Goal: Task Accomplishment & Management: Complete application form

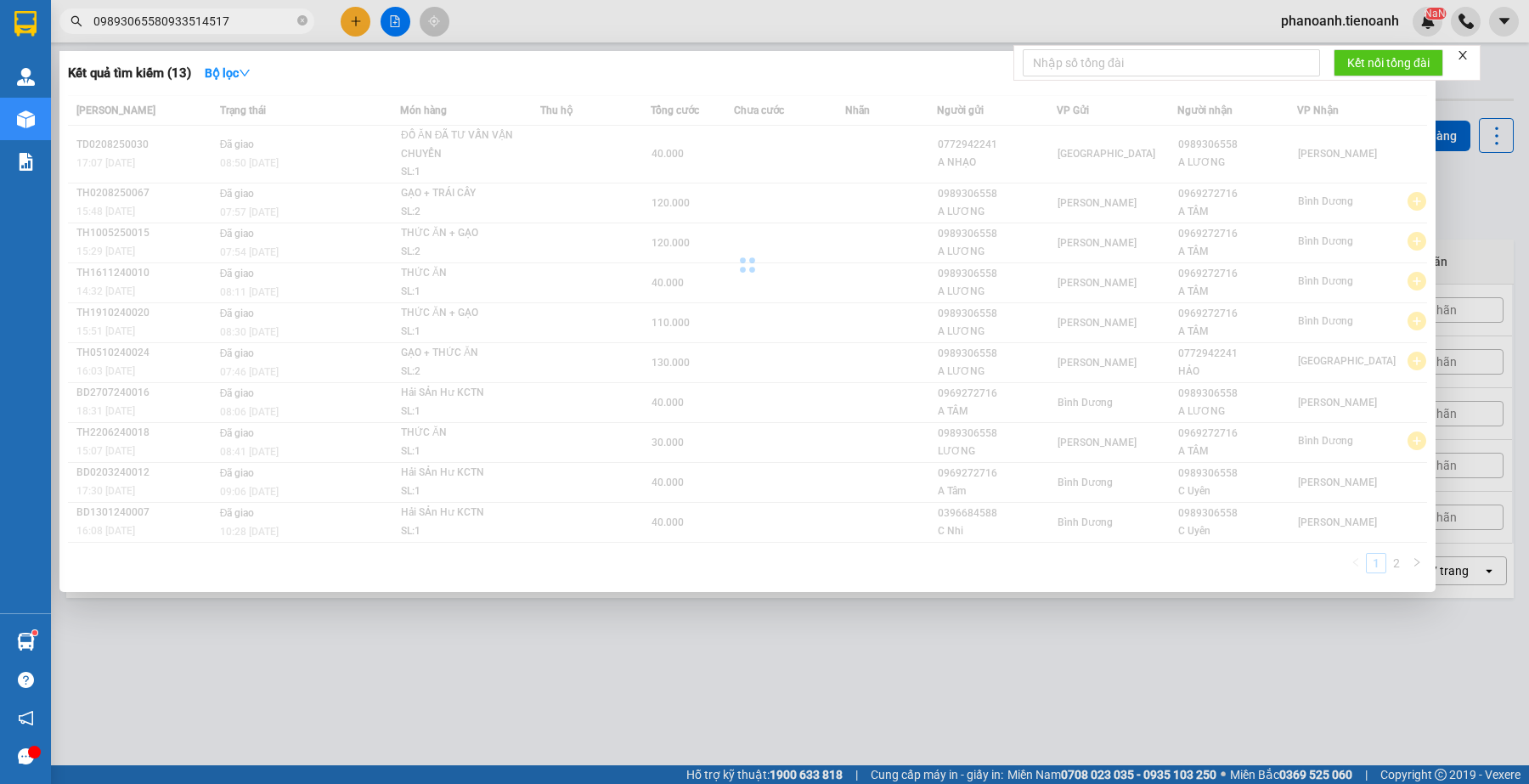
click at [219, 23] on input "09893065580933514517" at bounding box center [194, 22] width 201 height 19
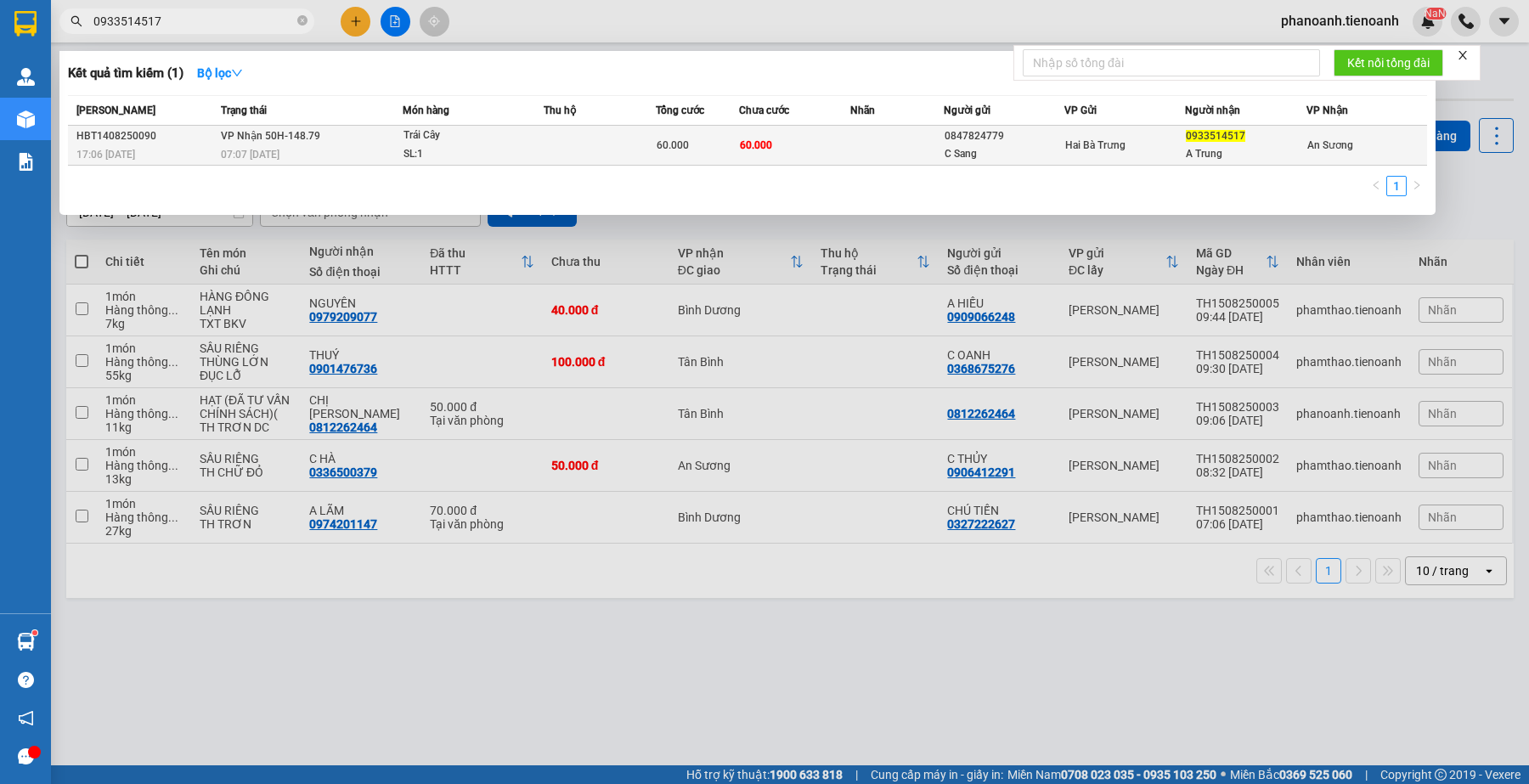
type input "0933514517"
click at [432, 157] on div "SL: 1" at bounding box center [467, 155] width 128 height 19
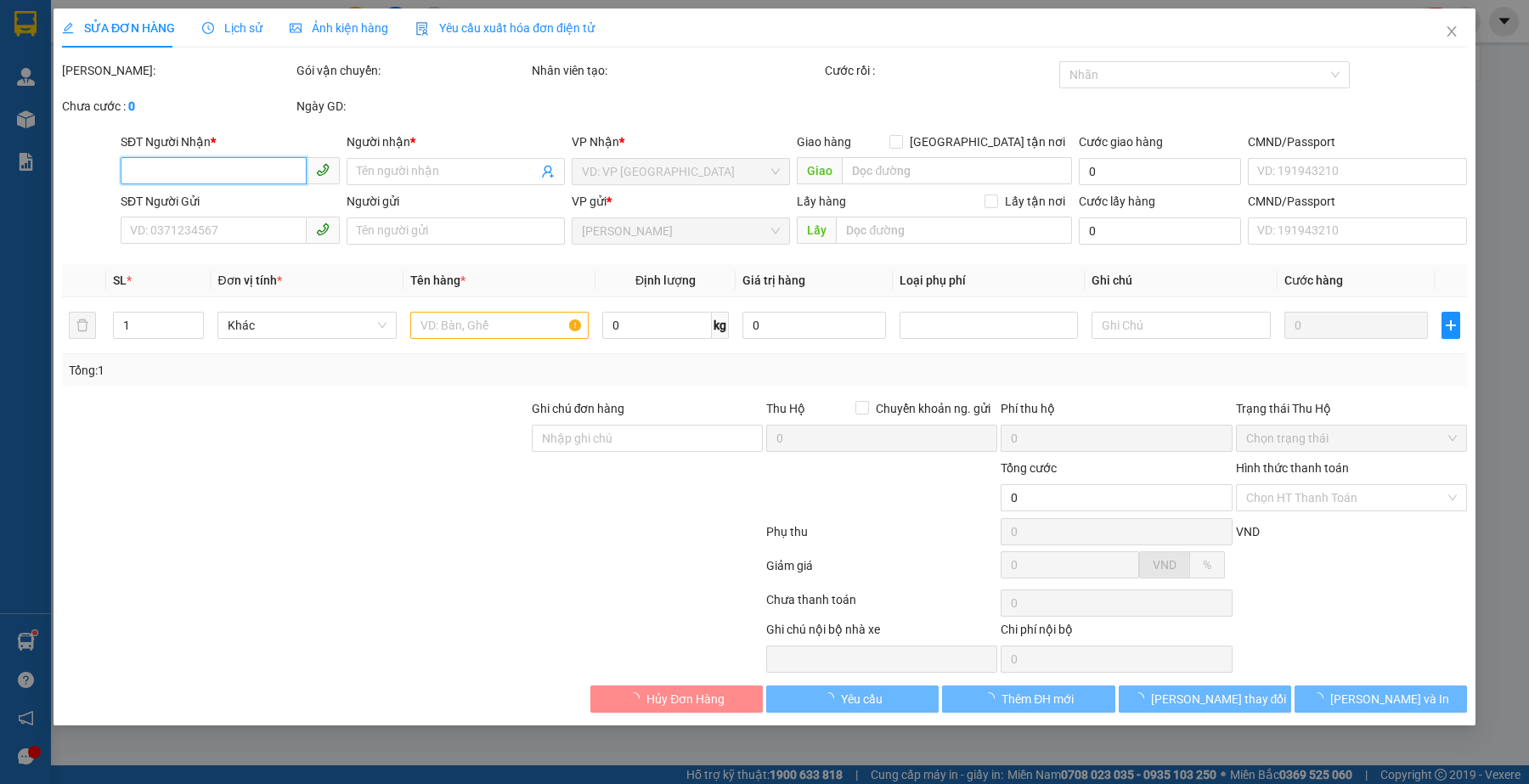
type input "0933514517"
type input "A Trung"
type input "0847824779"
type input "C Sang"
type input "60.000"
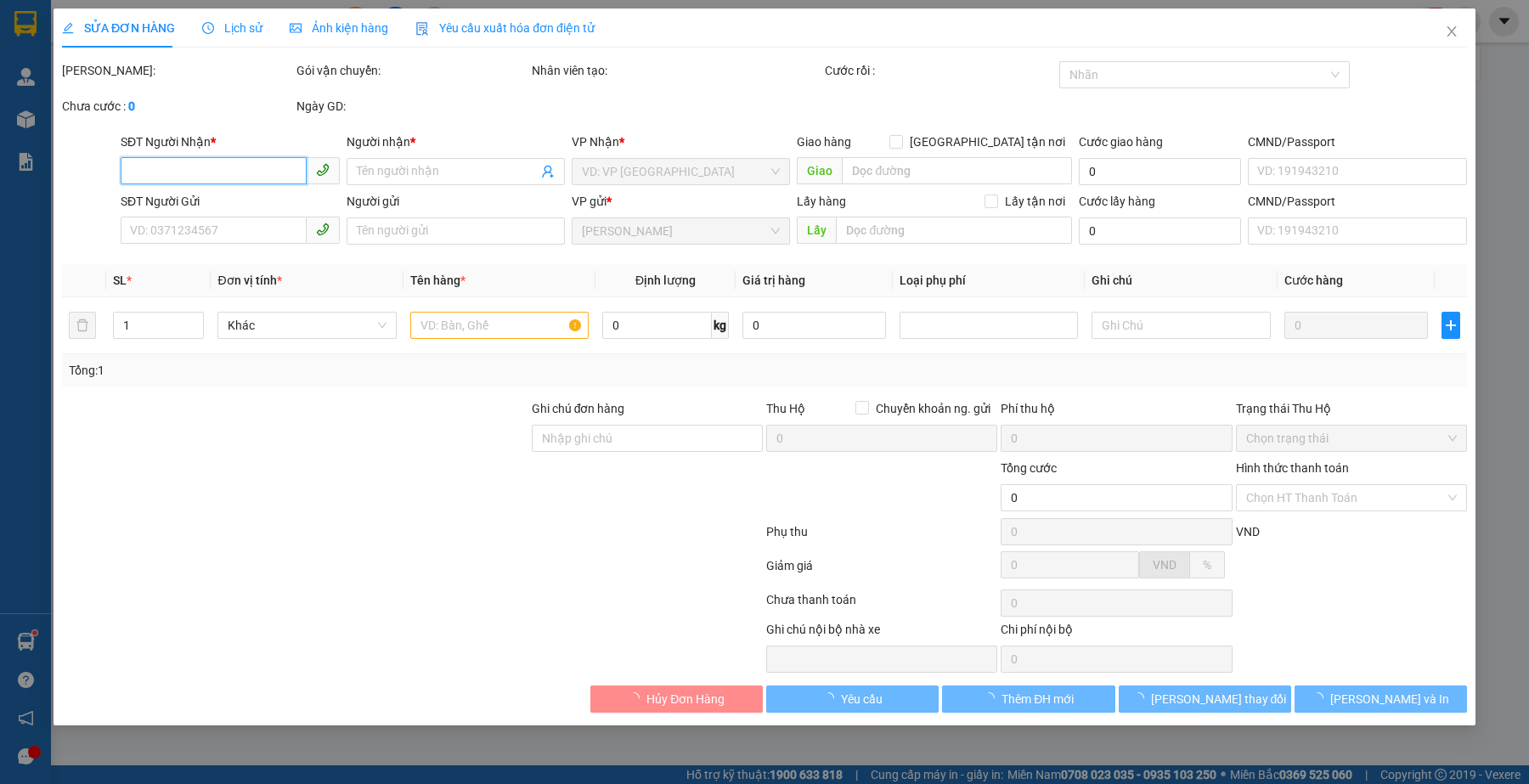
type input "60.000"
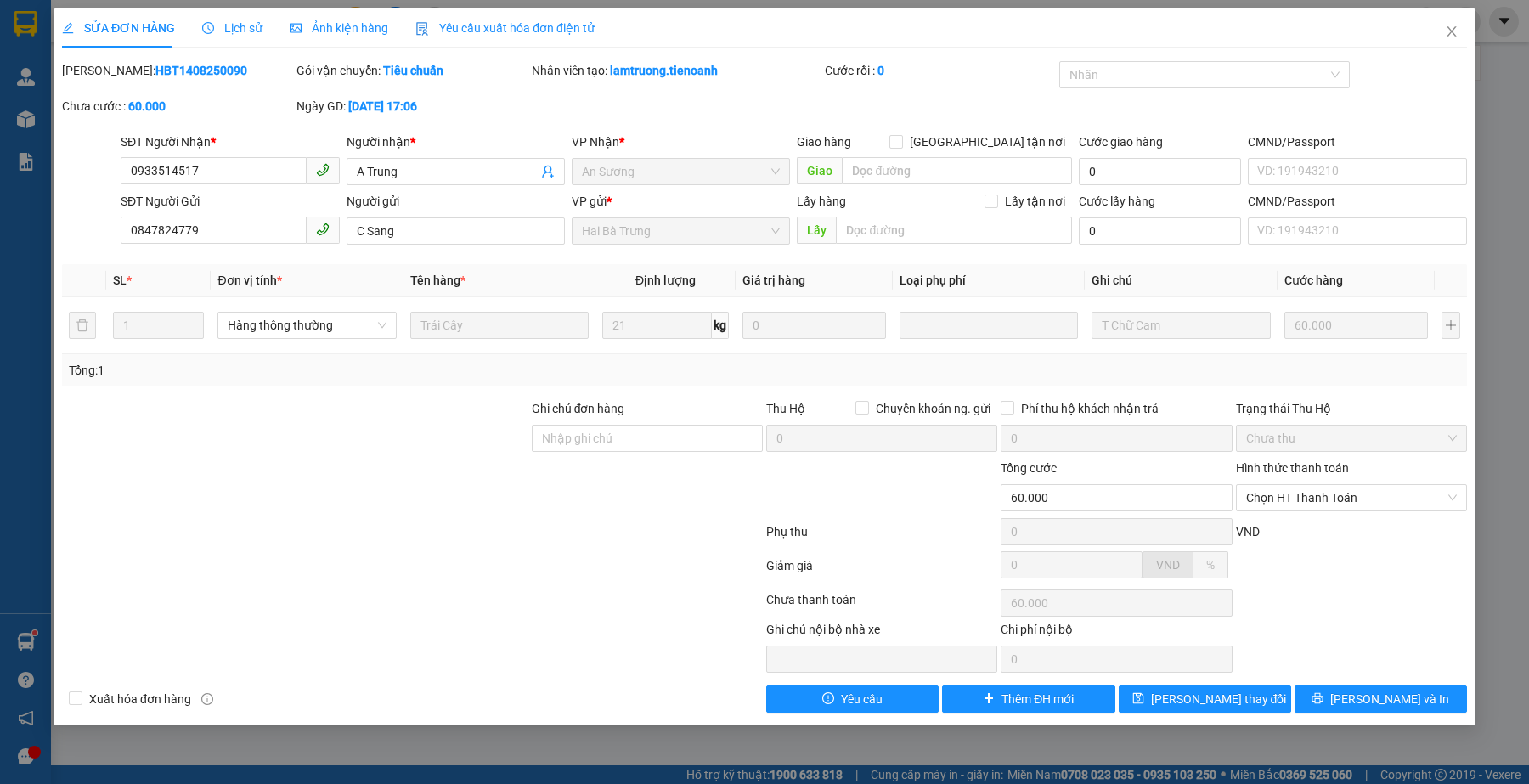
click at [240, 30] on span "Lịch sử" at bounding box center [232, 28] width 60 height 14
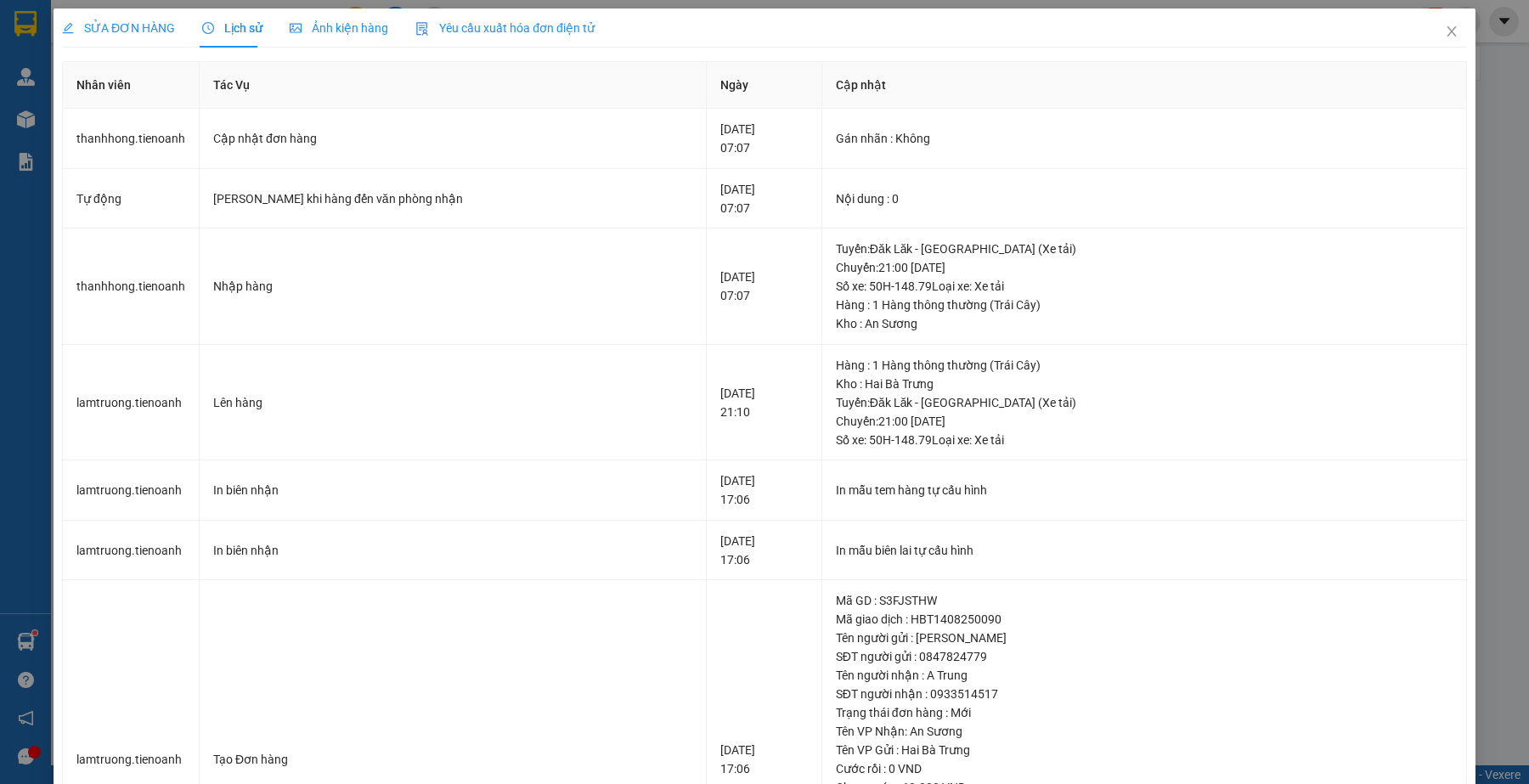
click at [155, 30] on span "SỬA ĐƠN HÀNG" at bounding box center [118, 28] width 113 height 14
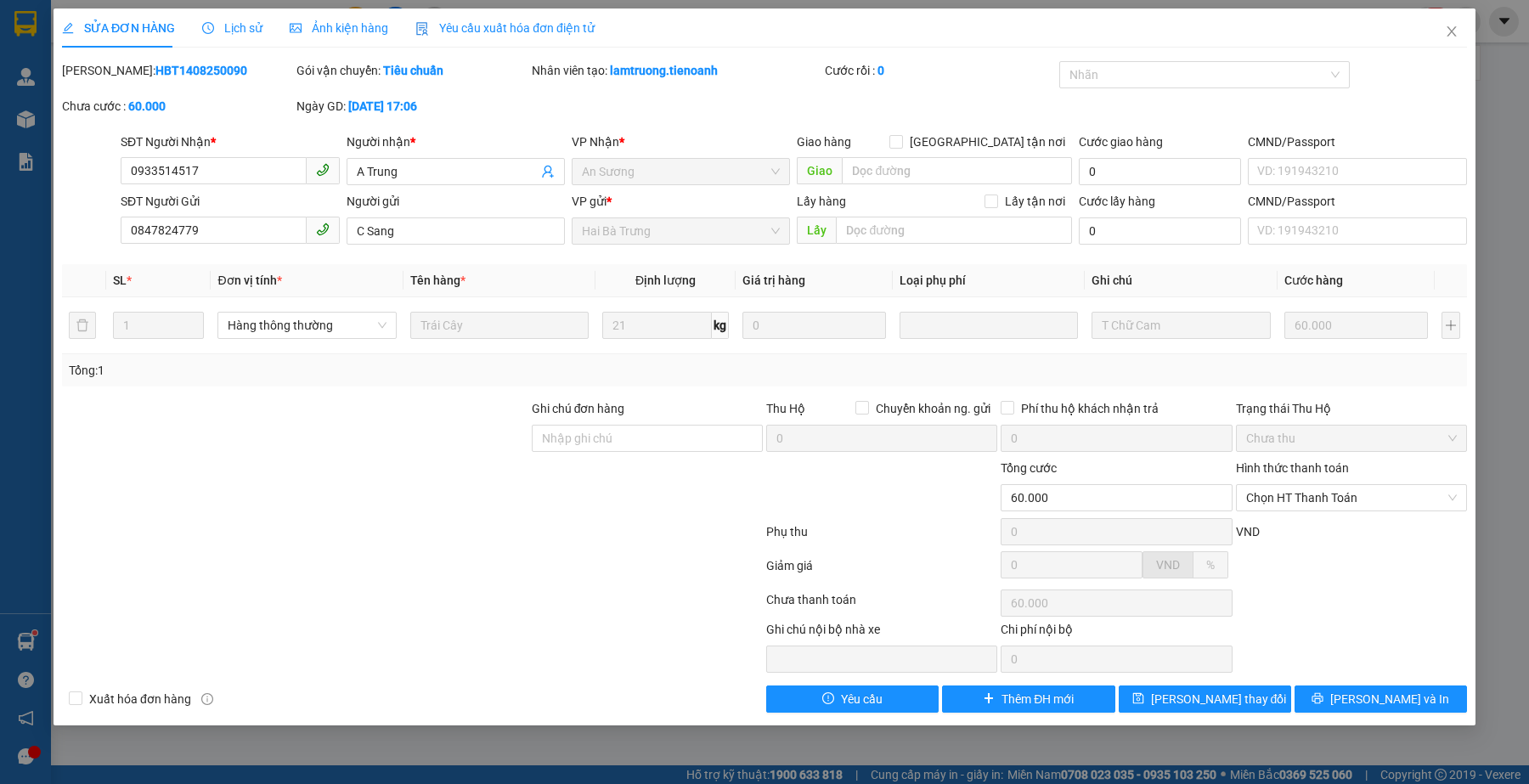
drag, startPoint x: 498, startPoint y: 634, endPoint x: 344, endPoint y: 219, distance: 442.7
click at [498, 633] on div at bounding box center [618, 646] width 293 height 53
click at [230, 23] on span "Lịch sử" at bounding box center [232, 28] width 60 height 14
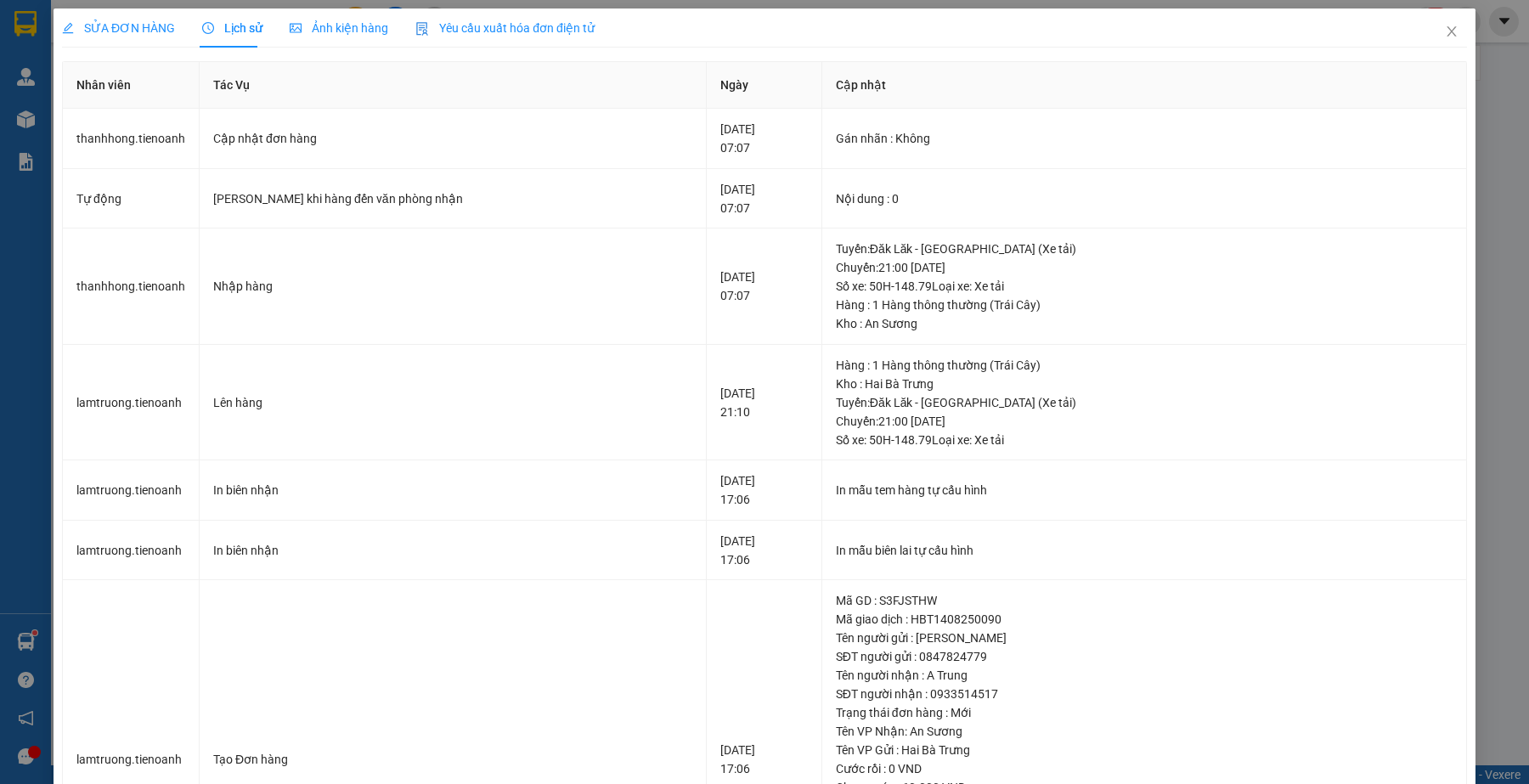
click at [156, 16] on div "SỬA ĐƠN HÀNG" at bounding box center [118, 28] width 113 height 39
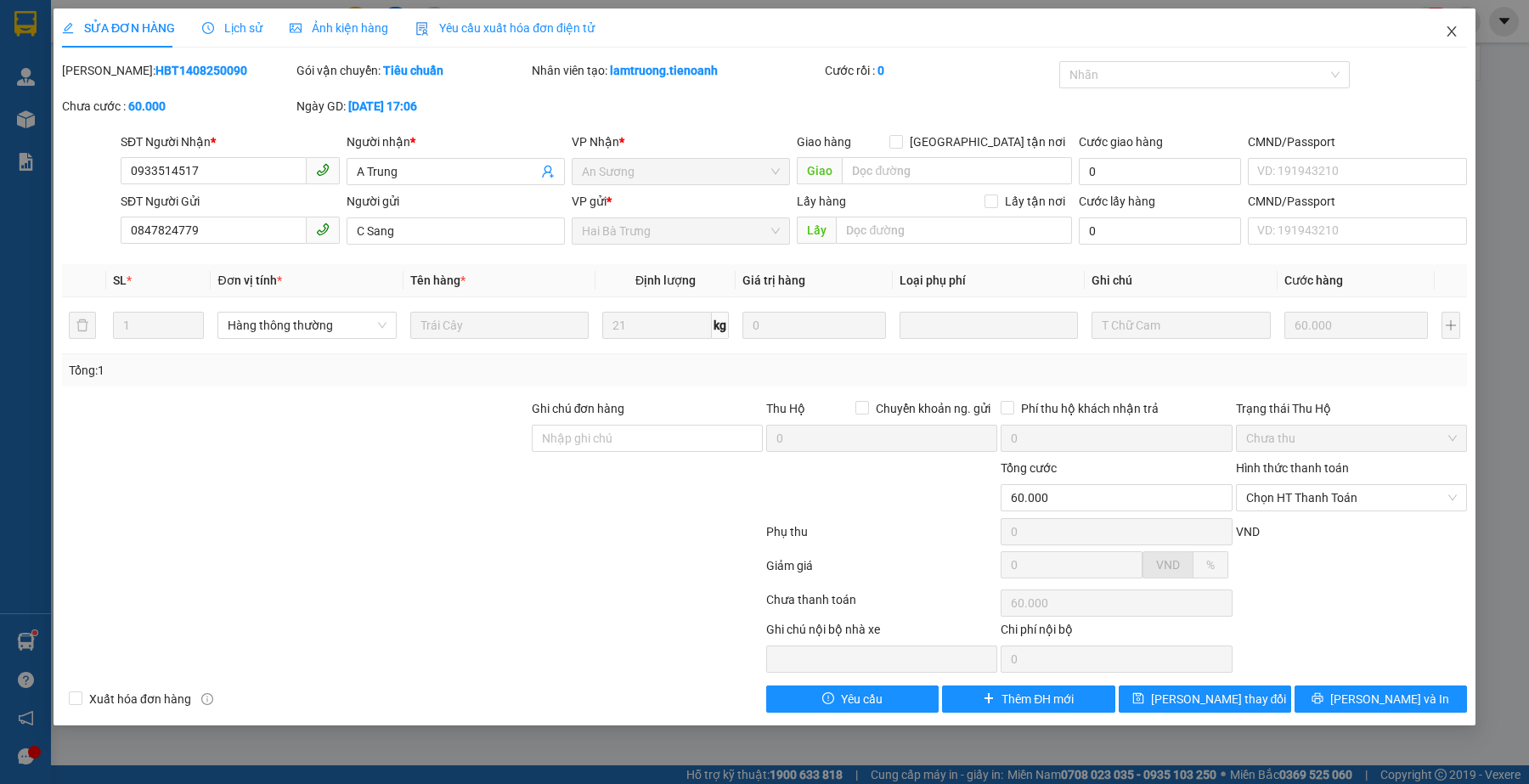
click at [1454, 39] on span "Close" at bounding box center [1452, 32] width 48 height 48
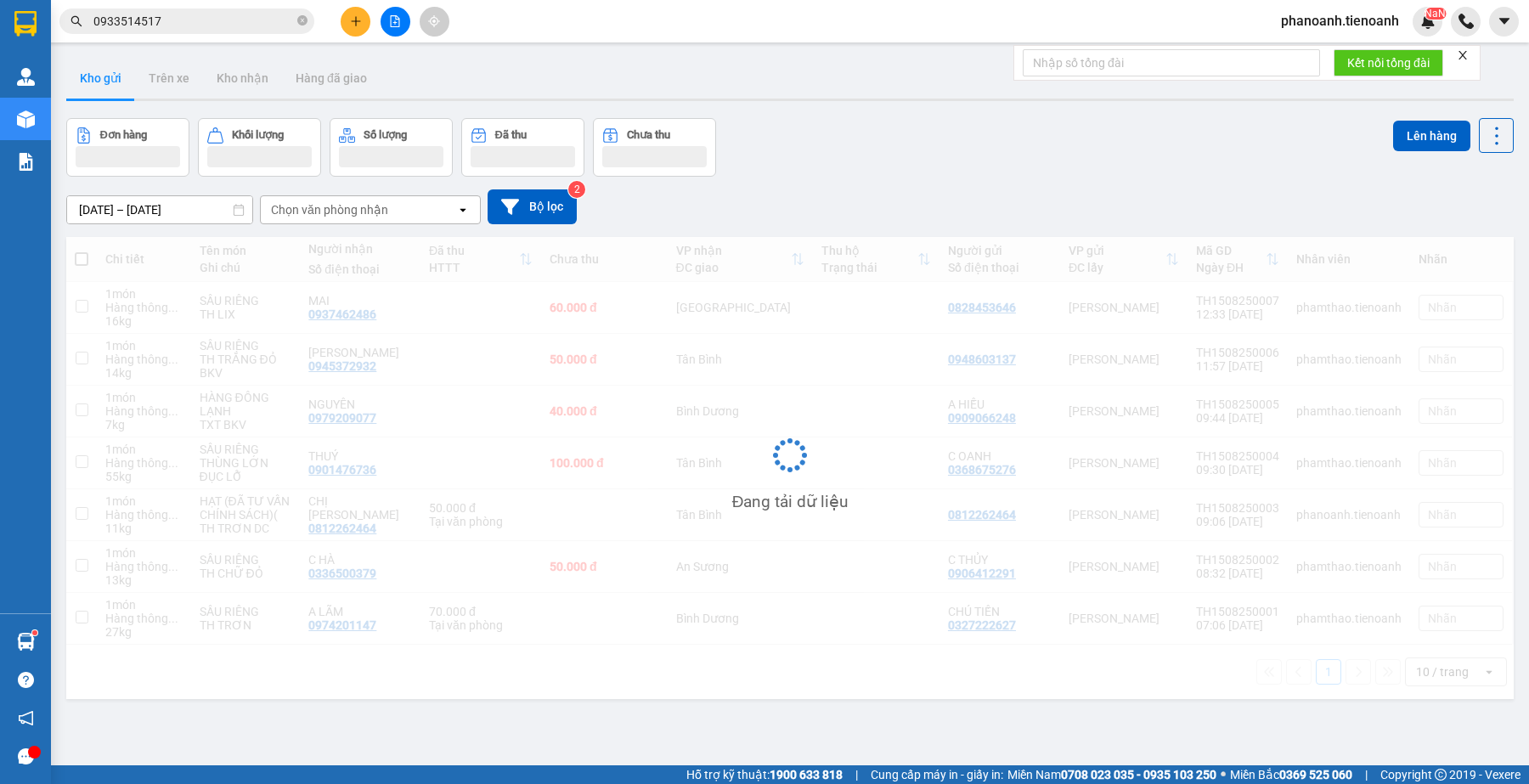
click at [173, 30] on span "0933514517" at bounding box center [186, 21] width 255 height 25
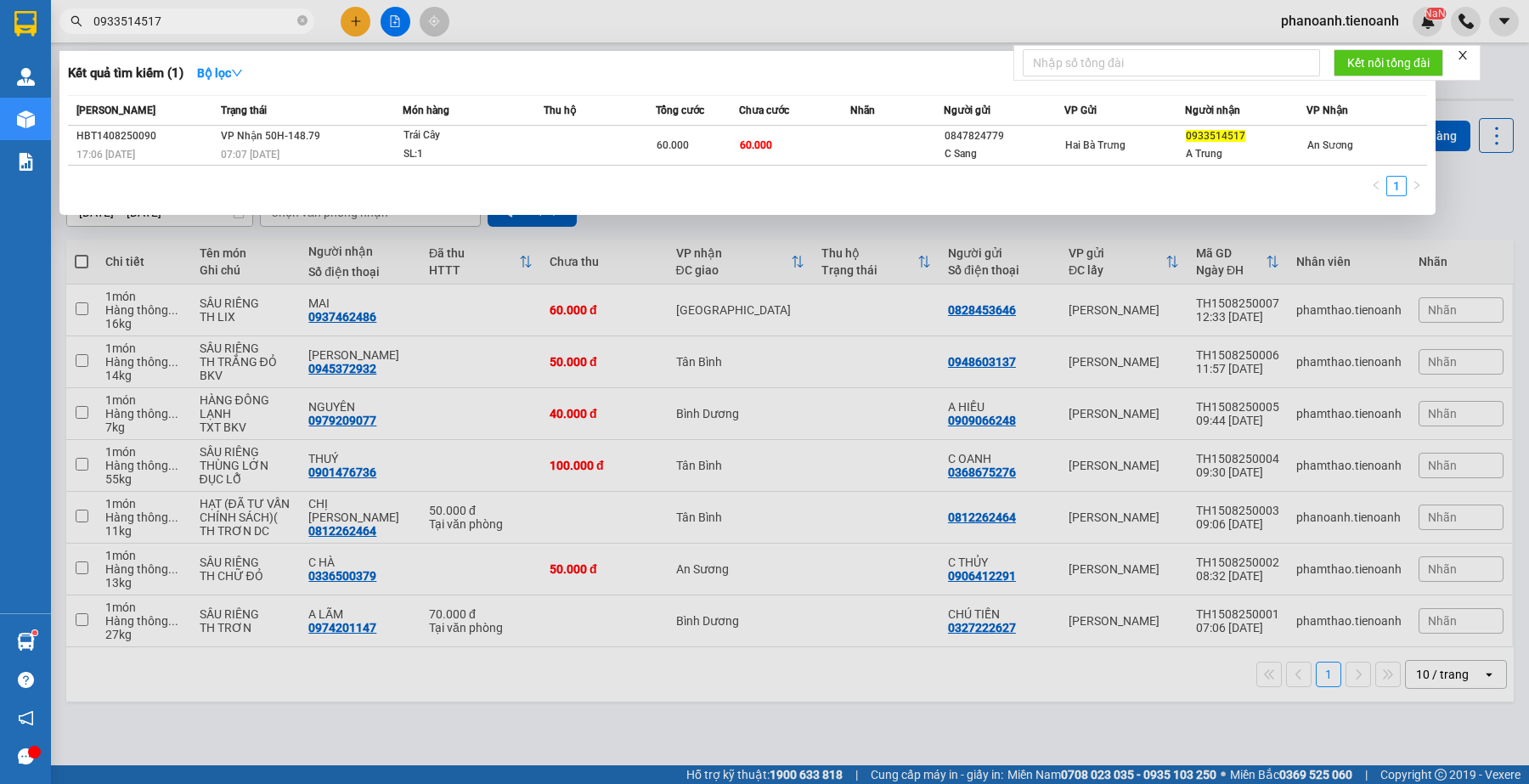
click at [175, 21] on input "0933514517" at bounding box center [194, 22] width 201 height 19
paste input "362194364"
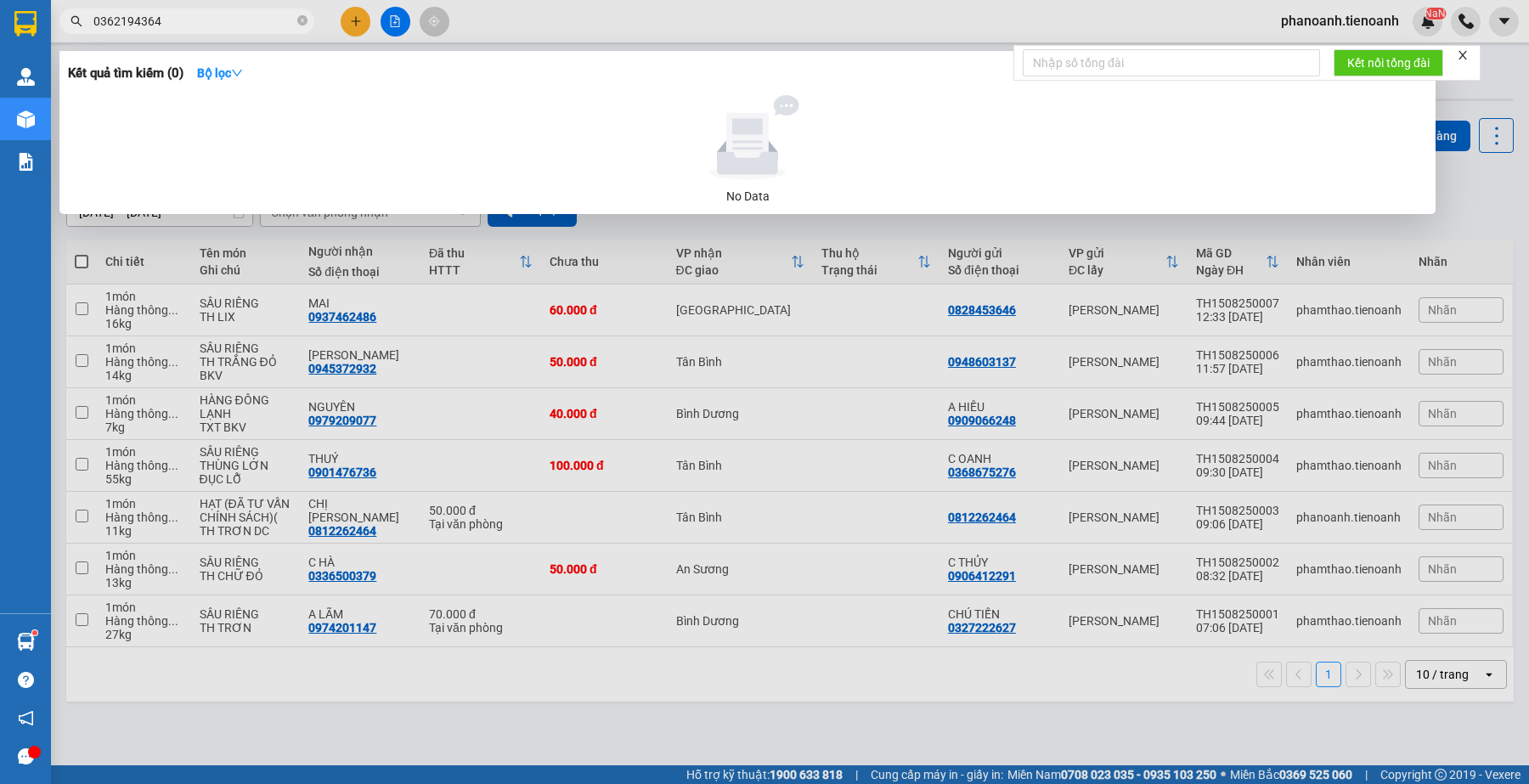
type input "0362194364"
click at [506, 19] on div at bounding box center [764, 392] width 1529 height 784
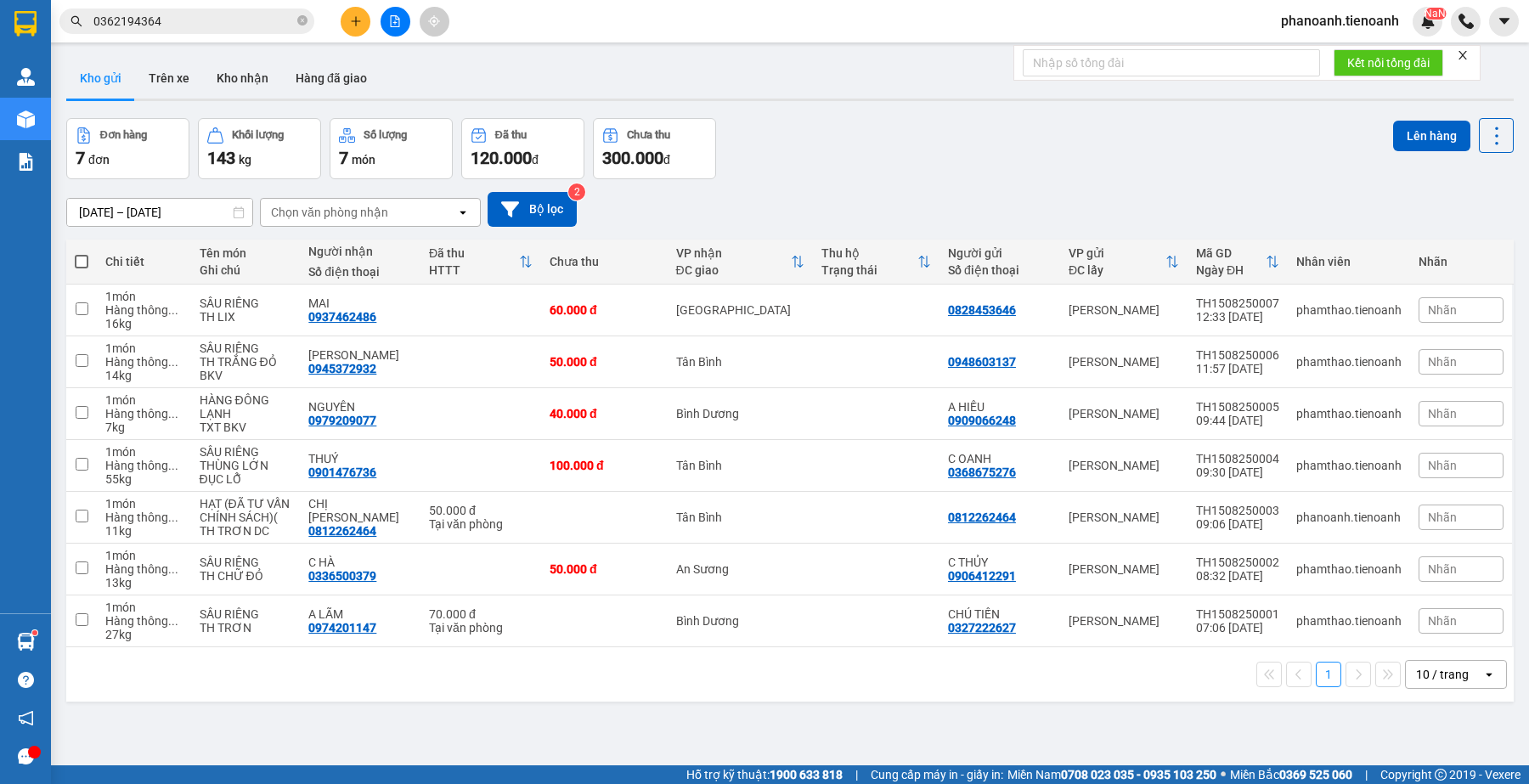
click at [499, 724] on div "ver 1.8.138 Kho gửi Trên xe Kho nhận Hàng đã giao Đơn hàng 7 đơn Khối lượng 143…" at bounding box center [790, 443] width 1461 height 784
click at [791, 737] on div "ver 1.8.138 Kho gửi Trên xe Kho nhận Hàng đã giao Đơn hàng 7 đơn Khối lượng 143…" at bounding box center [790, 443] width 1461 height 784
click at [370, 743] on div "ver 1.8.138 Kho gửi Trên xe Kho nhận Hàng đã giao Đơn hàng 7 đơn Khối lượng 143…" at bounding box center [790, 443] width 1461 height 784
click at [861, 149] on div "Đơn hàng 7 đơn Khối lượng 143 kg Số lượng 7 món Đã thu 120.000 đ Chưa thu 300.0…" at bounding box center [790, 148] width 1448 height 61
click at [340, 26] on div at bounding box center [394, 22] width 128 height 30
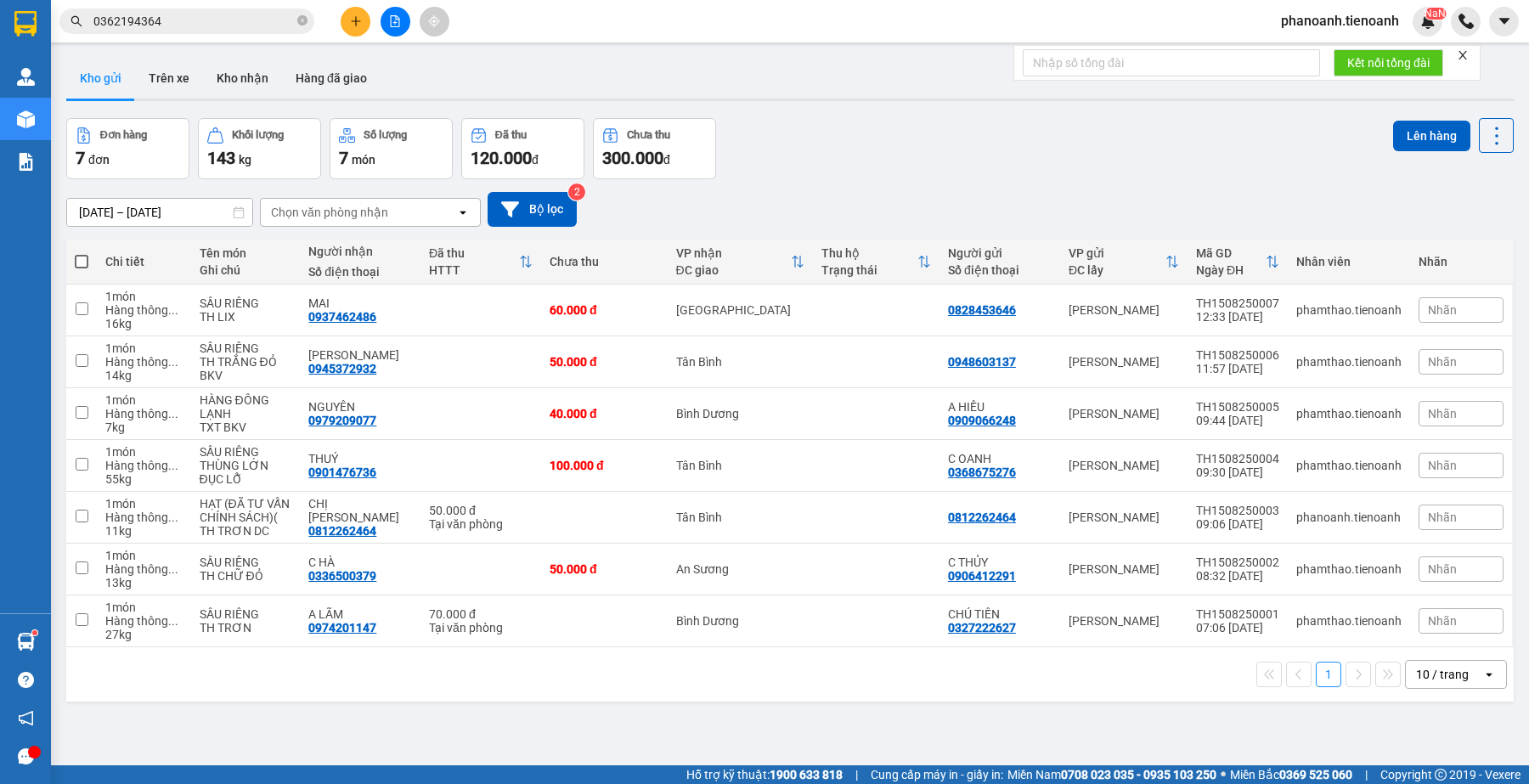
click at [363, 30] on button at bounding box center [355, 22] width 30 height 30
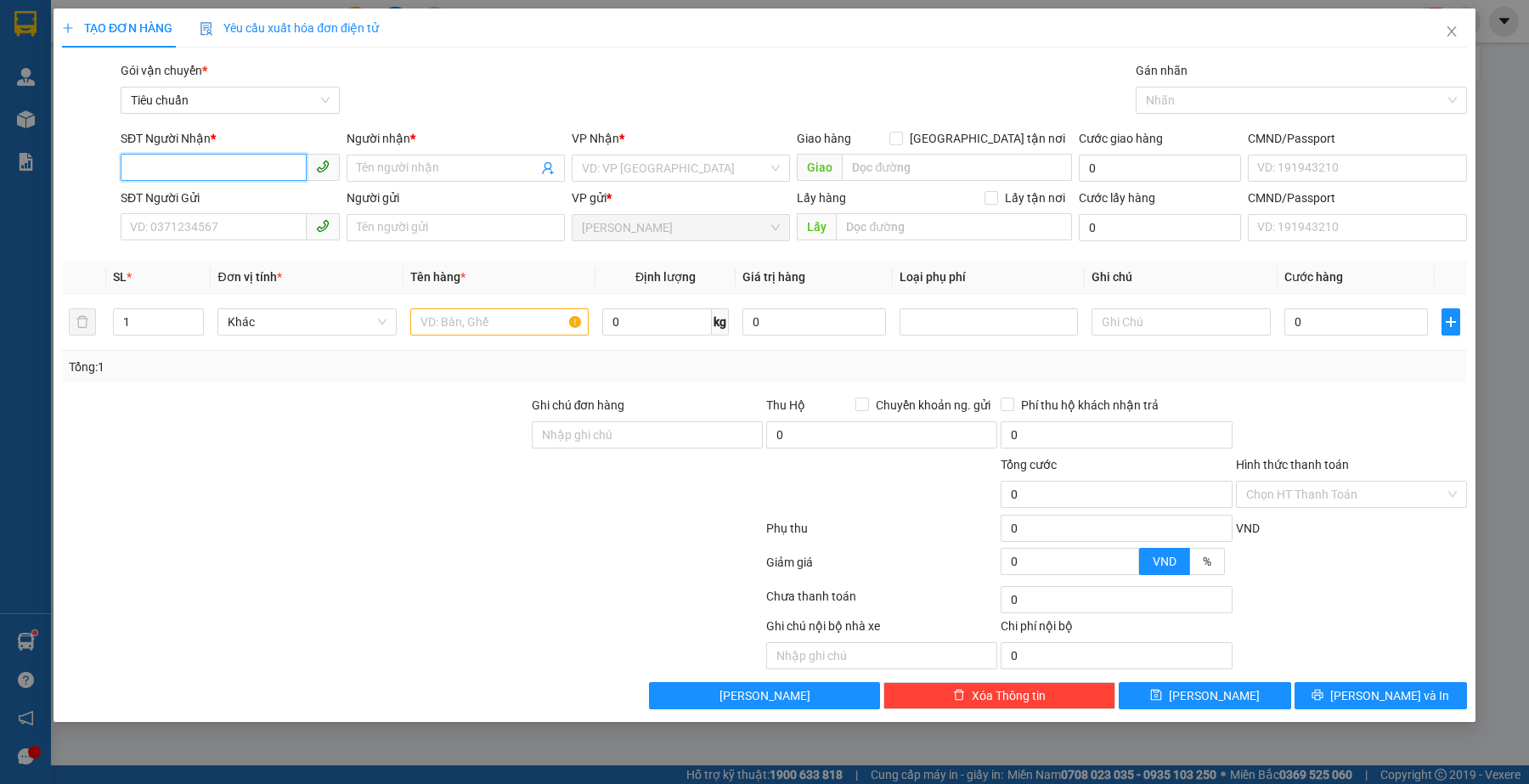
click at [274, 171] on input "SĐT Người Nhận *" at bounding box center [213, 167] width 185 height 27
type input "0938230350"
click at [472, 173] on input "Người nhận *" at bounding box center [447, 168] width 181 height 19
type input "a"
type input "ANH ĐÁNG"
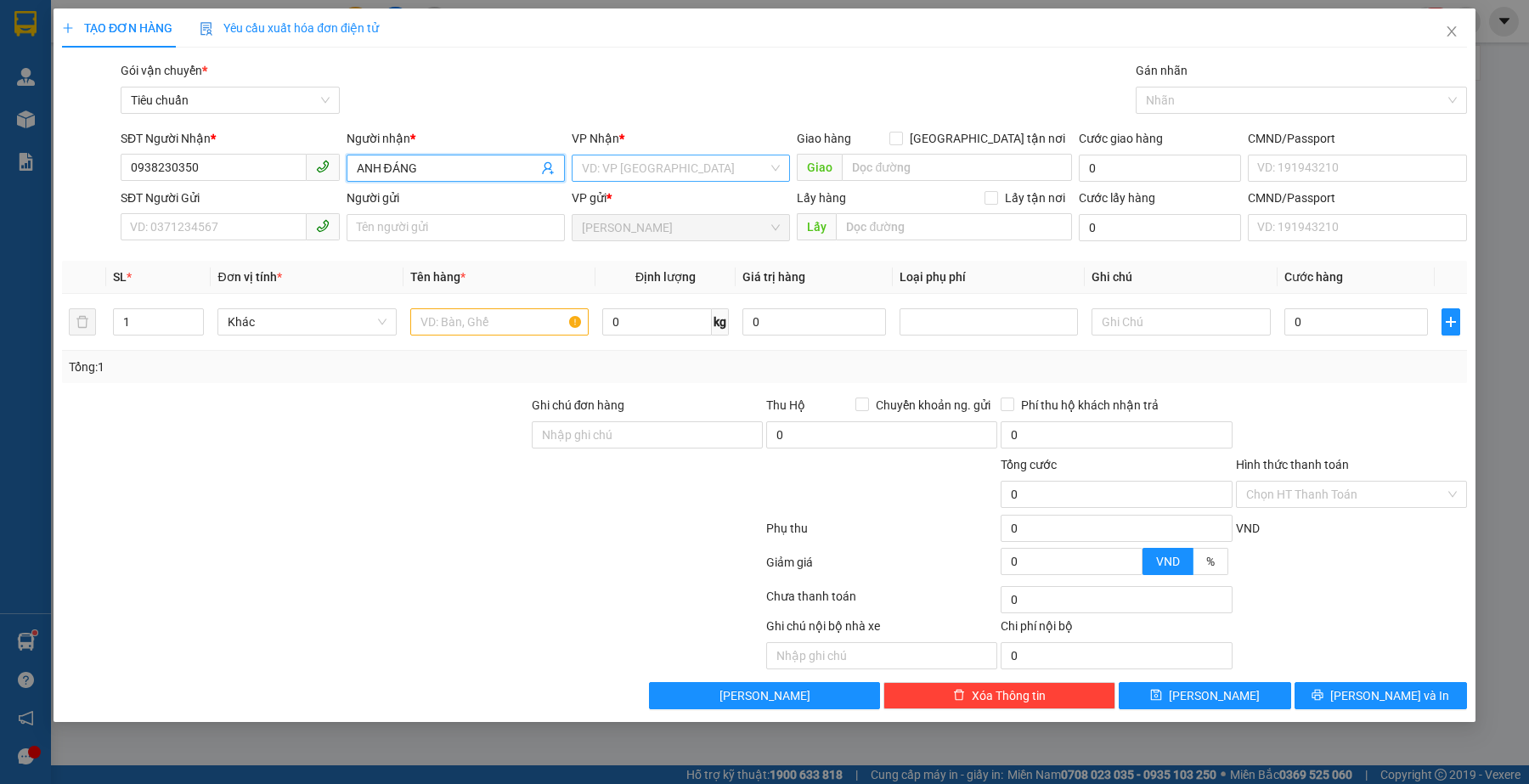
click at [599, 168] on input "search" at bounding box center [675, 168] width 186 height 25
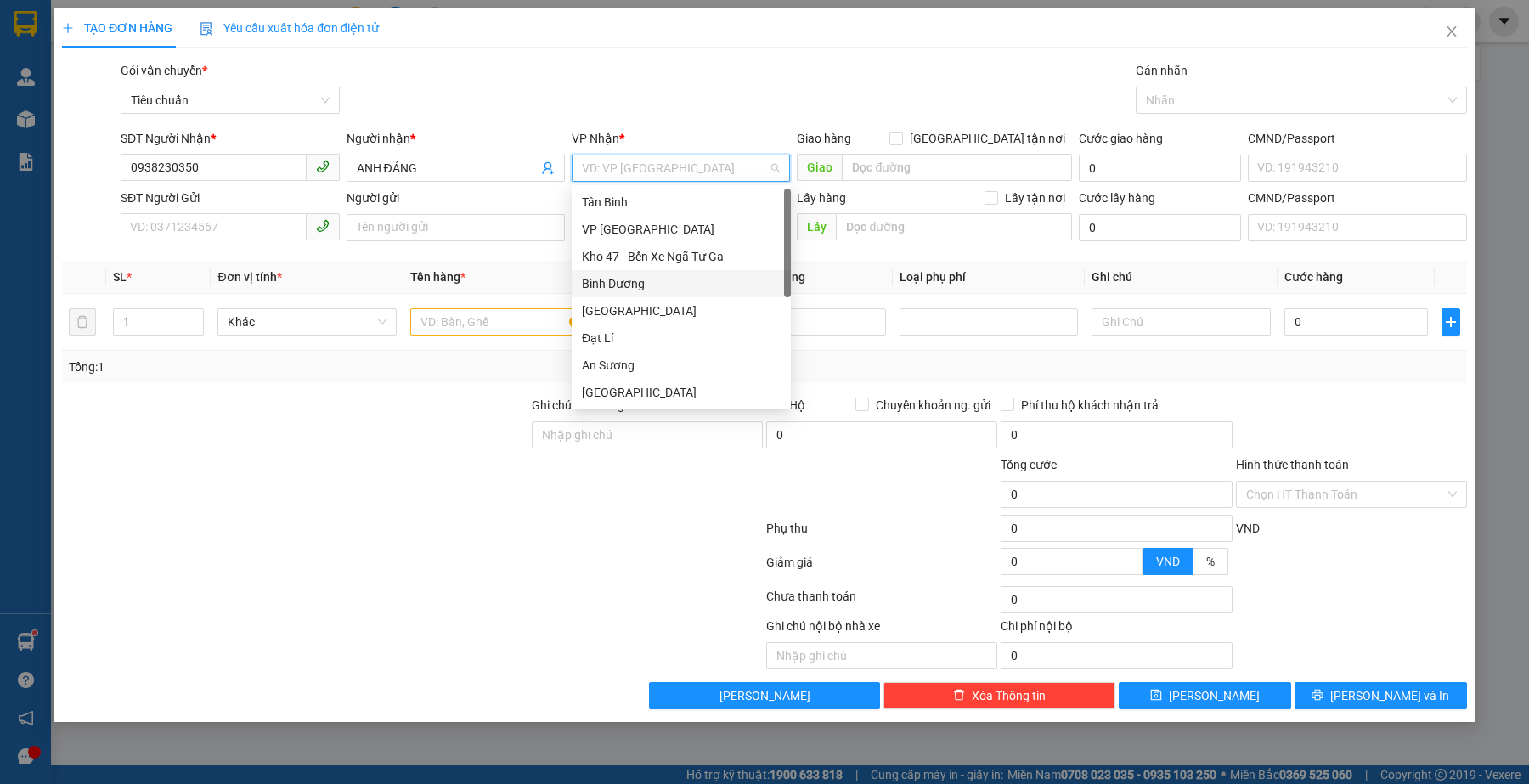
click at [646, 274] on div "Bình Dương" at bounding box center [681, 284] width 199 height 19
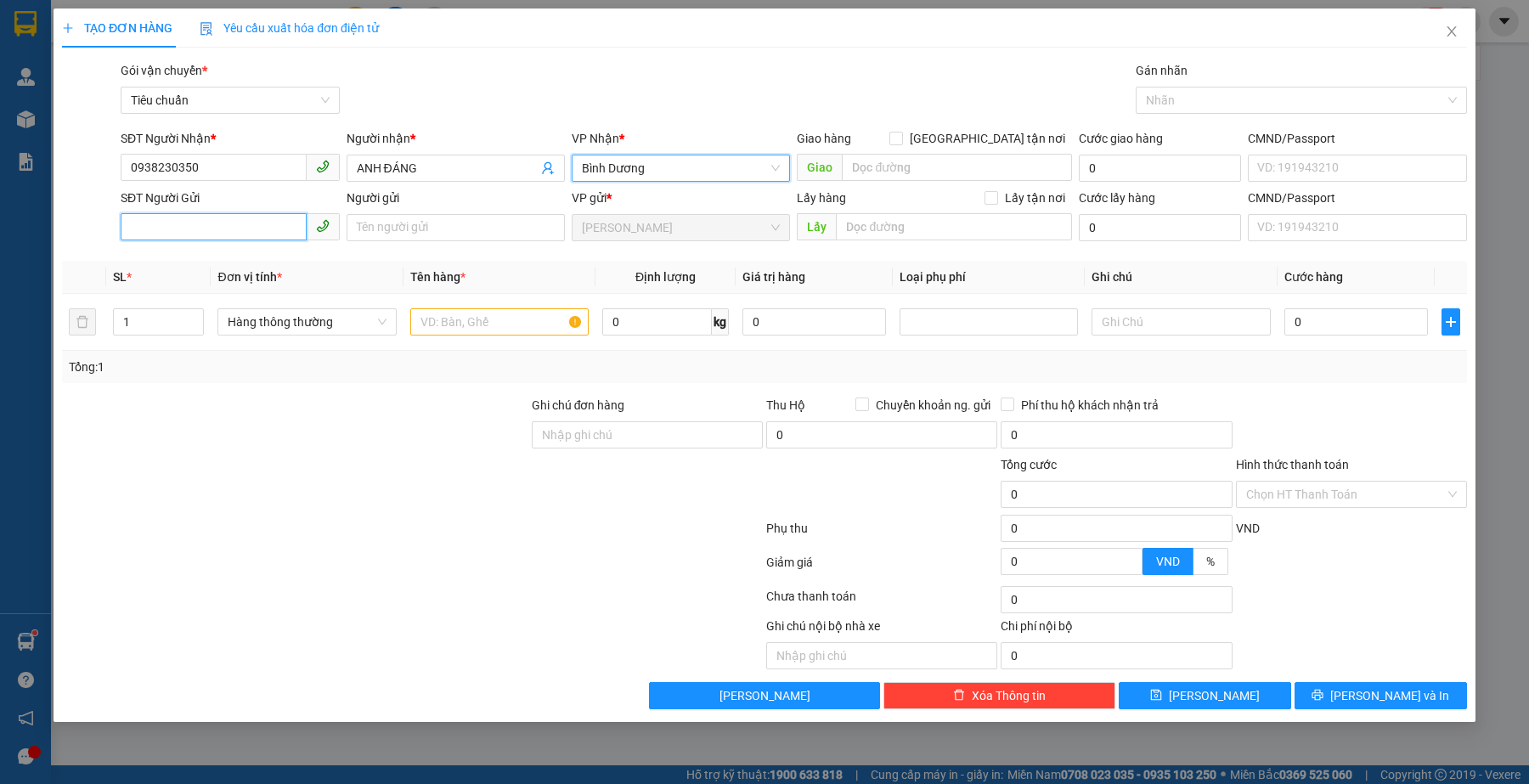
click at [260, 222] on input "SĐT Người Gửi" at bounding box center [213, 226] width 185 height 27
type input "0828466499"
click at [281, 267] on div "0828466499 - A MINH" at bounding box center [230, 262] width 199 height 19
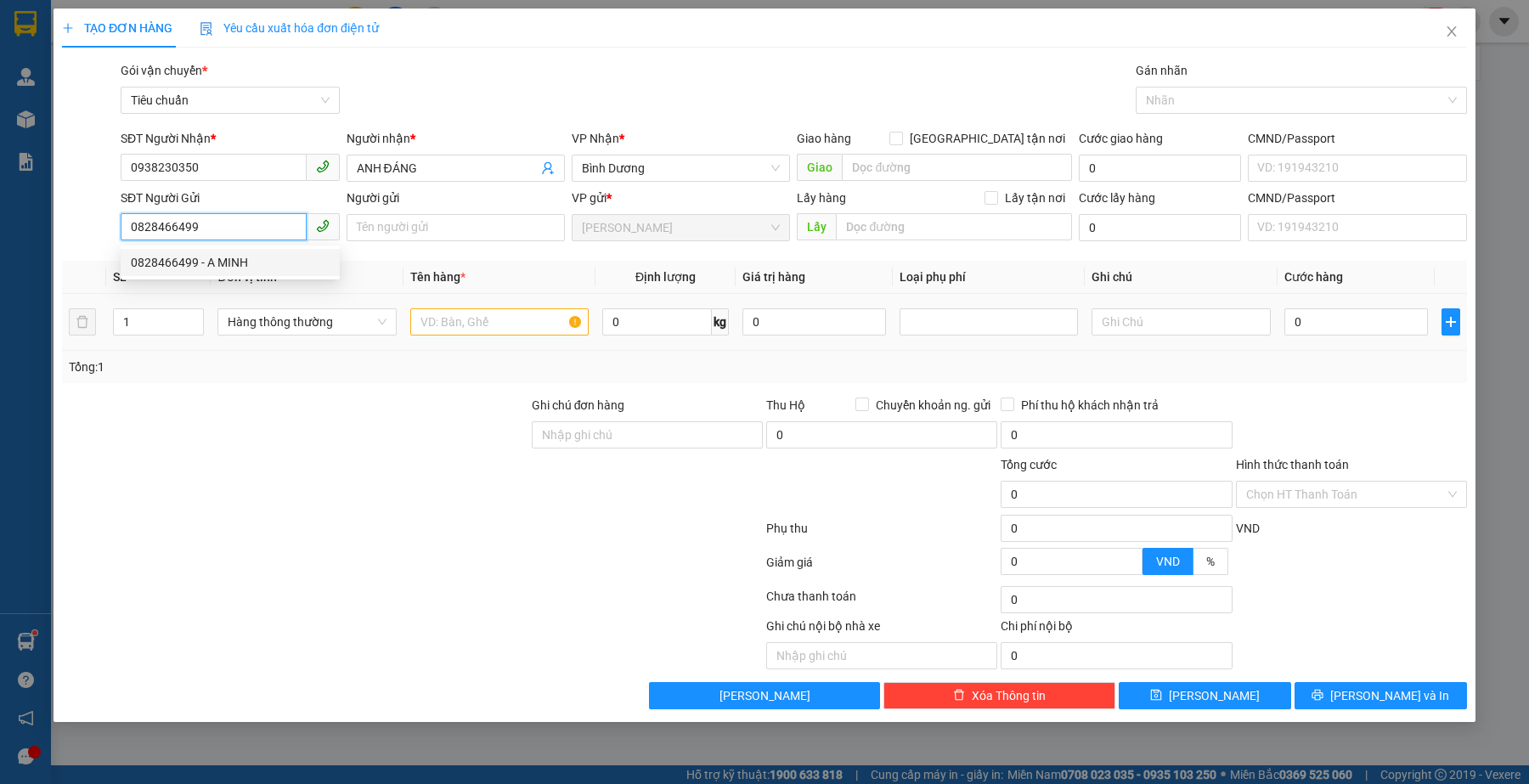
type input "A MINH"
type input "0828466499"
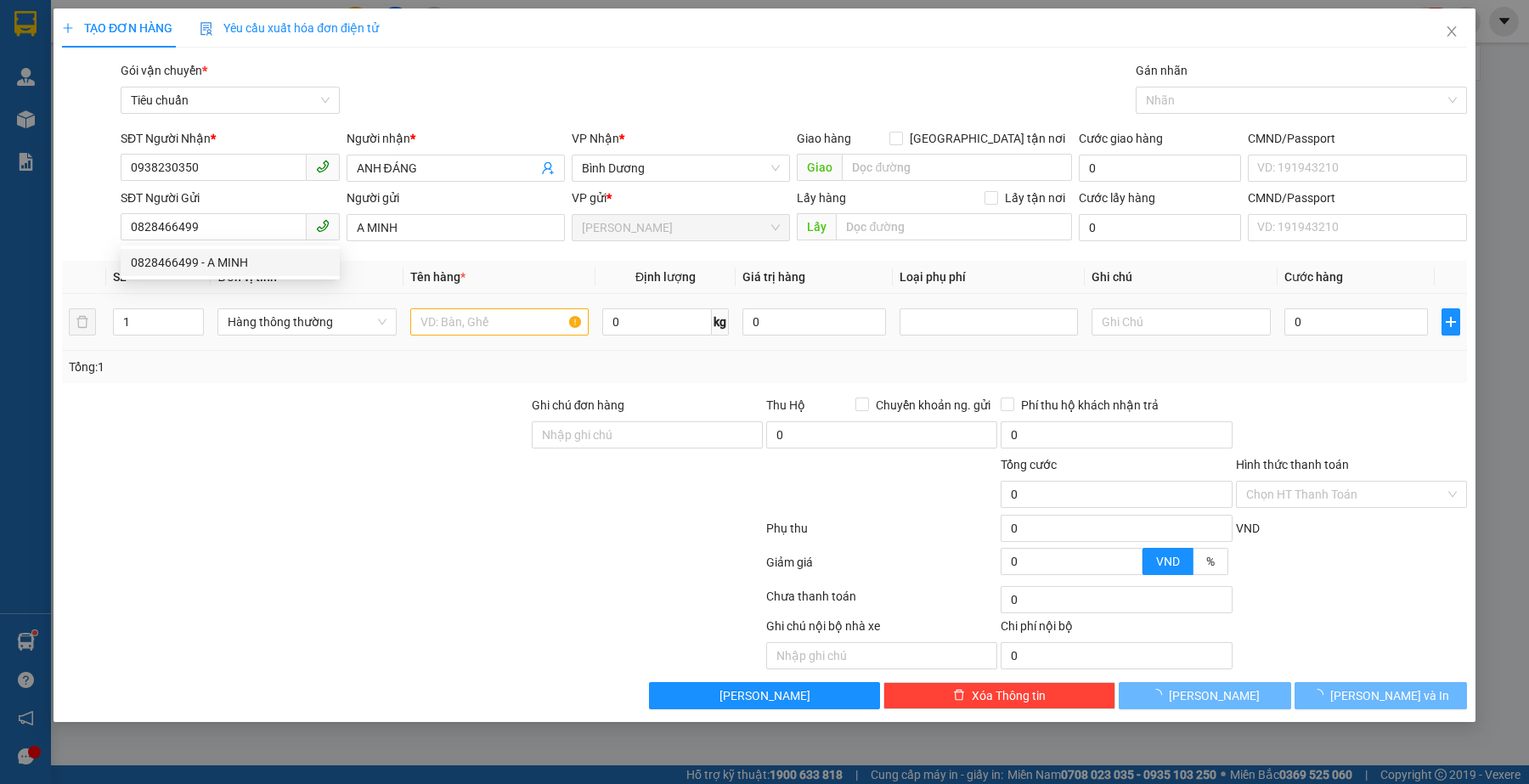
click at [335, 515] on div at bounding box center [295, 484] width 470 height 59
type input "300.000"
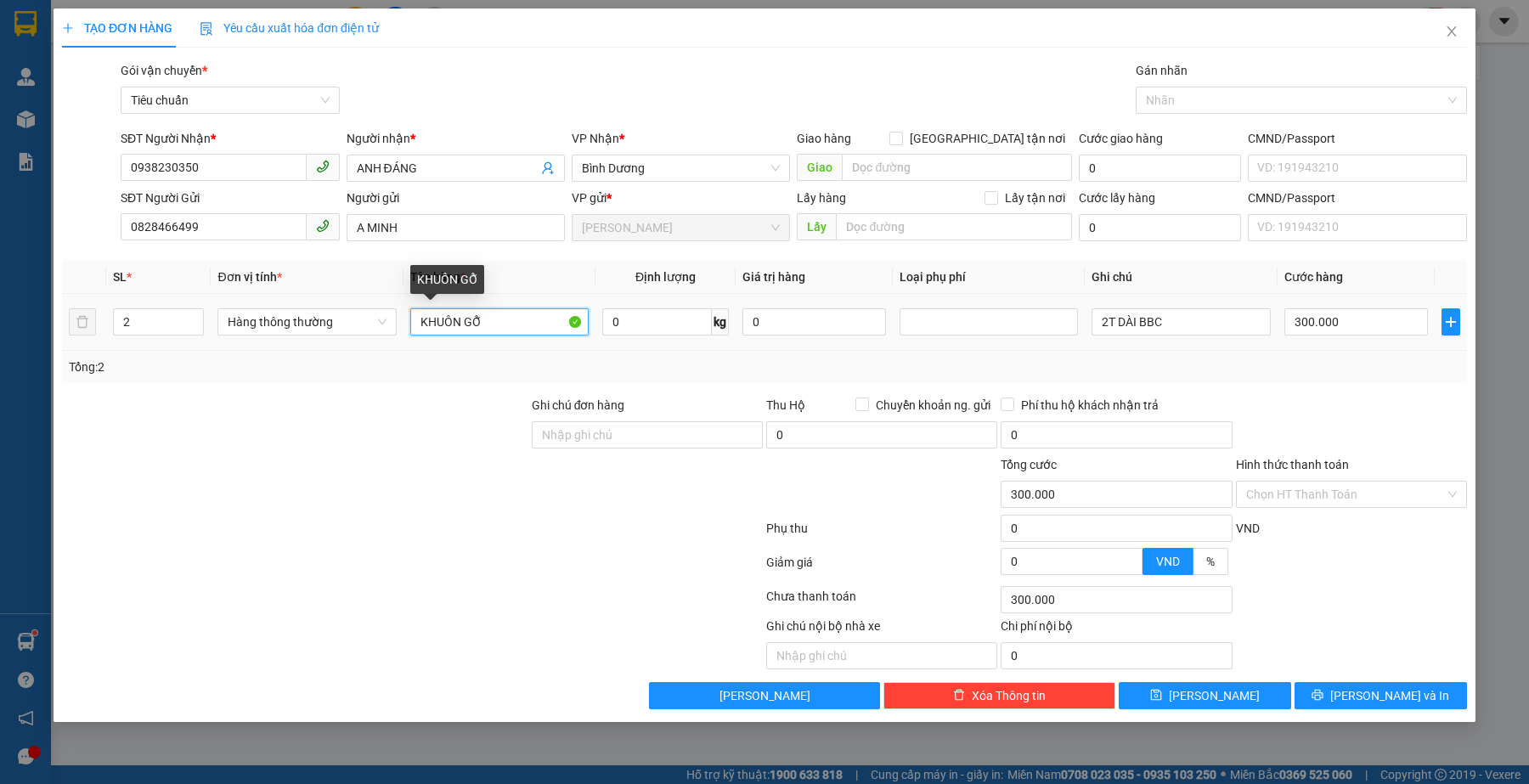
click at [495, 323] on input "KHUÔN GỖ" at bounding box center [499, 321] width 178 height 27
click at [639, 335] on input "0" at bounding box center [657, 321] width 109 height 27
click at [548, 327] on input "KHUÔN GỖ" at bounding box center [499, 321] width 178 height 27
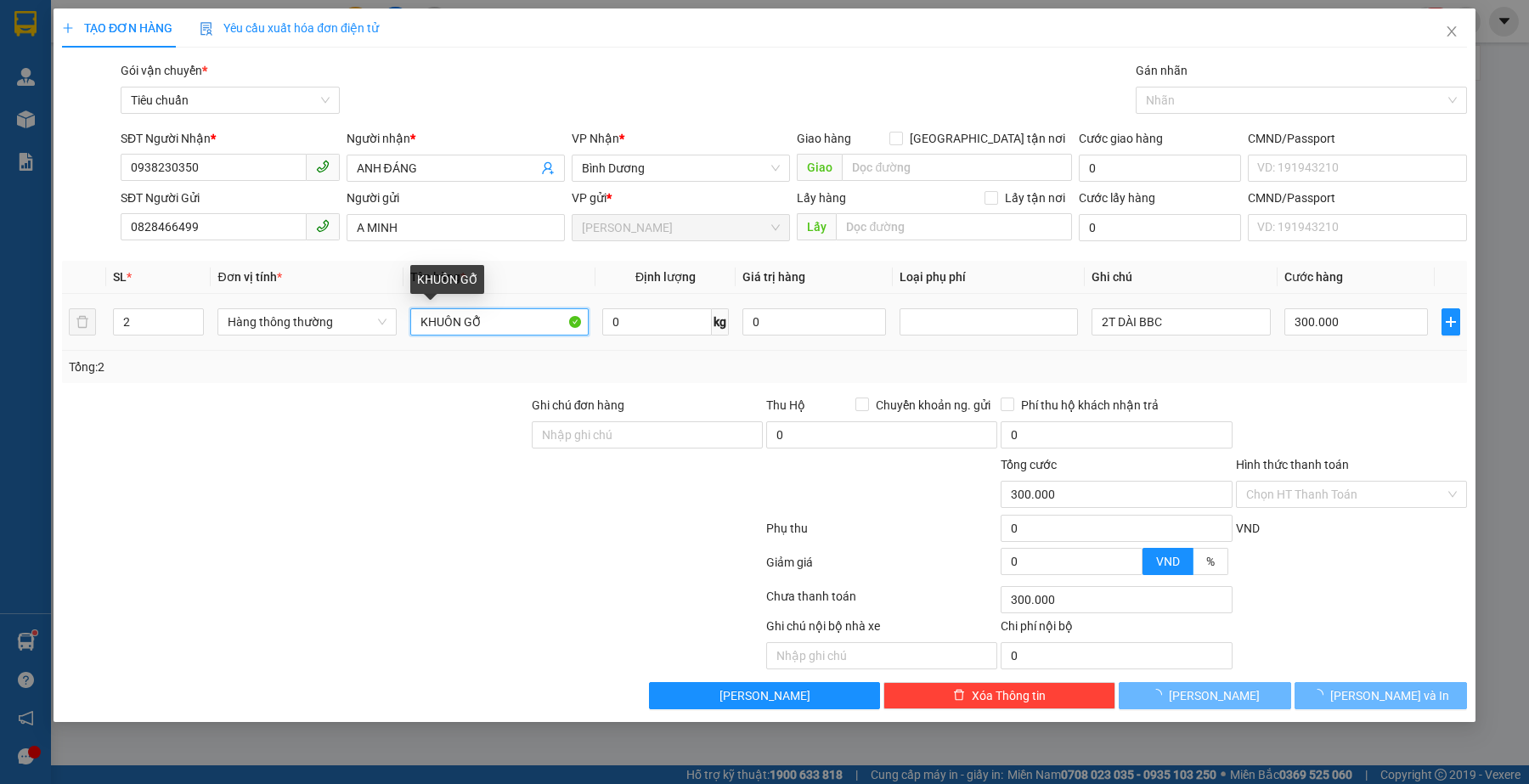
click at [548, 327] on input "KHUÔN GỖ" at bounding box center [499, 321] width 178 height 27
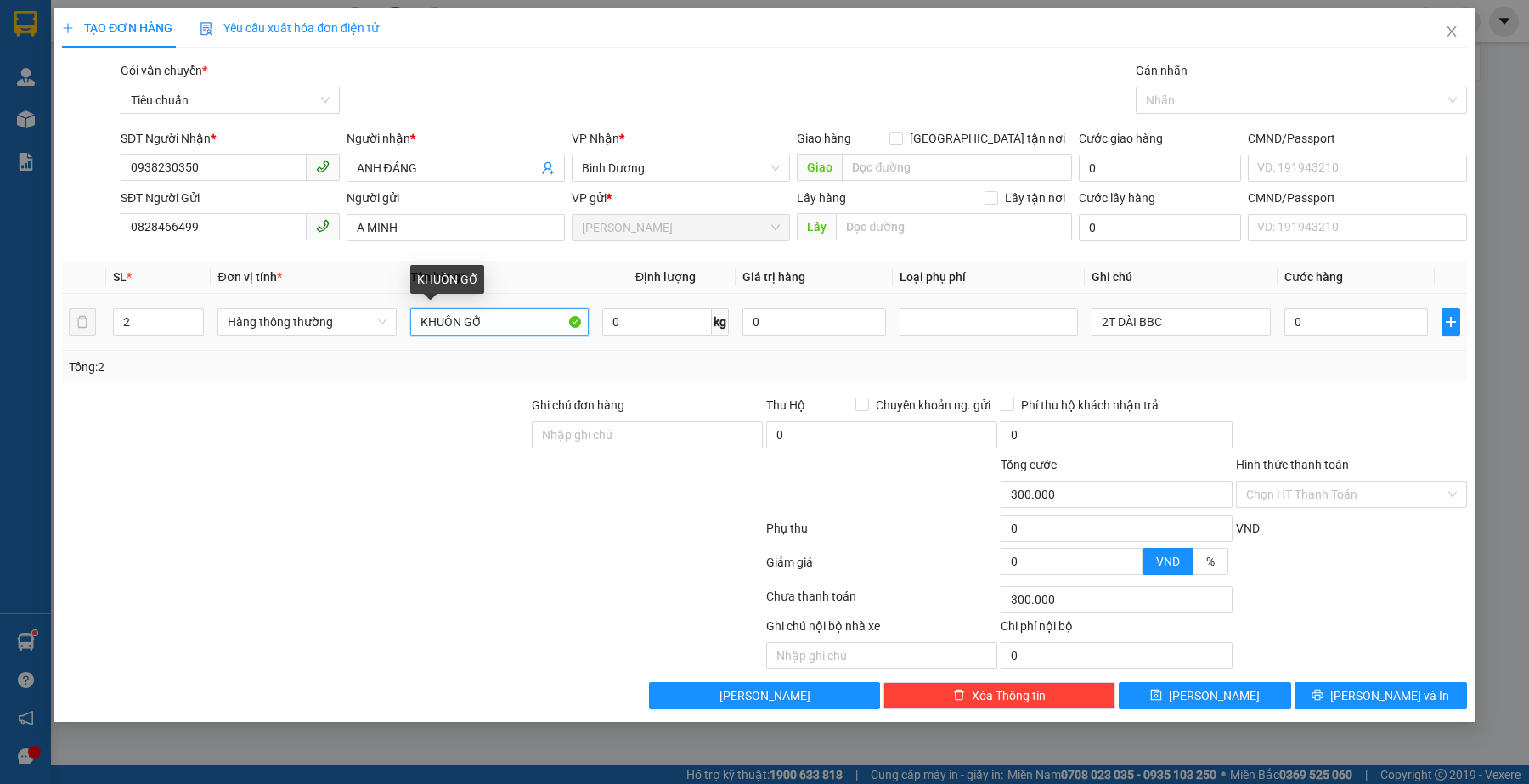
type input "0"
type input "GIẤY TỜ"
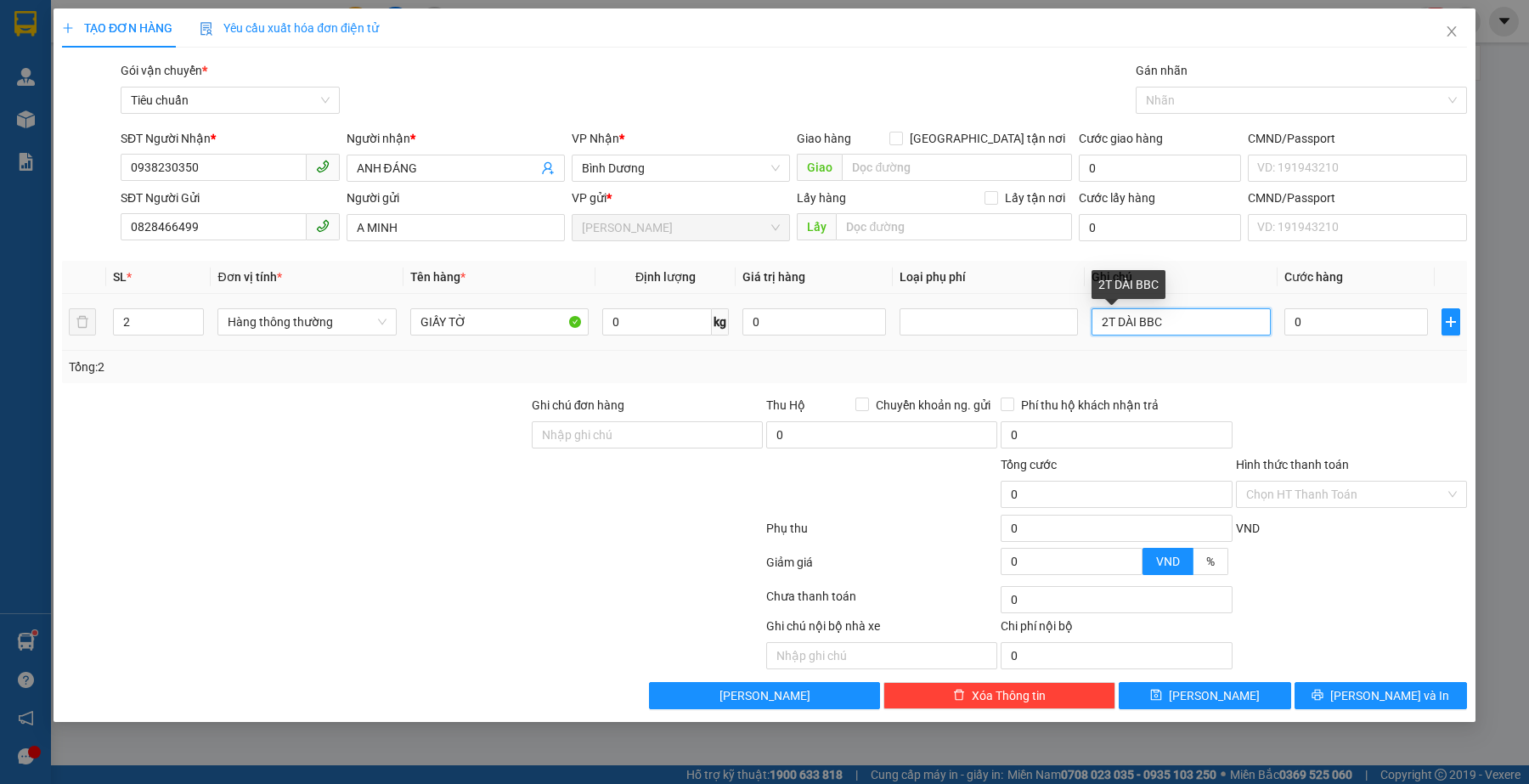
click at [1198, 335] on input "2T DÀI BBC" at bounding box center [1181, 321] width 178 height 27
type input "HỘP DẸP"
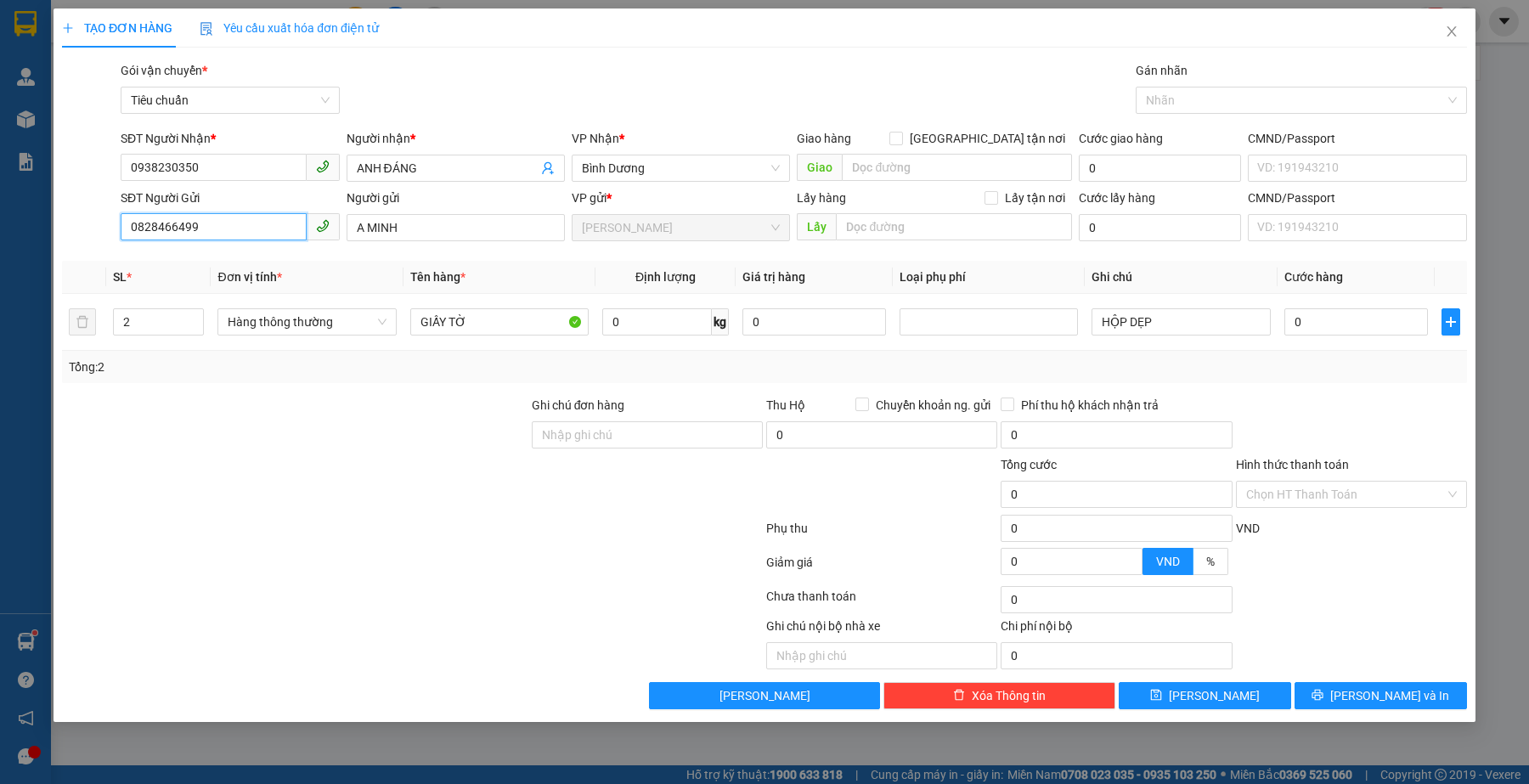
click at [223, 226] on input "0828466499" at bounding box center [213, 226] width 185 height 27
click at [276, 609] on div at bounding box center [412, 599] width 705 height 34
drag, startPoint x: 1323, startPoint y: 486, endPoint x: 1323, endPoint y: 497, distance: 11.0
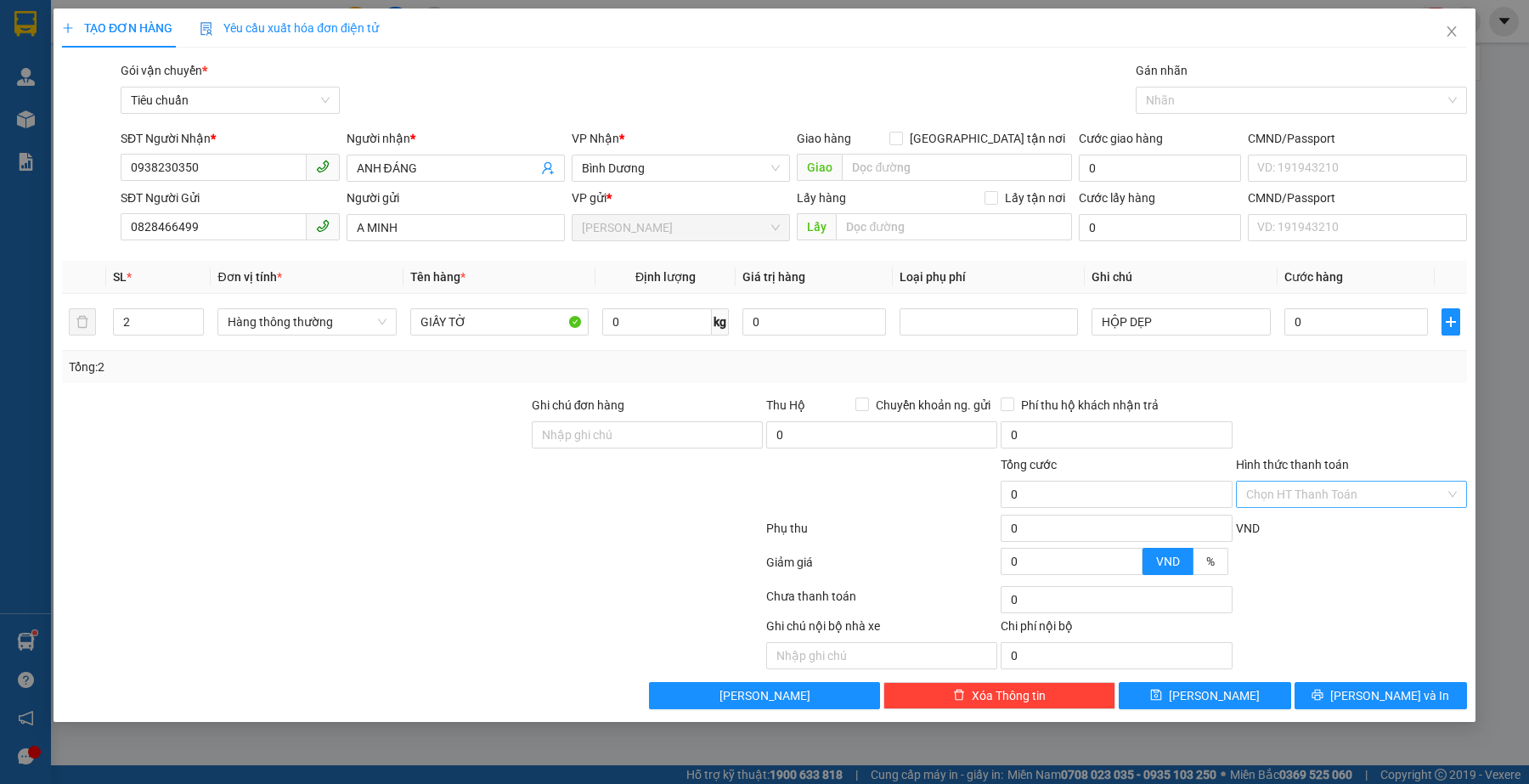
click at [1323, 490] on input "Hình thức thanh toán" at bounding box center [1346, 494] width 199 height 25
click at [1324, 327] on input "0" at bounding box center [1356, 321] width 143 height 27
type input "3"
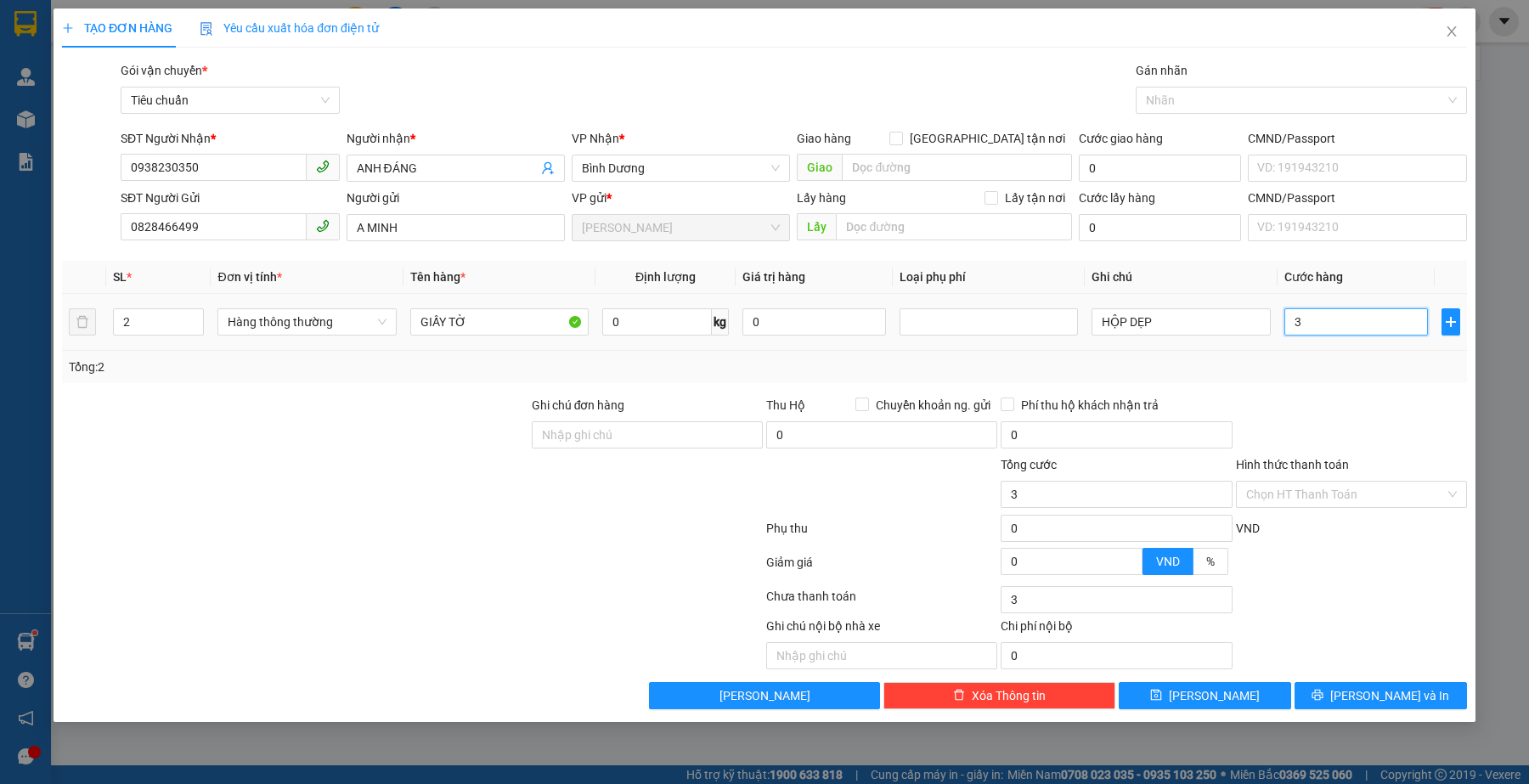
type input "30"
click at [1355, 417] on div at bounding box center [1352, 425] width 235 height 59
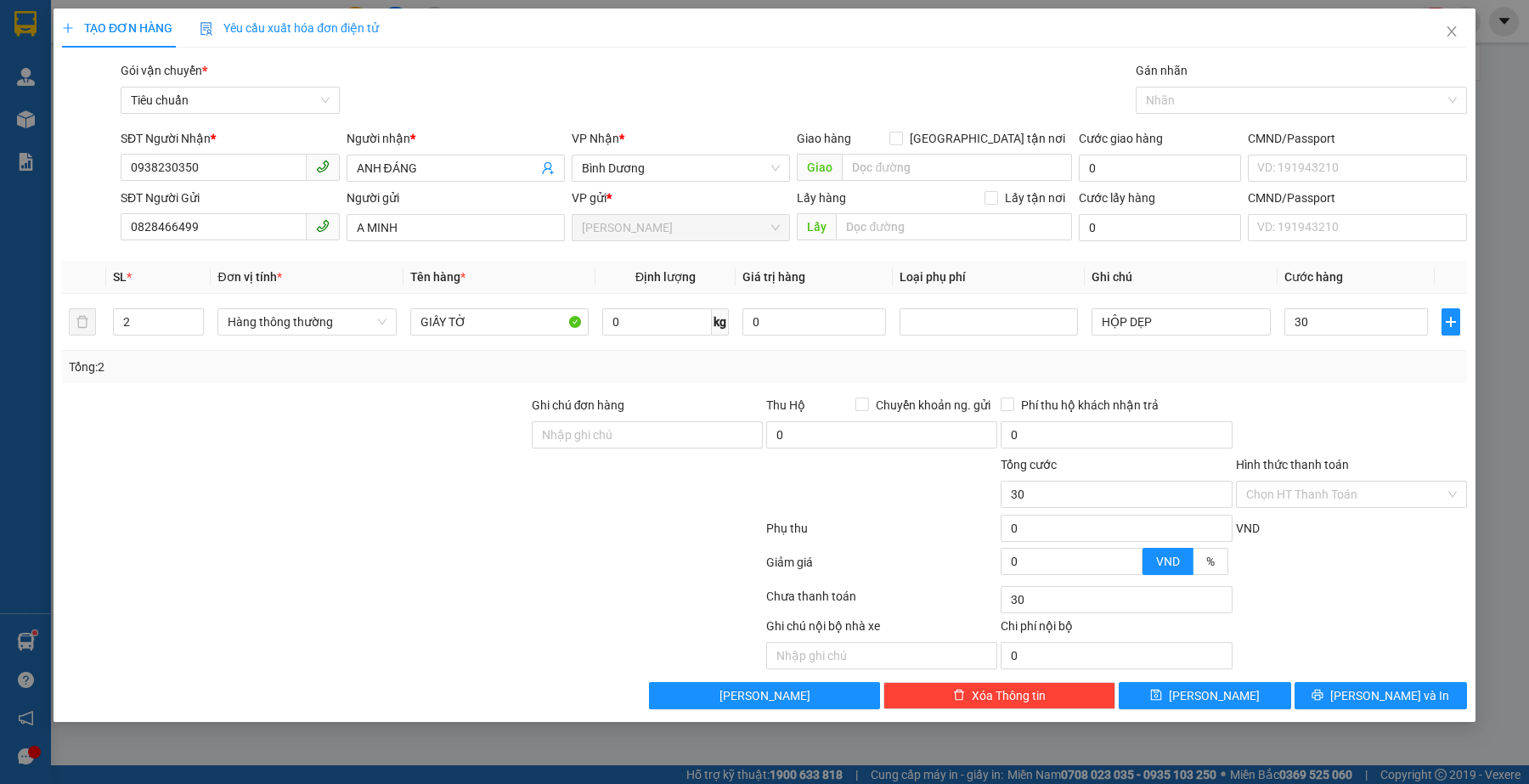
type input "30.000"
click at [1340, 491] on input "Hình thức thanh toán" at bounding box center [1346, 494] width 199 height 25
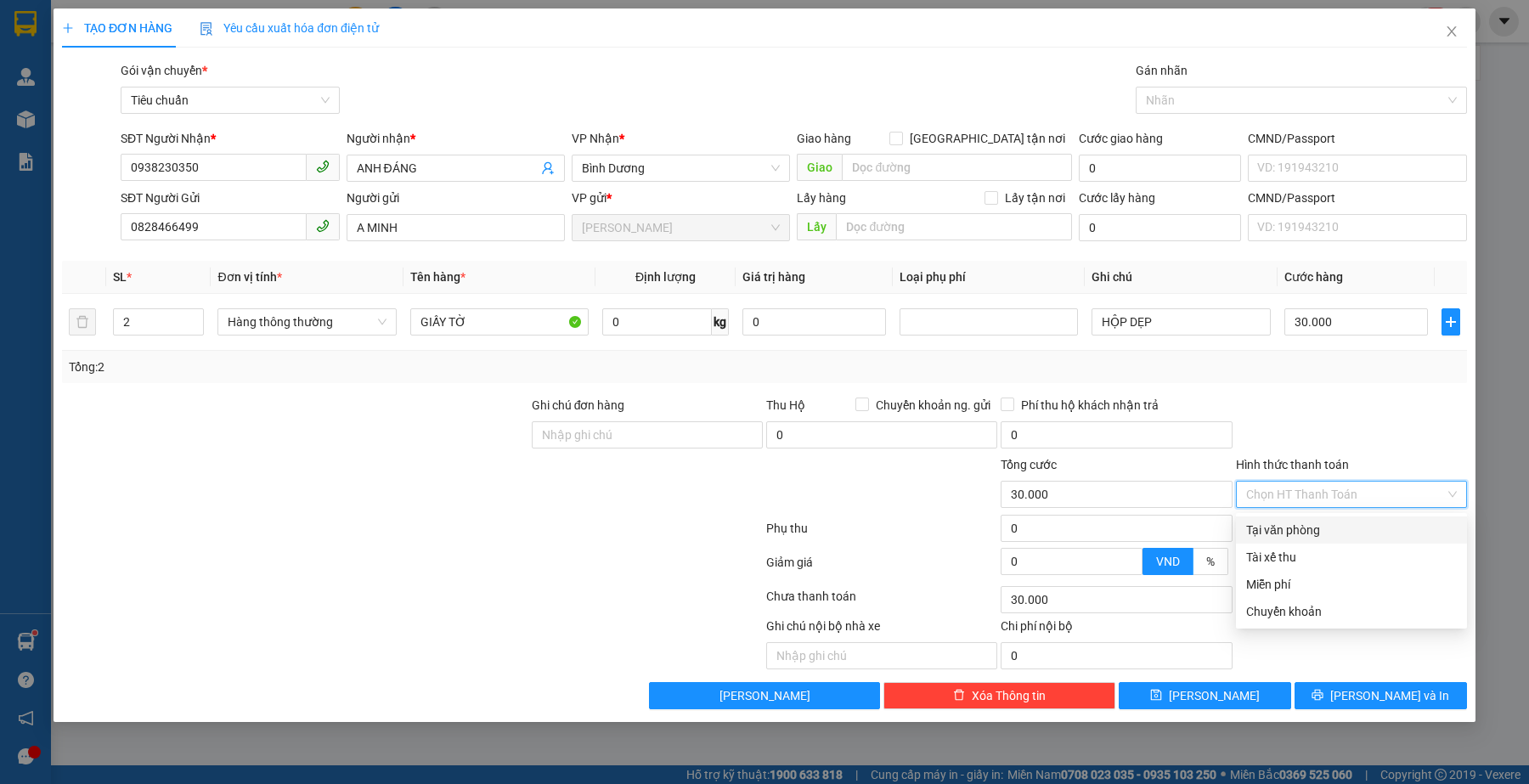
drag, startPoint x: 1319, startPoint y: 529, endPoint x: 808, endPoint y: 573, distance: 512.9
click at [1318, 529] on div "Tại văn phòng" at bounding box center [1352, 530] width 211 height 19
type input "0"
click at [329, 600] on div at bounding box center [412, 599] width 705 height 34
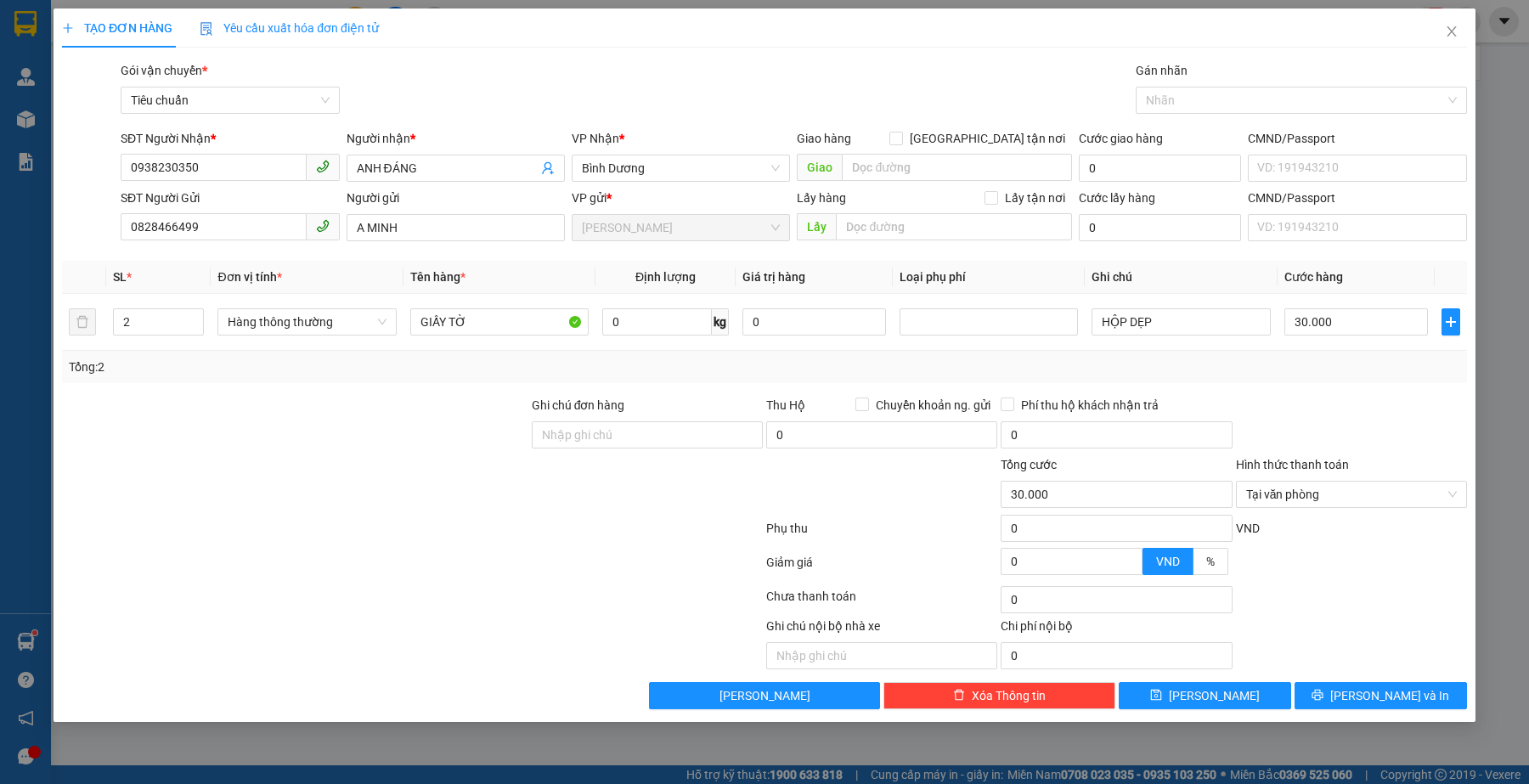
drag, startPoint x: 460, startPoint y: 532, endPoint x: 288, endPoint y: 136, distance: 431.7
click at [463, 527] on div at bounding box center [412, 531] width 705 height 34
click at [1221, 705] on span "[PERSON_NAME]" at bounding box center [1215, 695] width 91 height 19
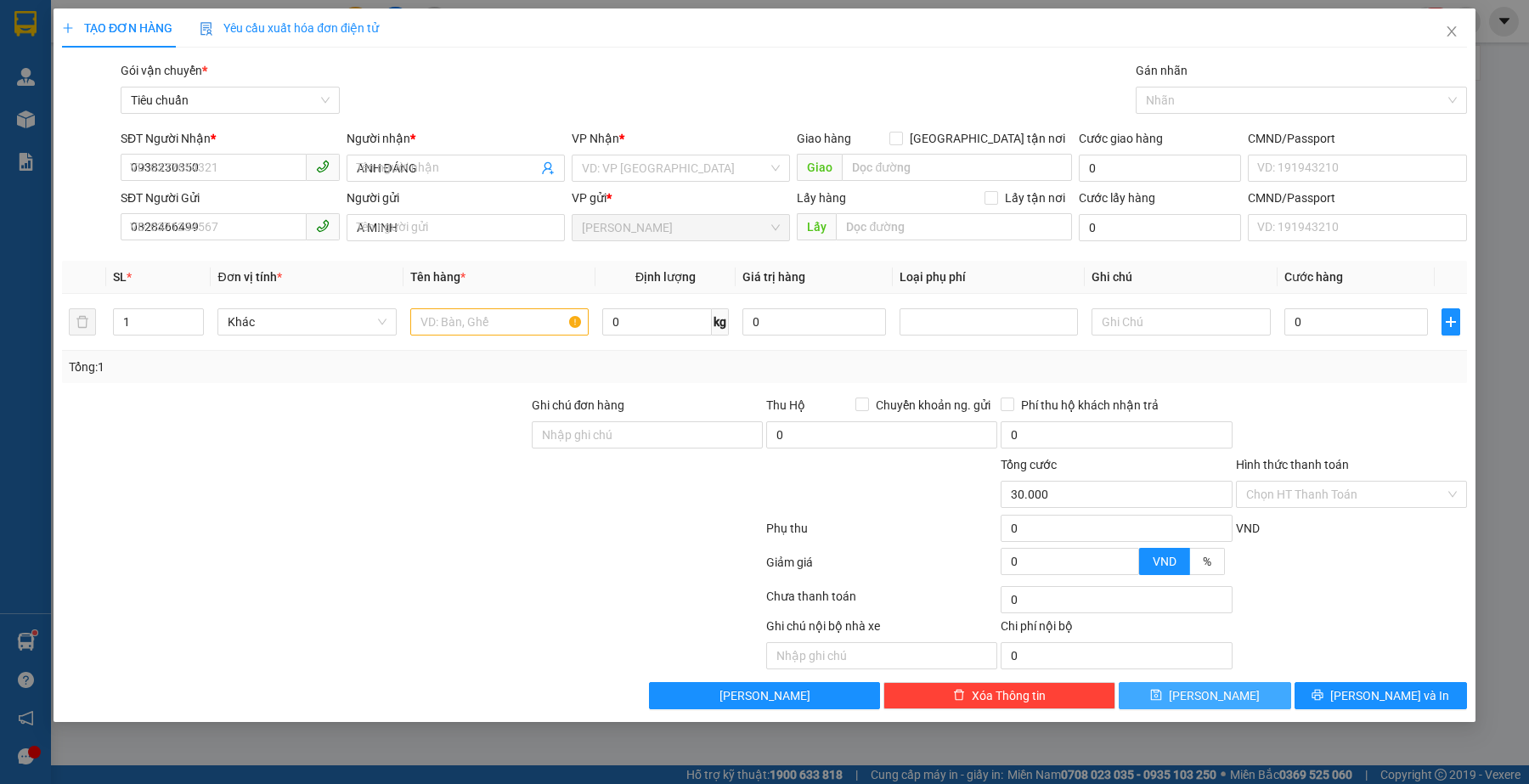
type input "0"
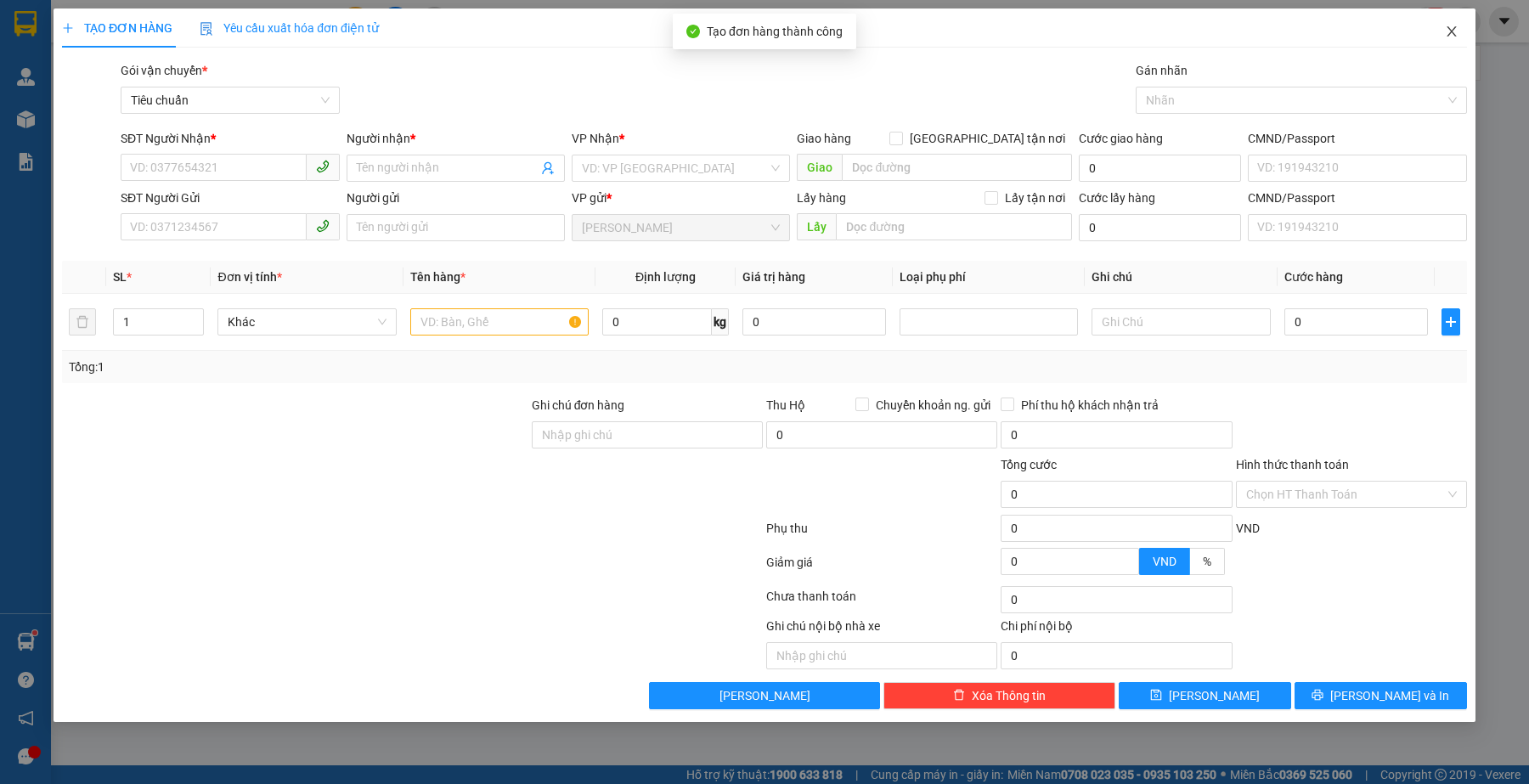
drag, startPoint x: 1453, startPoint y: 27, endPoint x: 334, endPoint y: 14, distance: 1119.1
click at [1451, 28] on icon "close" at bounding box center [1453, 31] width 14 height 14
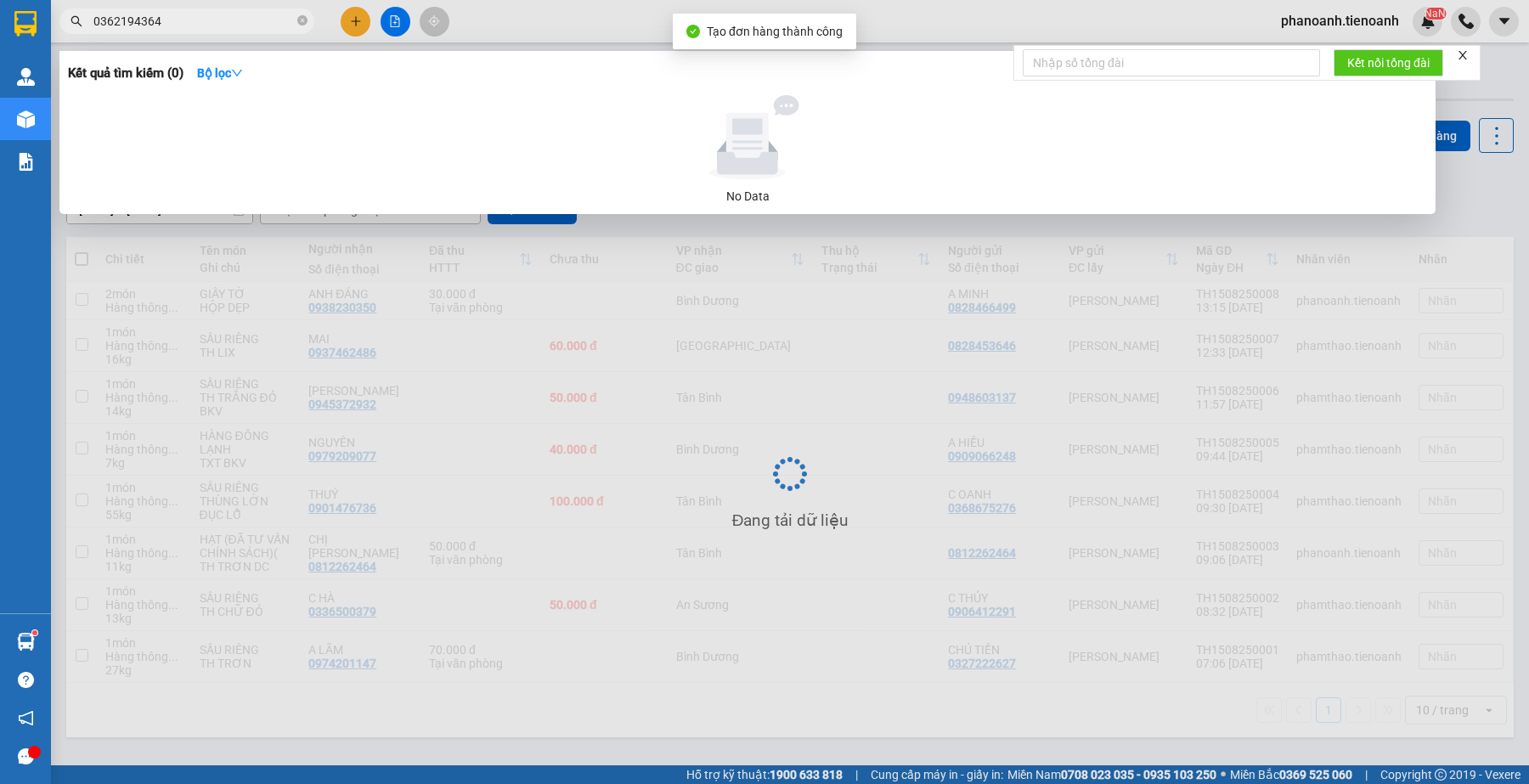
click at [211, 19] on input "0362194364" at bounding box center [194, 22] width 201 height 19
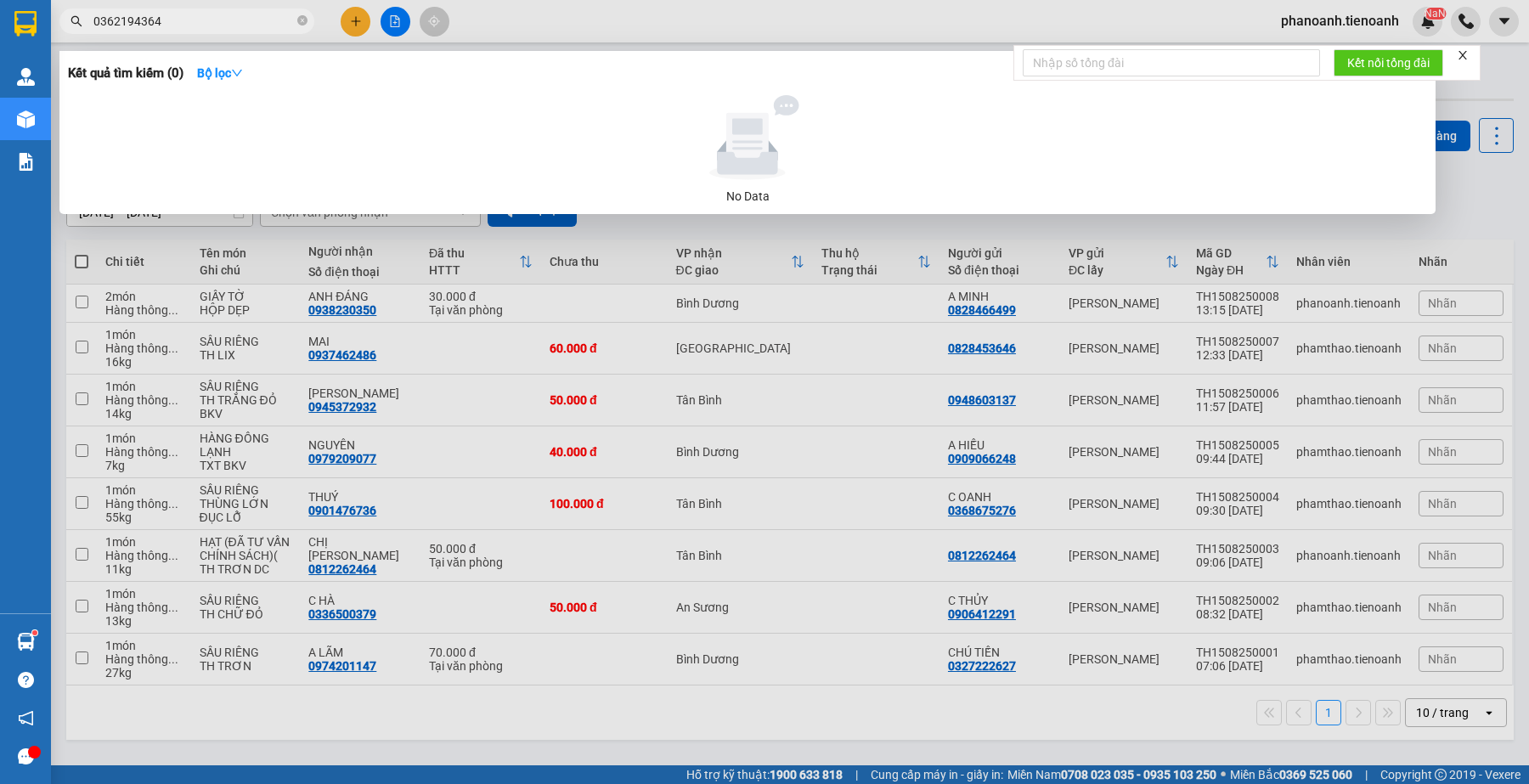
click at [211, 19] on input "0362194364" at bounding box center [194, 22] width 201 height 19
paste input "828466499"
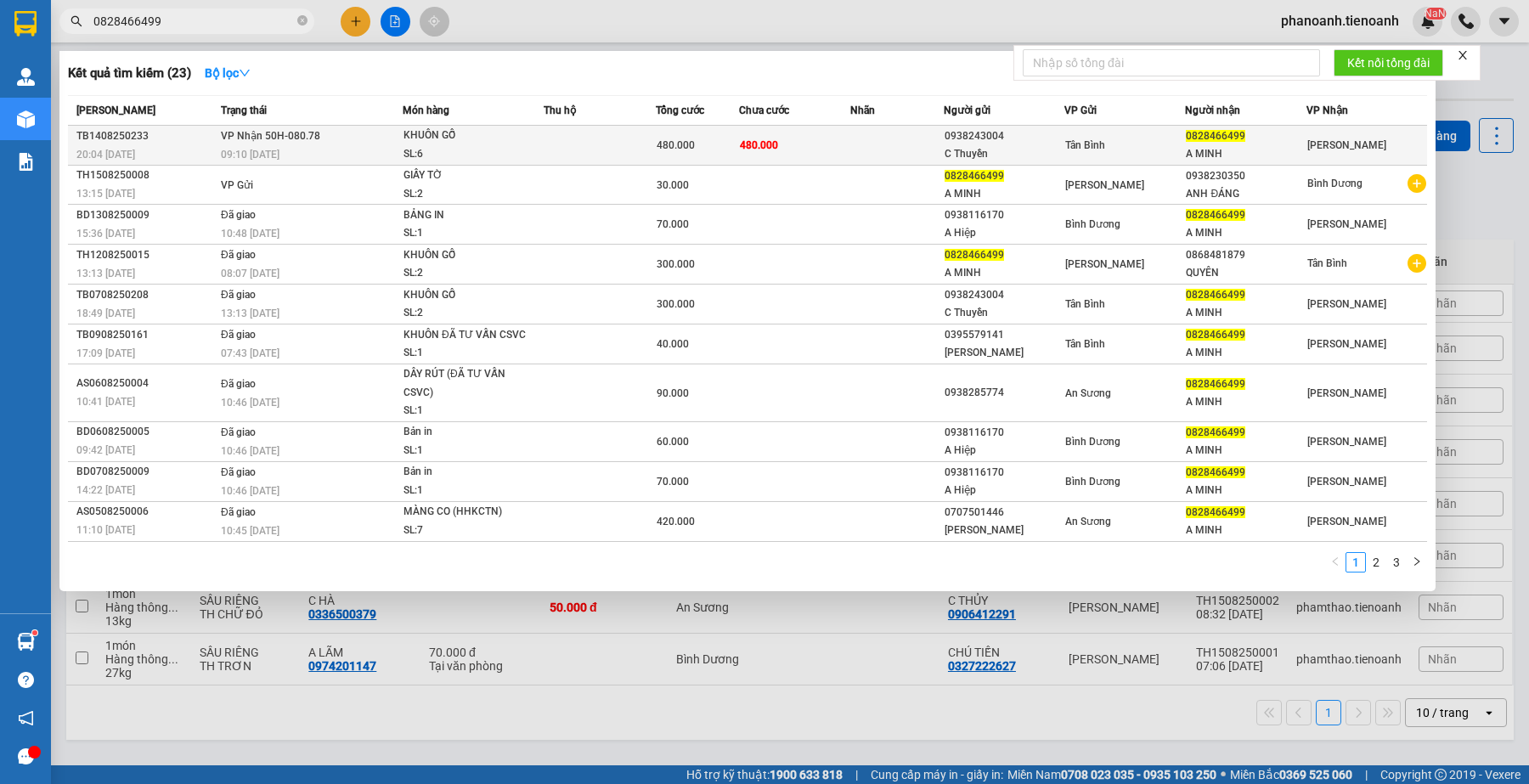
type input "0828466499"
click at [1009, 137] on div "0938243004" at bounding box center [1004, 136] width 119 height 18
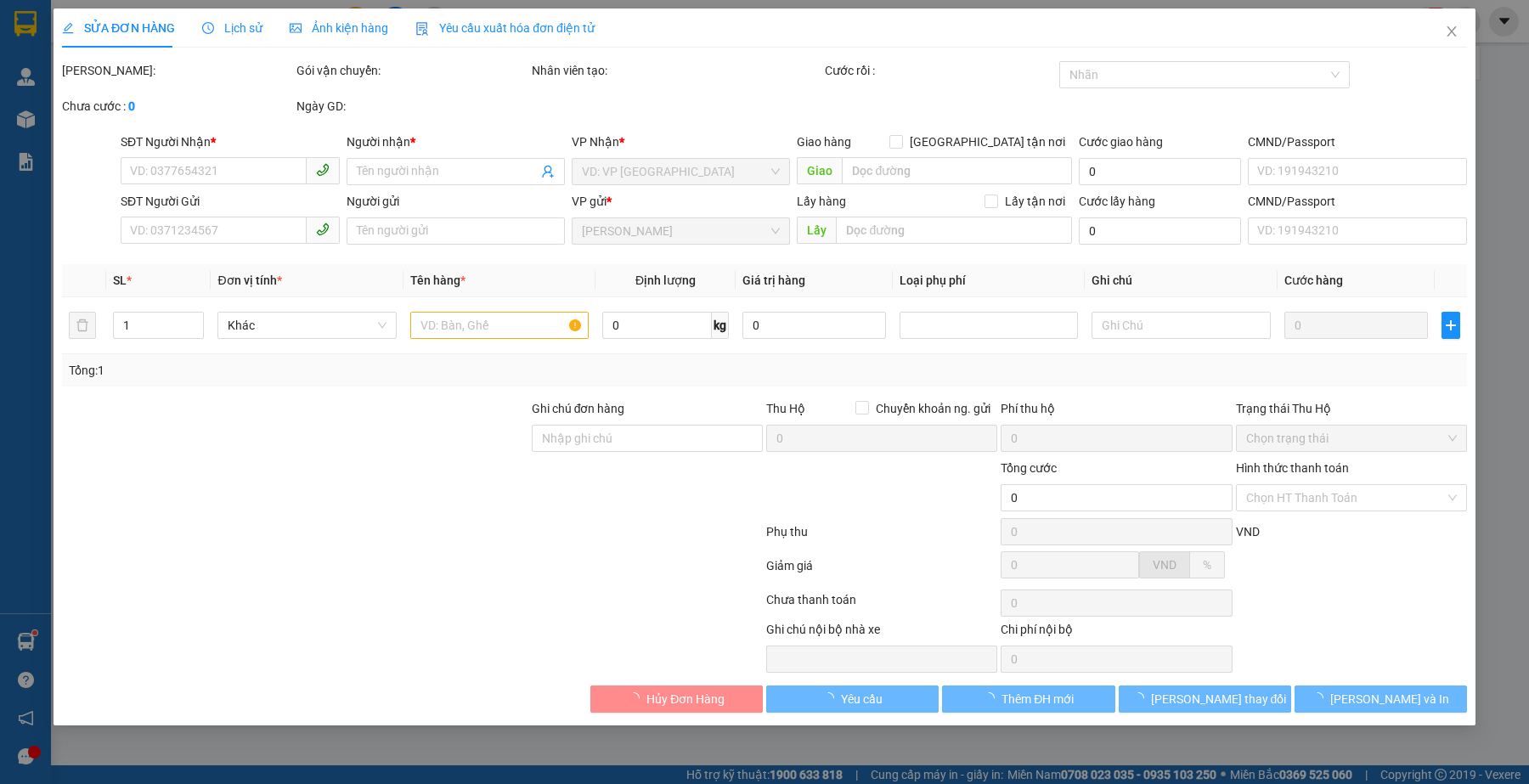
type input "0828466499"
type input "A MINH"
type input "0938243004"
type input "C Thuyền"
type input "480.000"
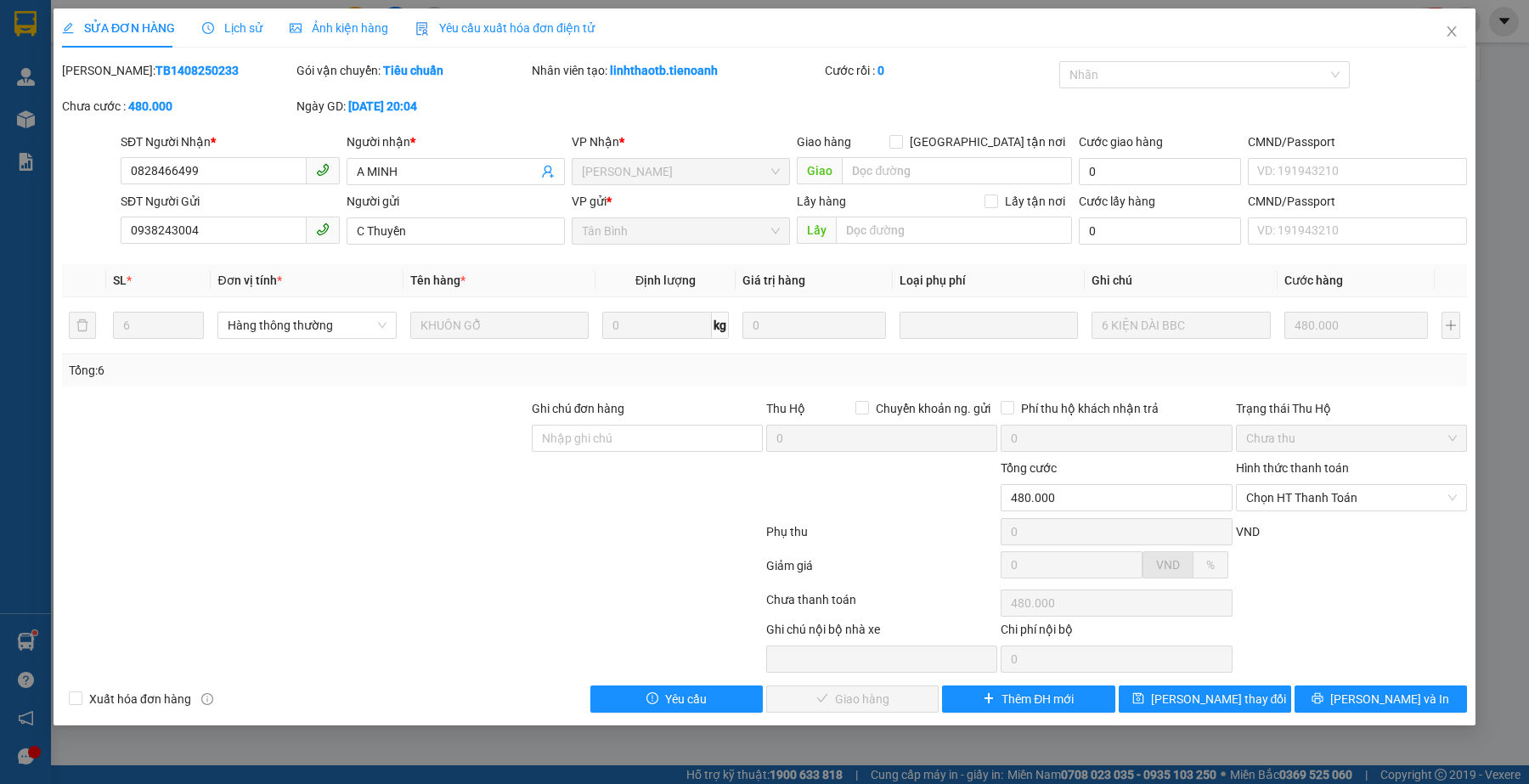
click at [427, 536] on div at bounding box center [412, 535] width 705 height 34
click at [1358, 504] on span "Chọn HT Thanh Toán" at bounding box center [1352, 497] width 211 height 25
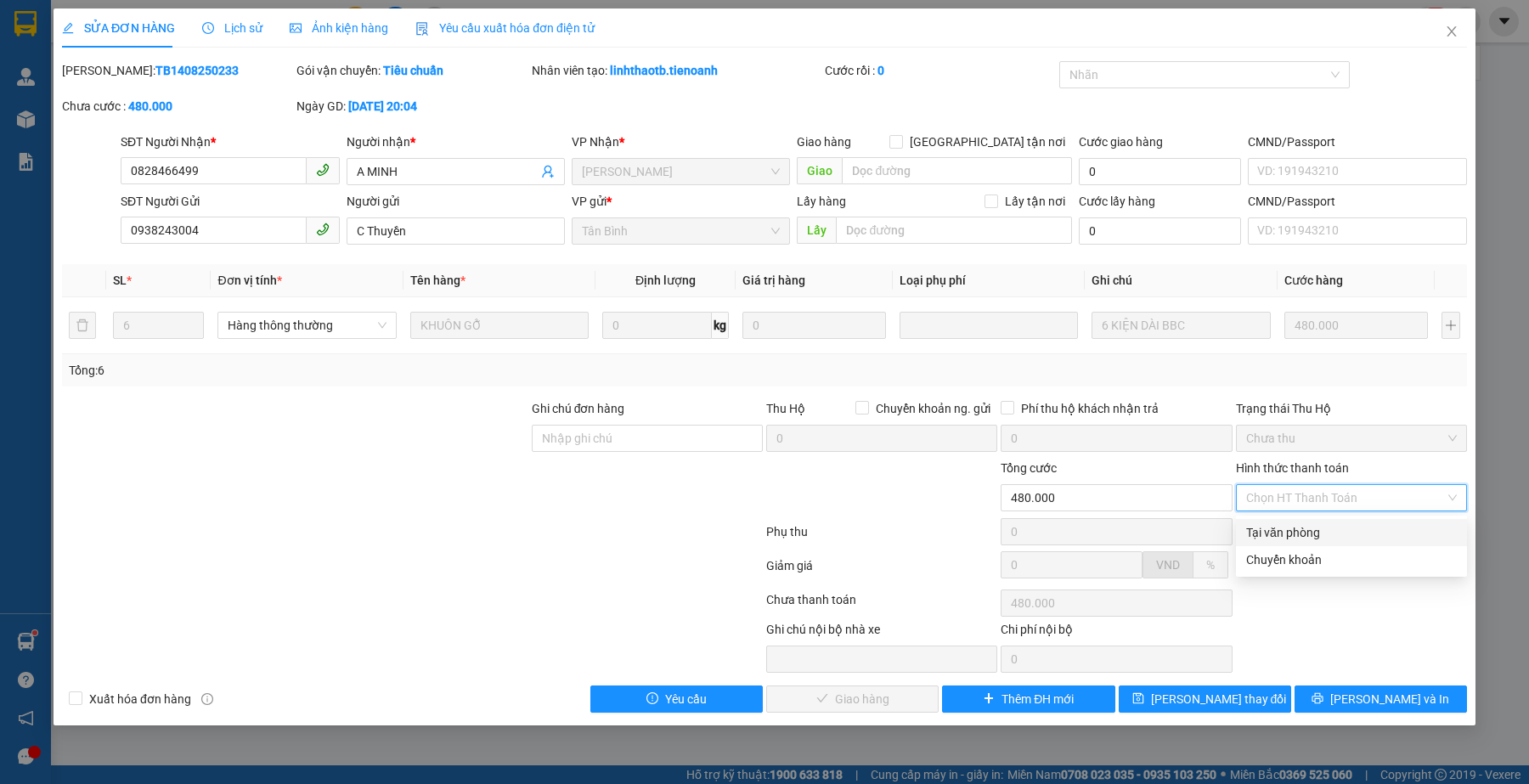
click at [1343, 528] on div "Tại văn phòng" at bounding box center [1352, 532] width 211 height 19
type input "0"
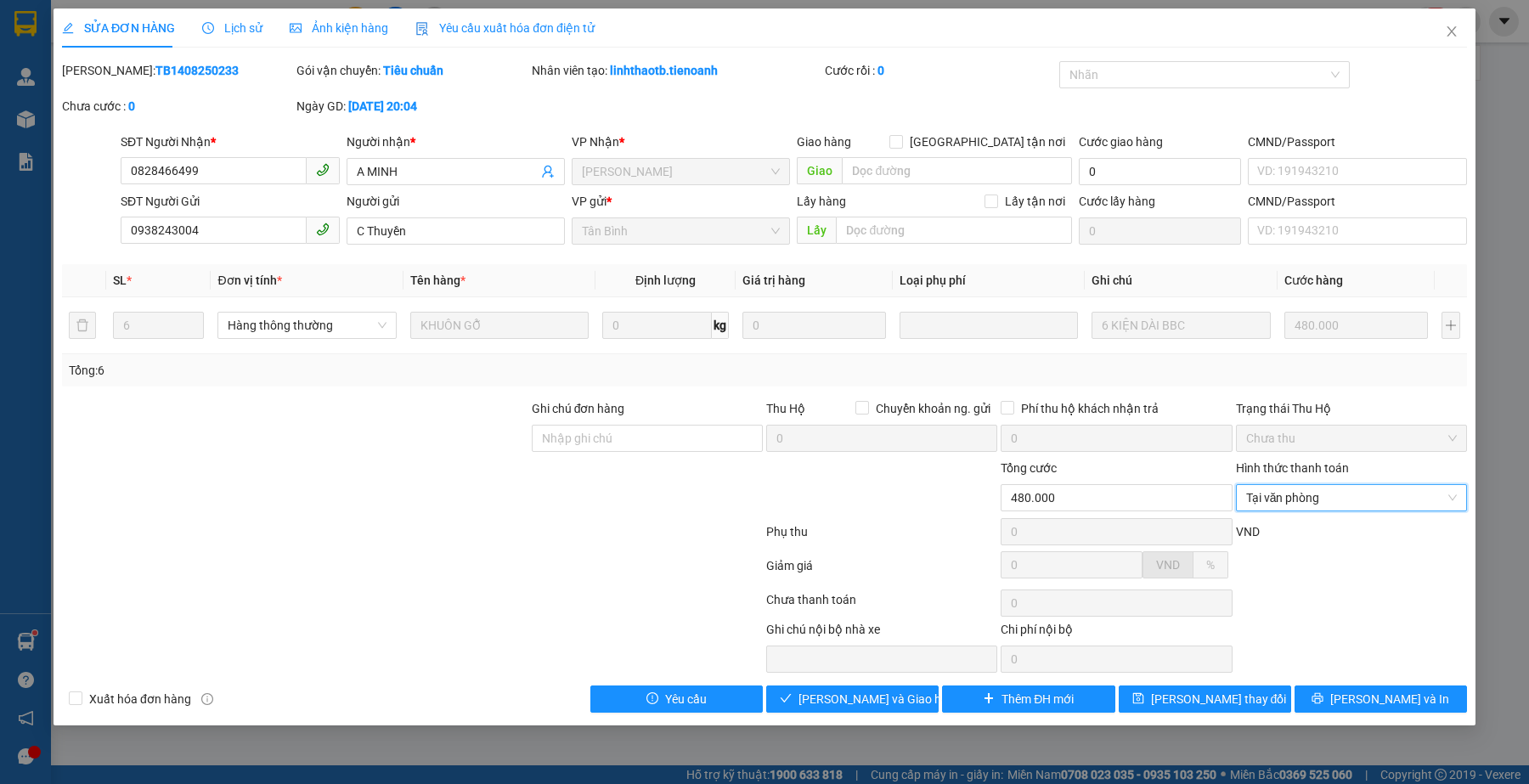
click at [376, 631] on div at bounding box center [265, 646] width 411 height 53
click at [834, 702] on span "[PERSON_NAME] và Giao hàng" at bounding box center [880, 699] width 163 height 19
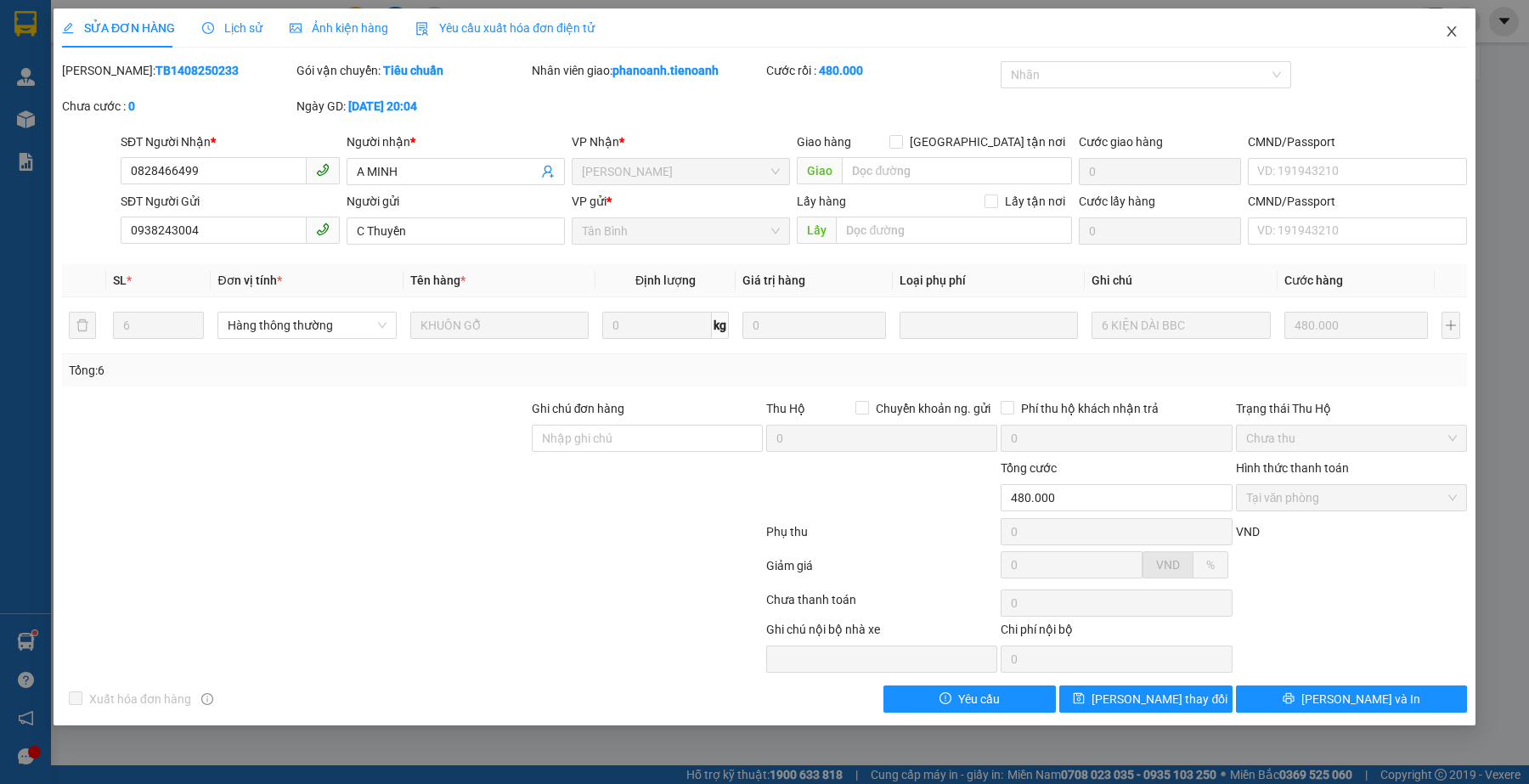
click at [1446, 25] on icon "close" at bounding box center [1453, 31] width 14 height 14
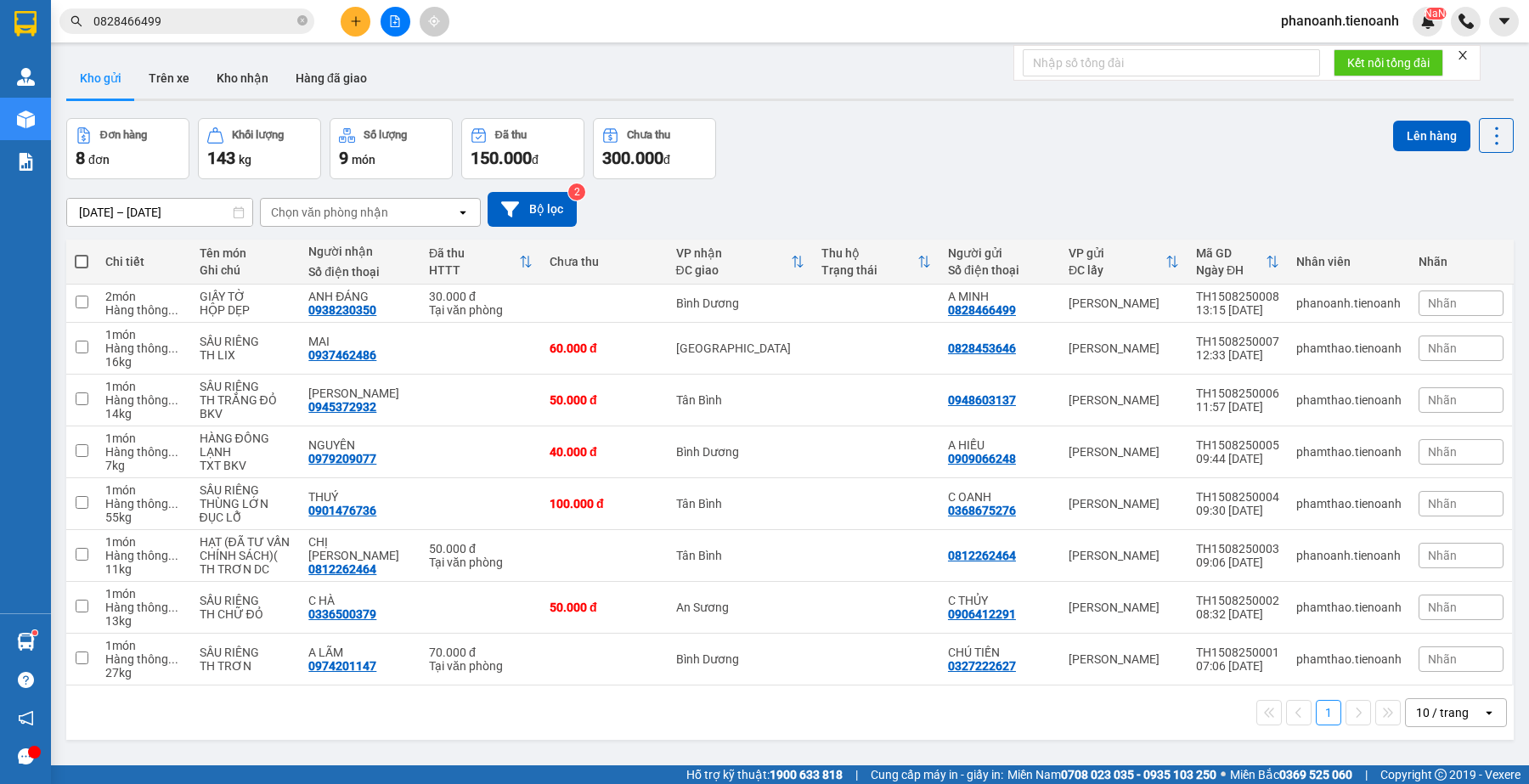
click at [227, 21] on input "0828466499" at bounding box center [194, 22] width 201 height 19
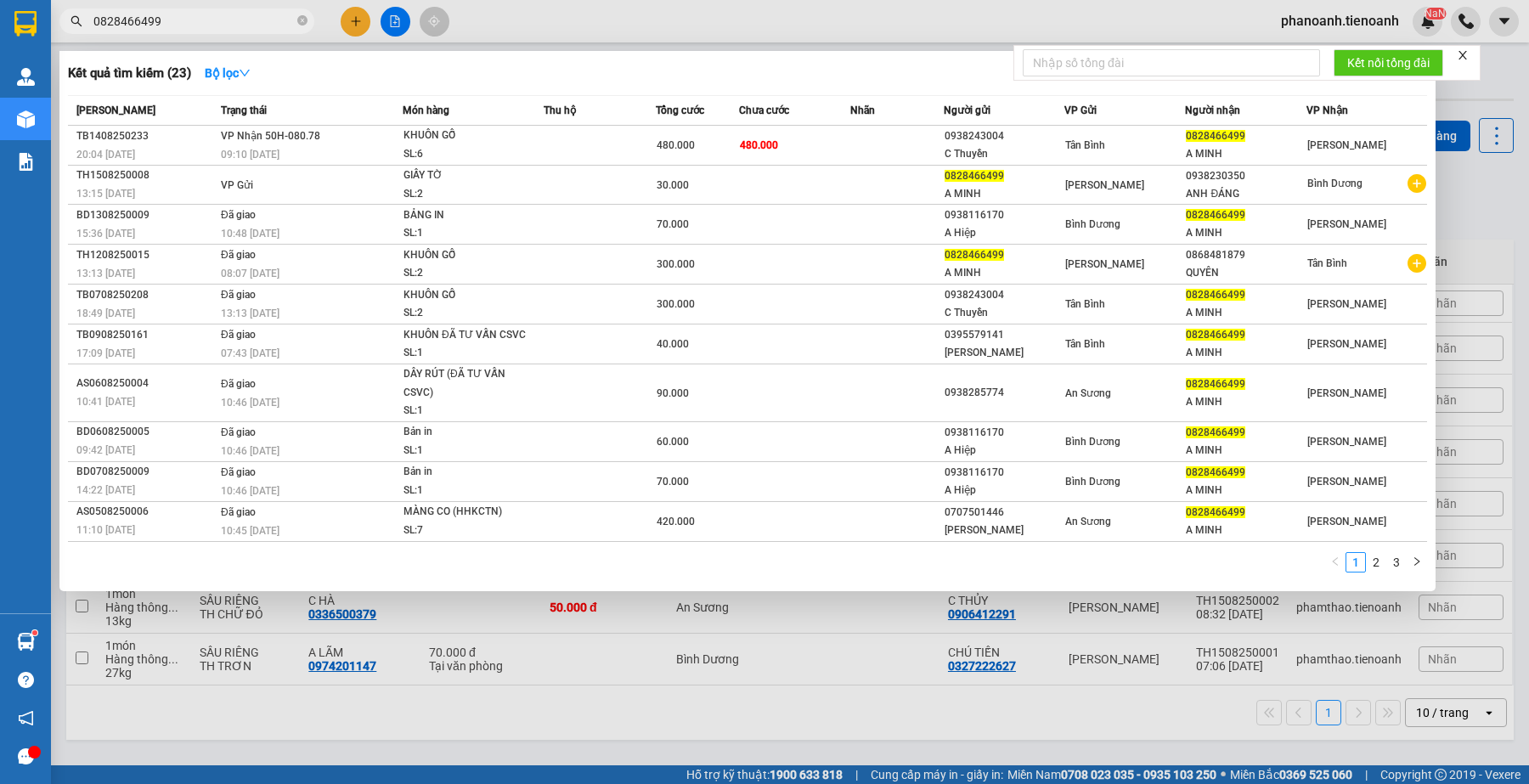
click at [824, 19] on div at bounding box center [764, 392] width 1529 height 784
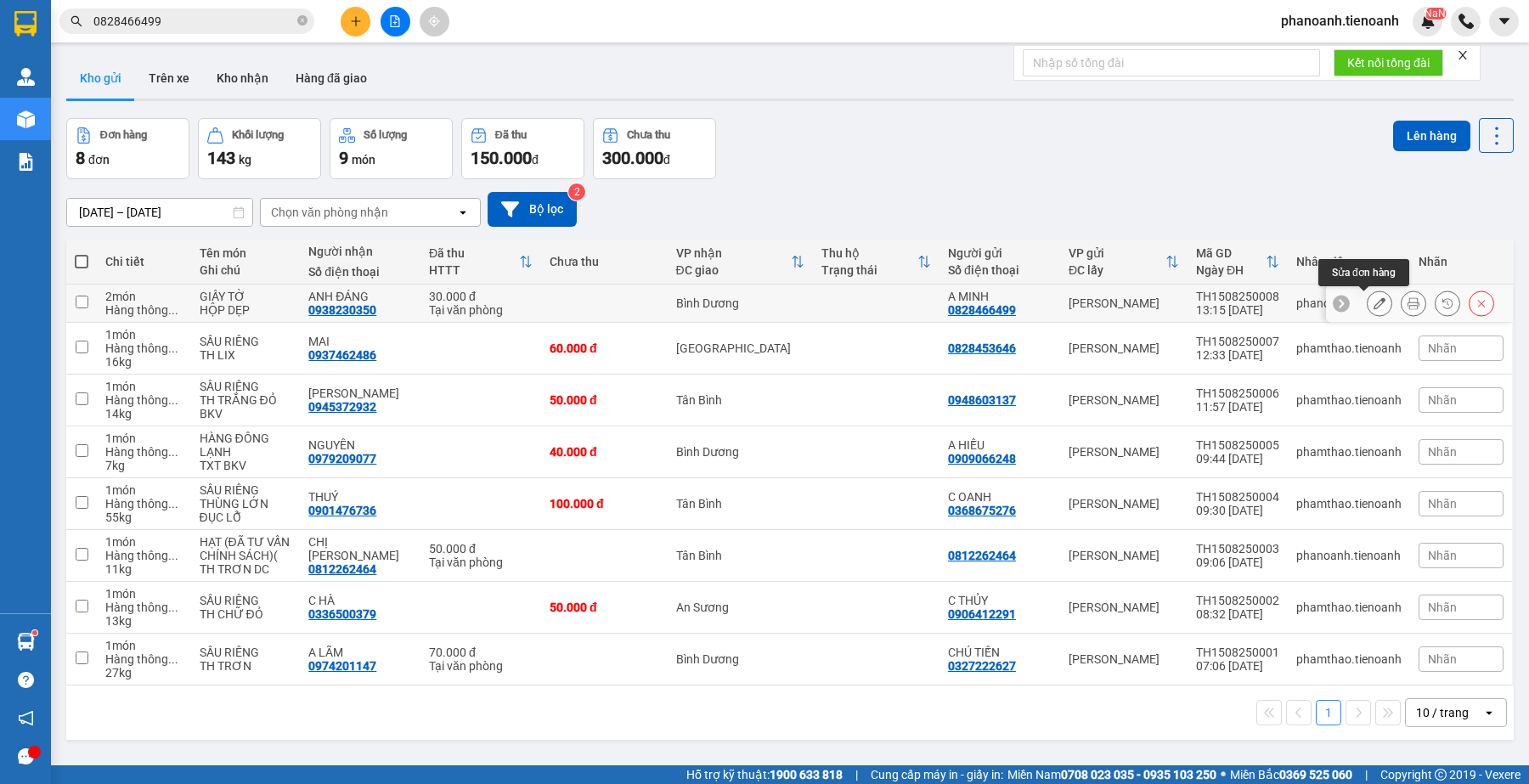
click at [1373, 306] on button at bounding box center [1380, 304] width 23 height 30
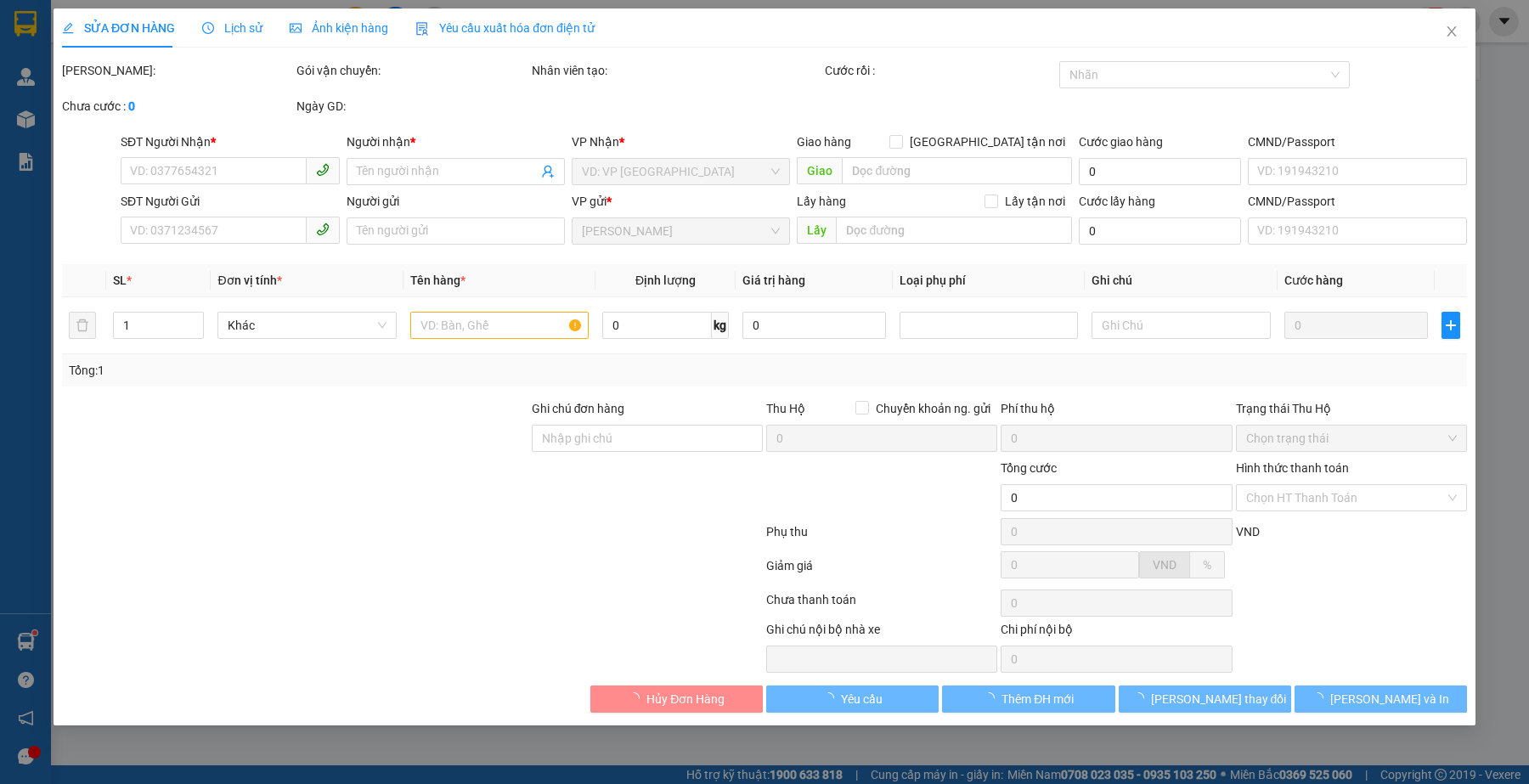
type input "0938230350"
type input "ANH ĐÁNG"
type input "0828466499"
type input "A MINH"
type input "30.000"
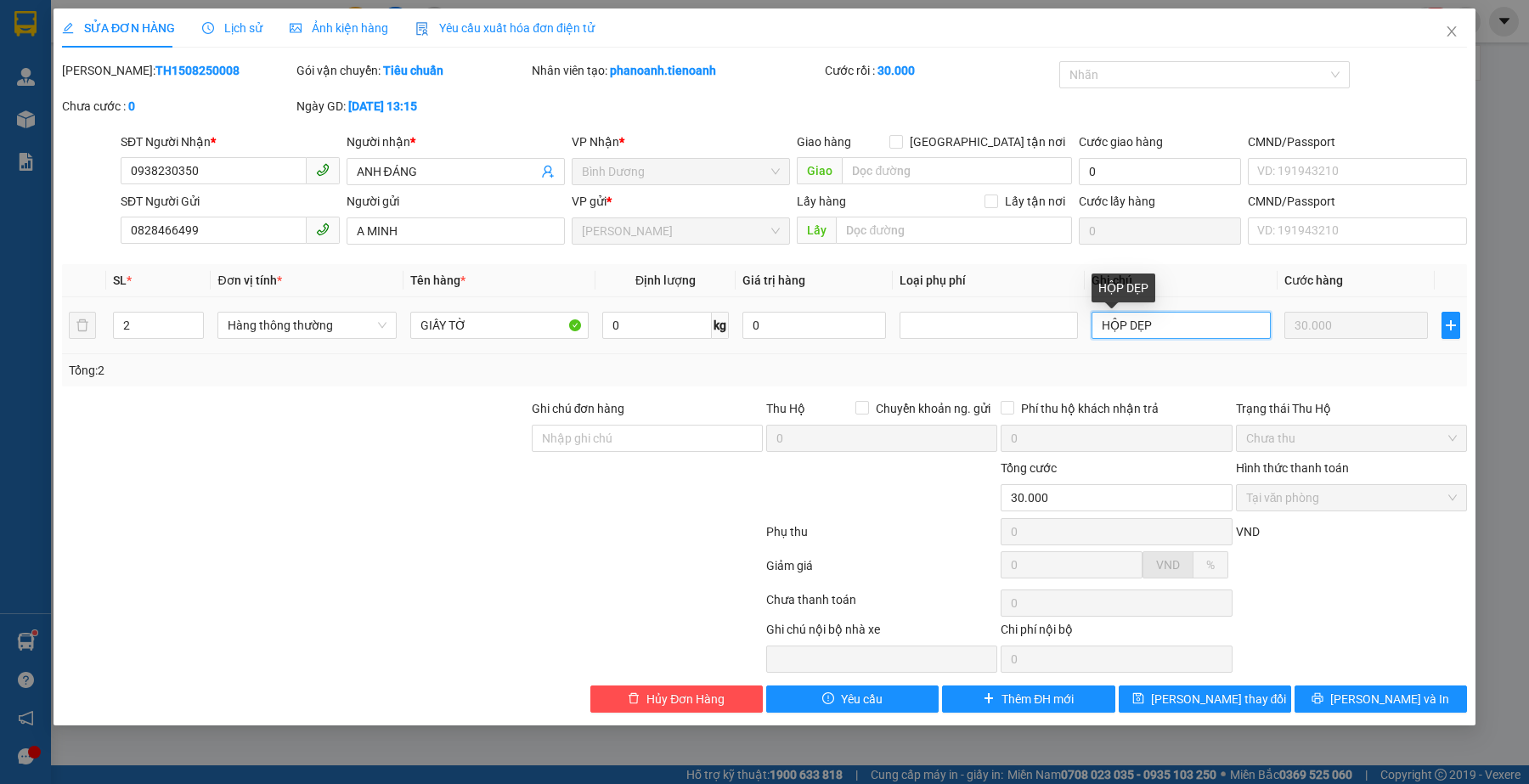
click at [1205, 328] on input "HỘP DẸP" at bounding box center [1181, 325] width 178 height 27
type input "HỘP DẸP TRƠN"
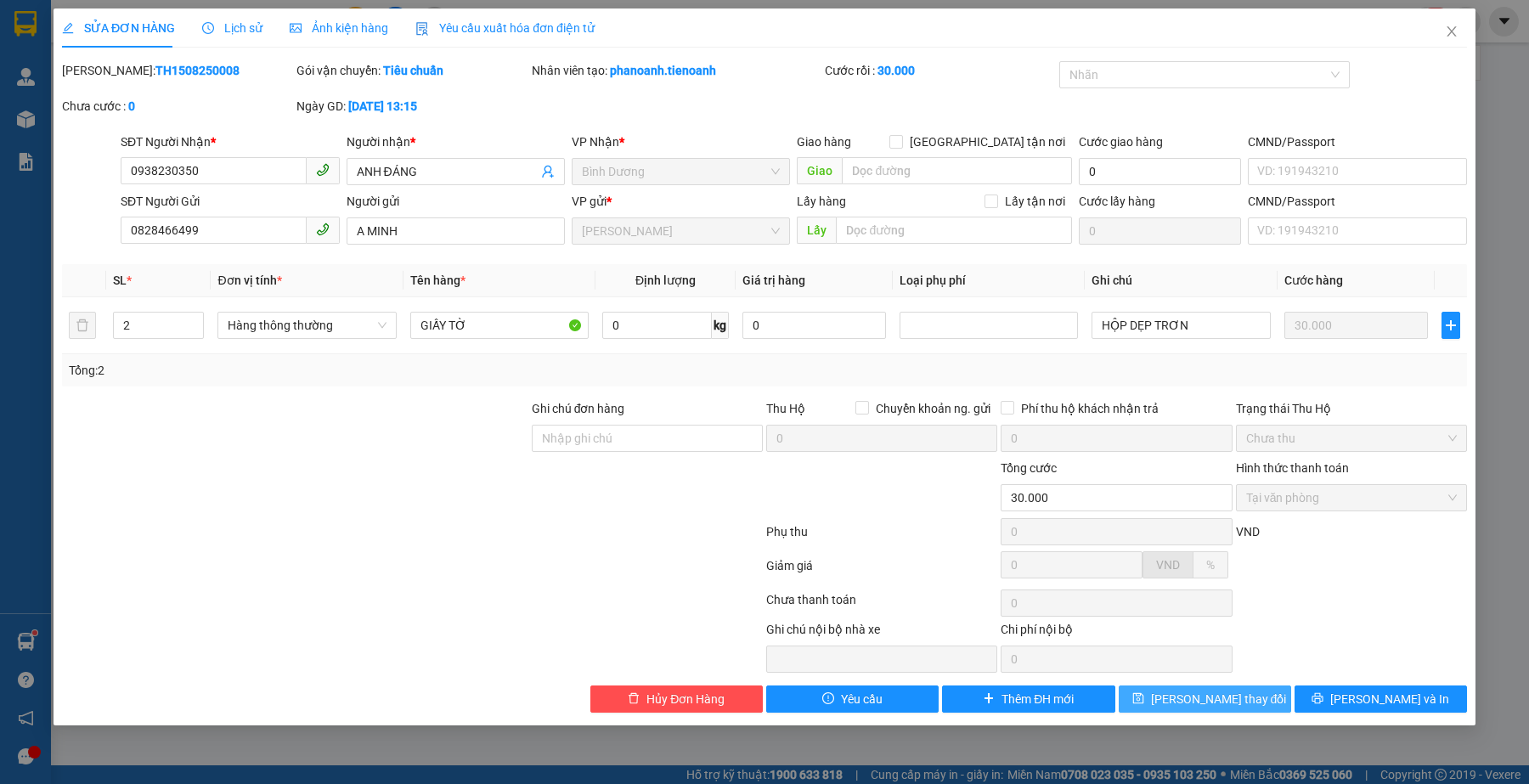
click at [1194, 702] on span "[PERSON_NAME] thay đổi" at bounding box center [1219, 699] width 136 height 19
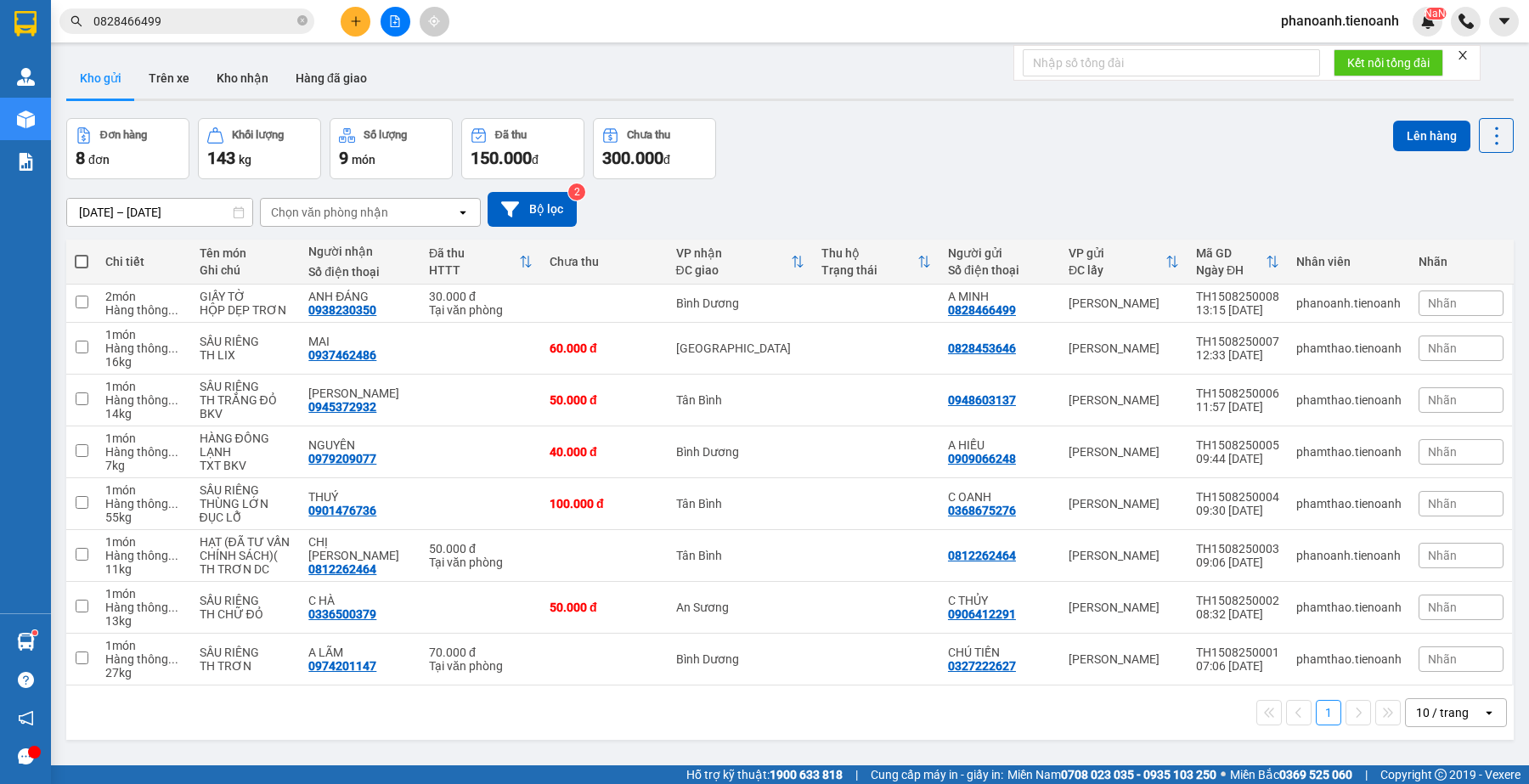
click at [241, 16] on input "0828466499" at bounding box center [194, 22] width 201 height 19
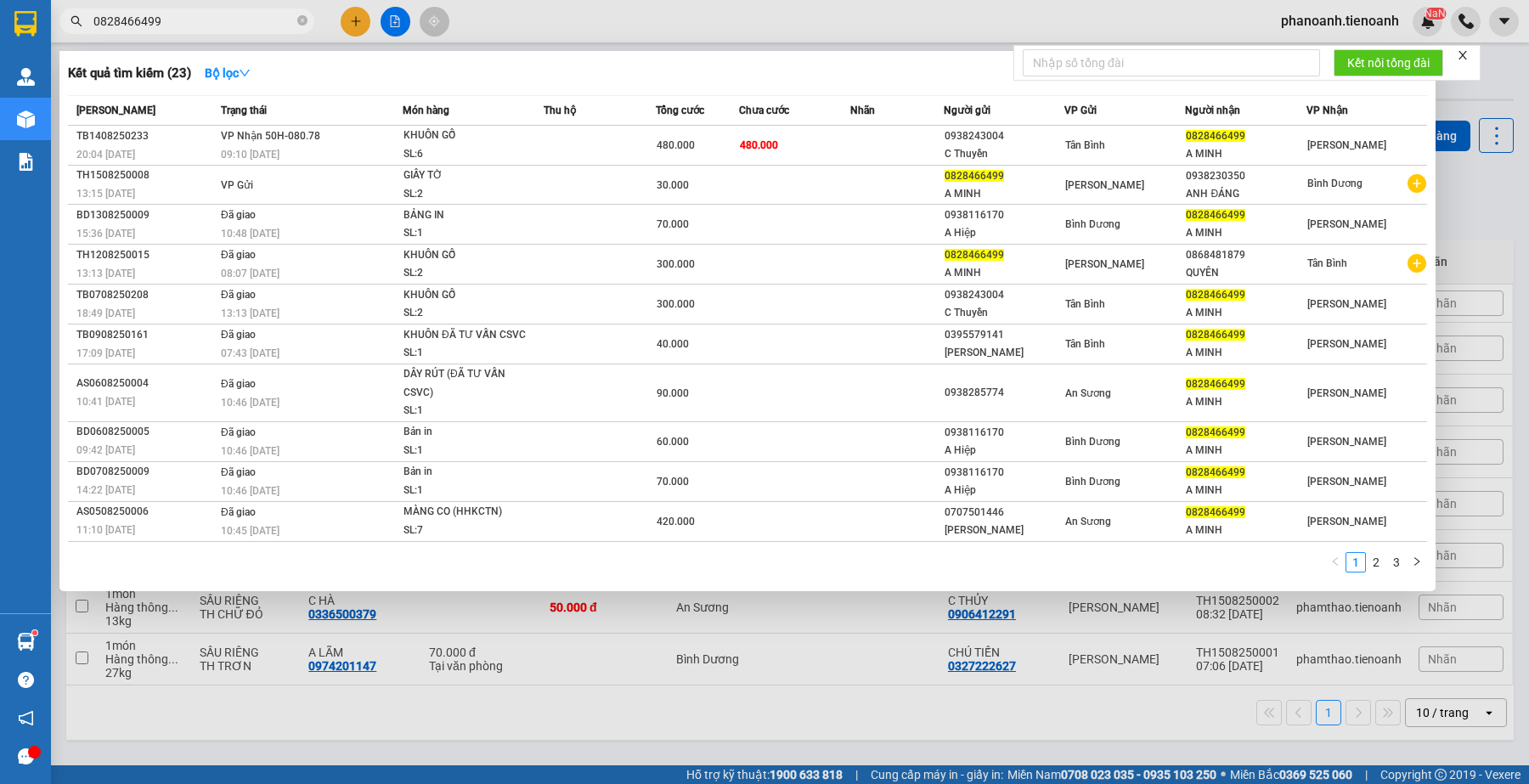
click at [241, 16] on input "0828466499" at bounding box center [194, 22] width 201 height 19
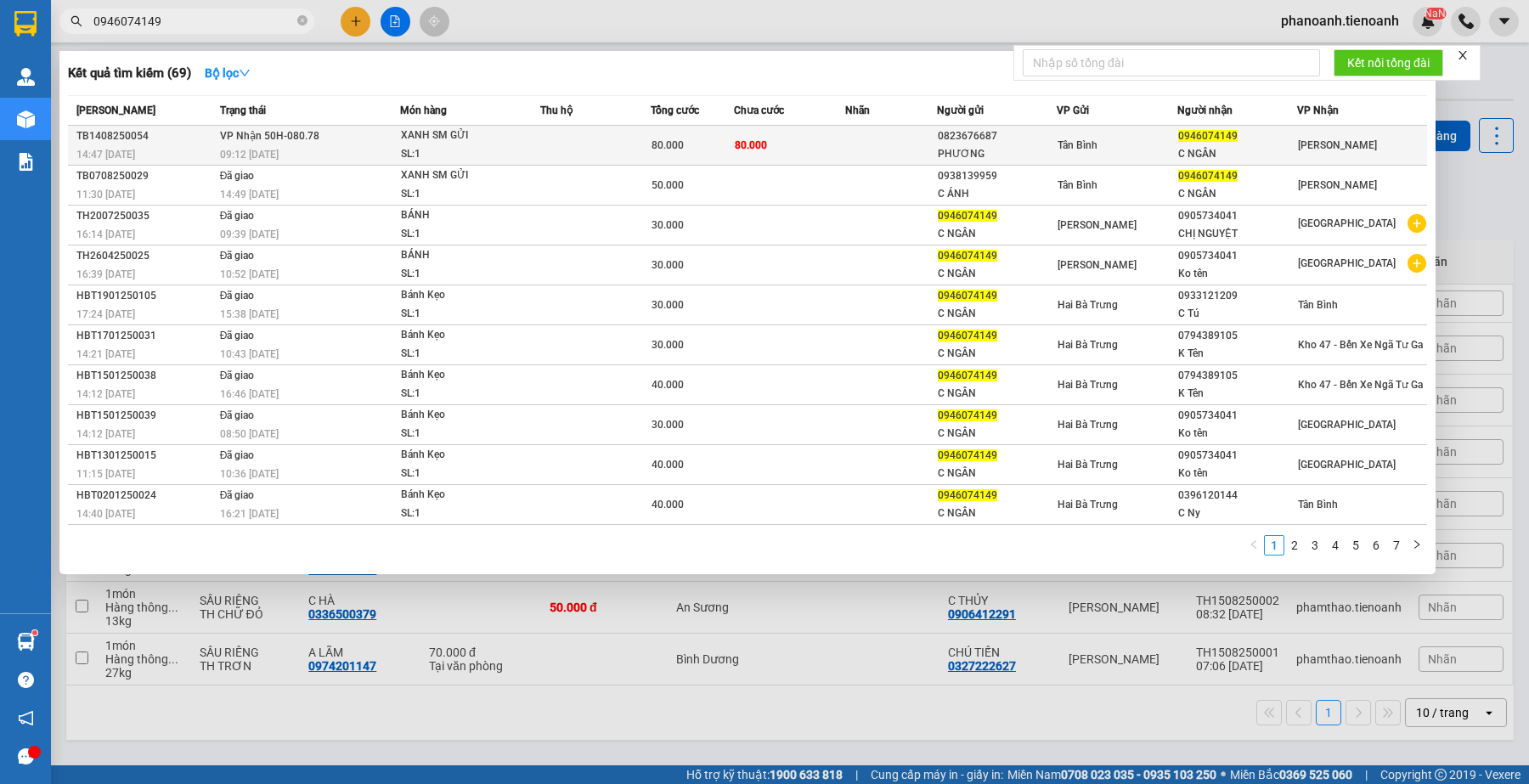
type input "0946074149"
click at [1056, 147] on div "PHƯƠNG" at bounding box center [997, 154] width 118 height 18
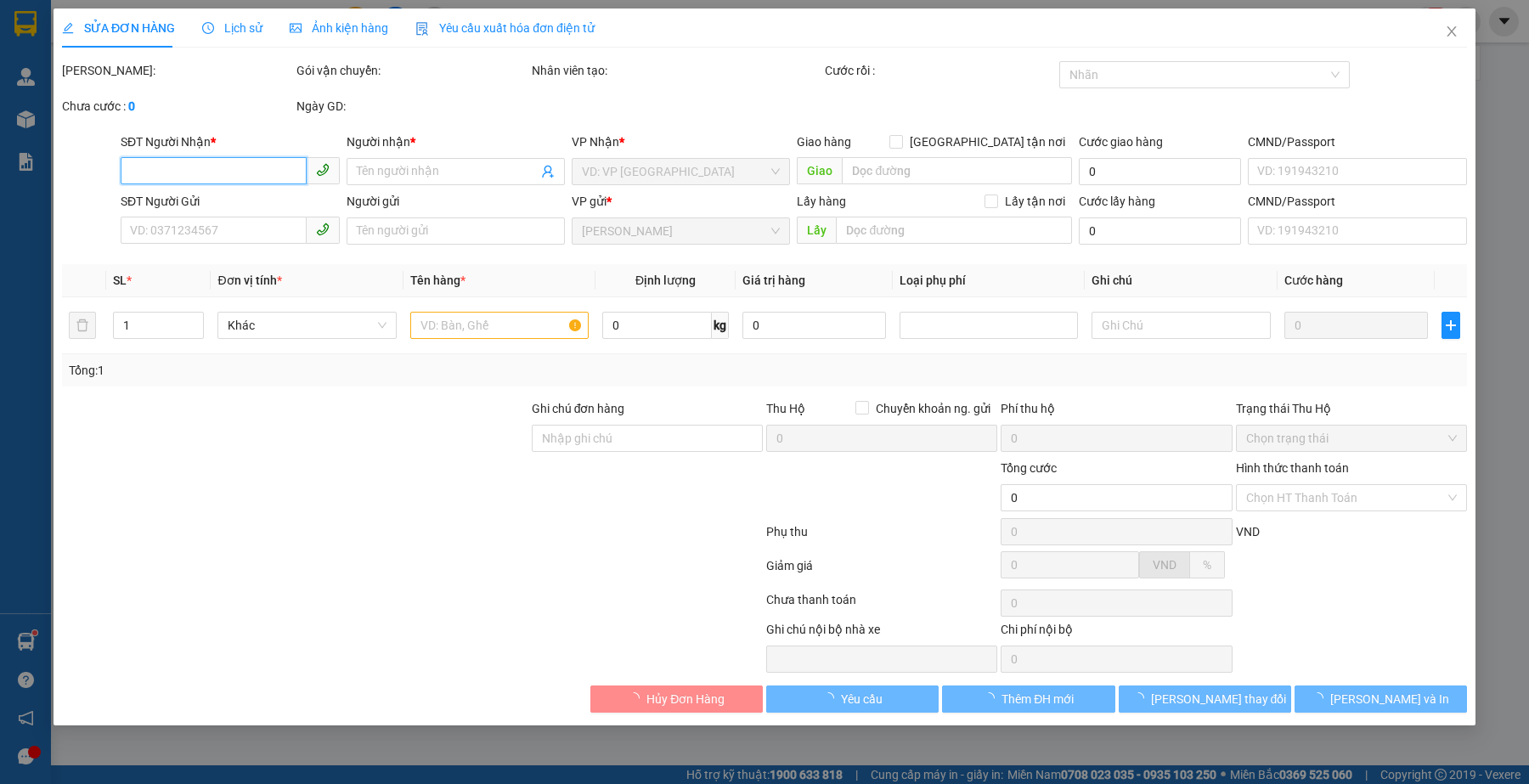
type input "0946074149"
type input "C NGÂN"
type input "241514807"
type input "0823676687"
type input "PHƯƠNG"
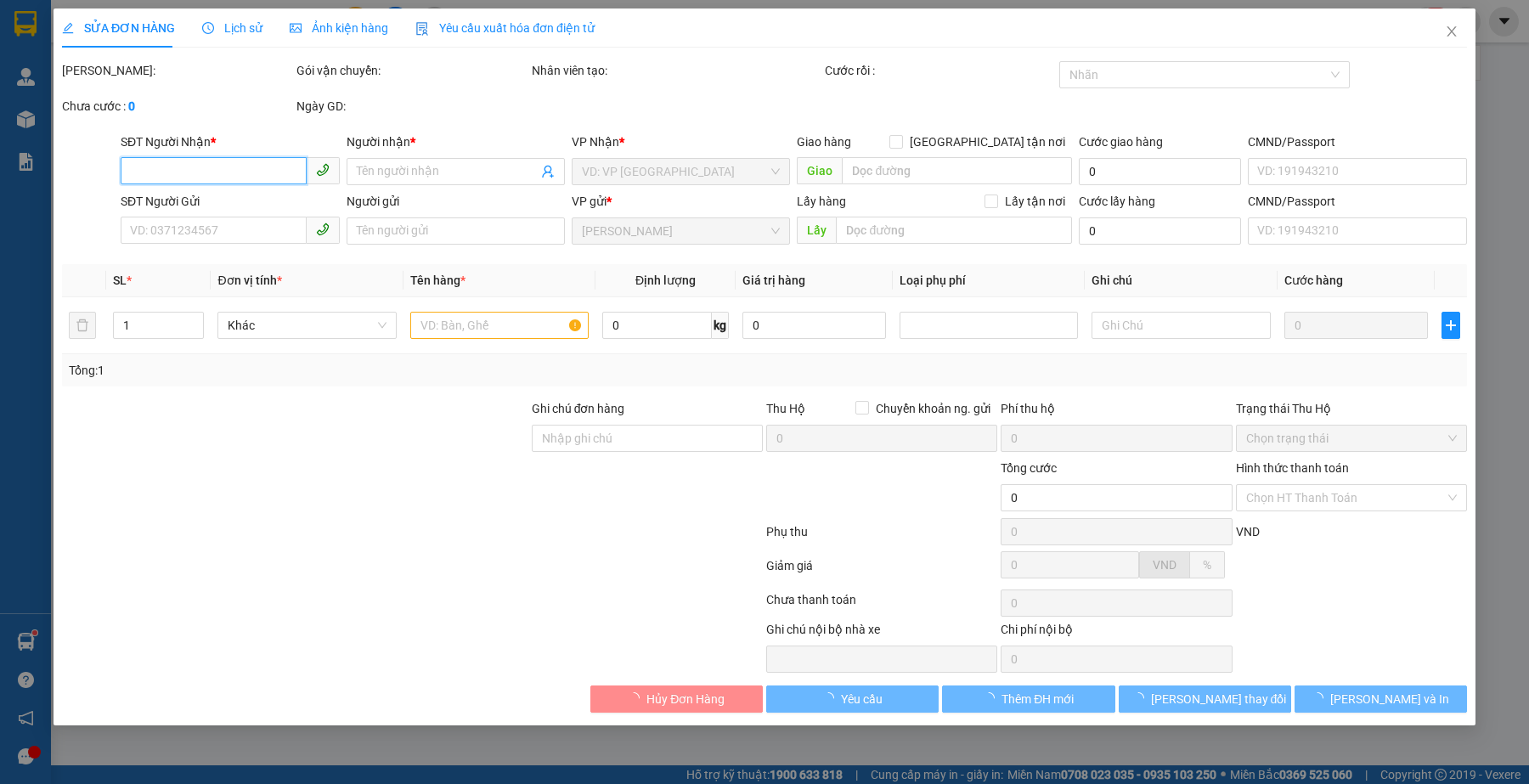
type input "80.000"
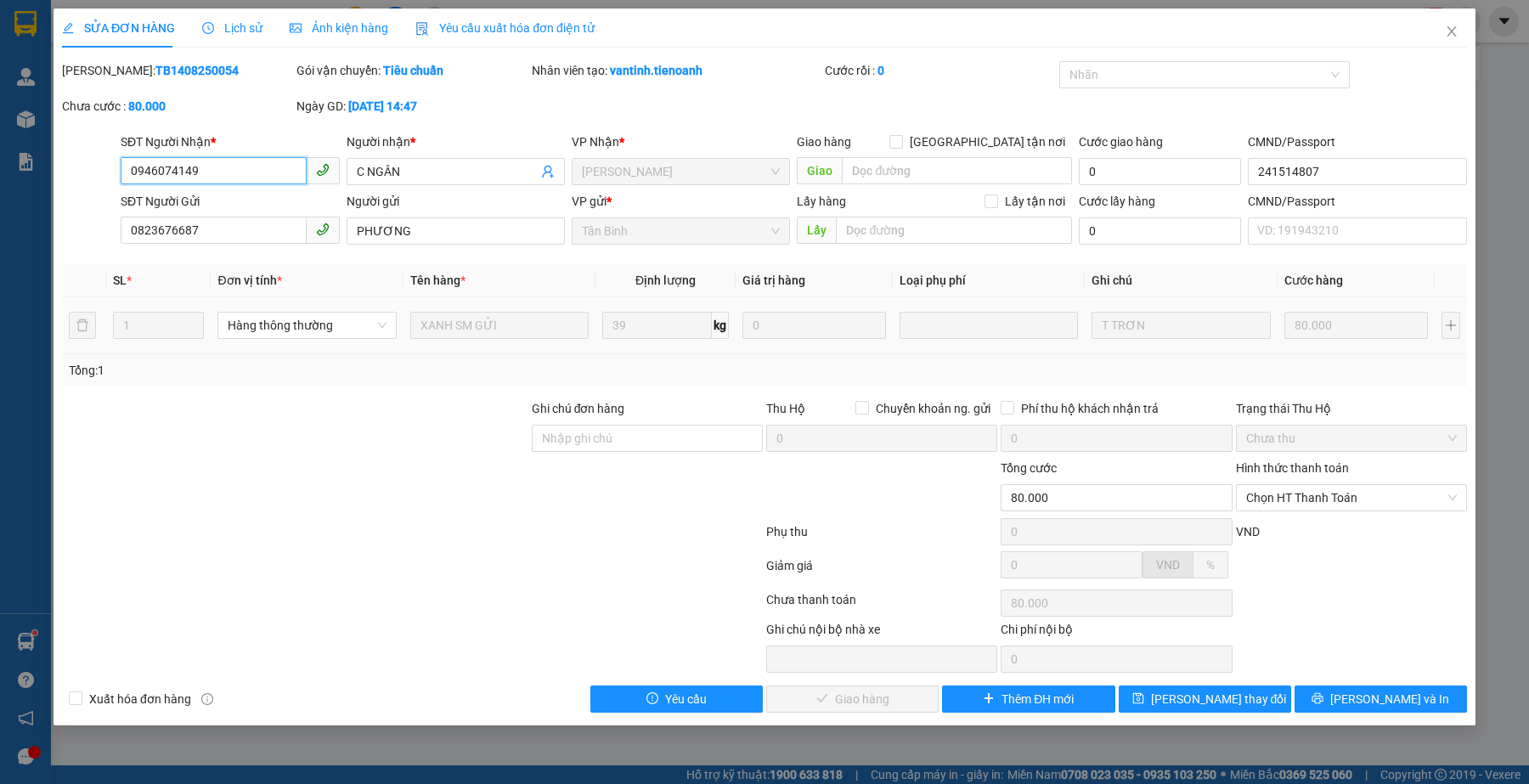
click at [222, 175] on input "0946074149" at bounding box center [213, 170] width 185 height 27
click at [328, 613] on div at bounding box center [412, 603] width 705 height 34
click at [1261, 501] on span "Chọn HT Thanh Toán" at bounding box center [1352, 497] width 211 height 25
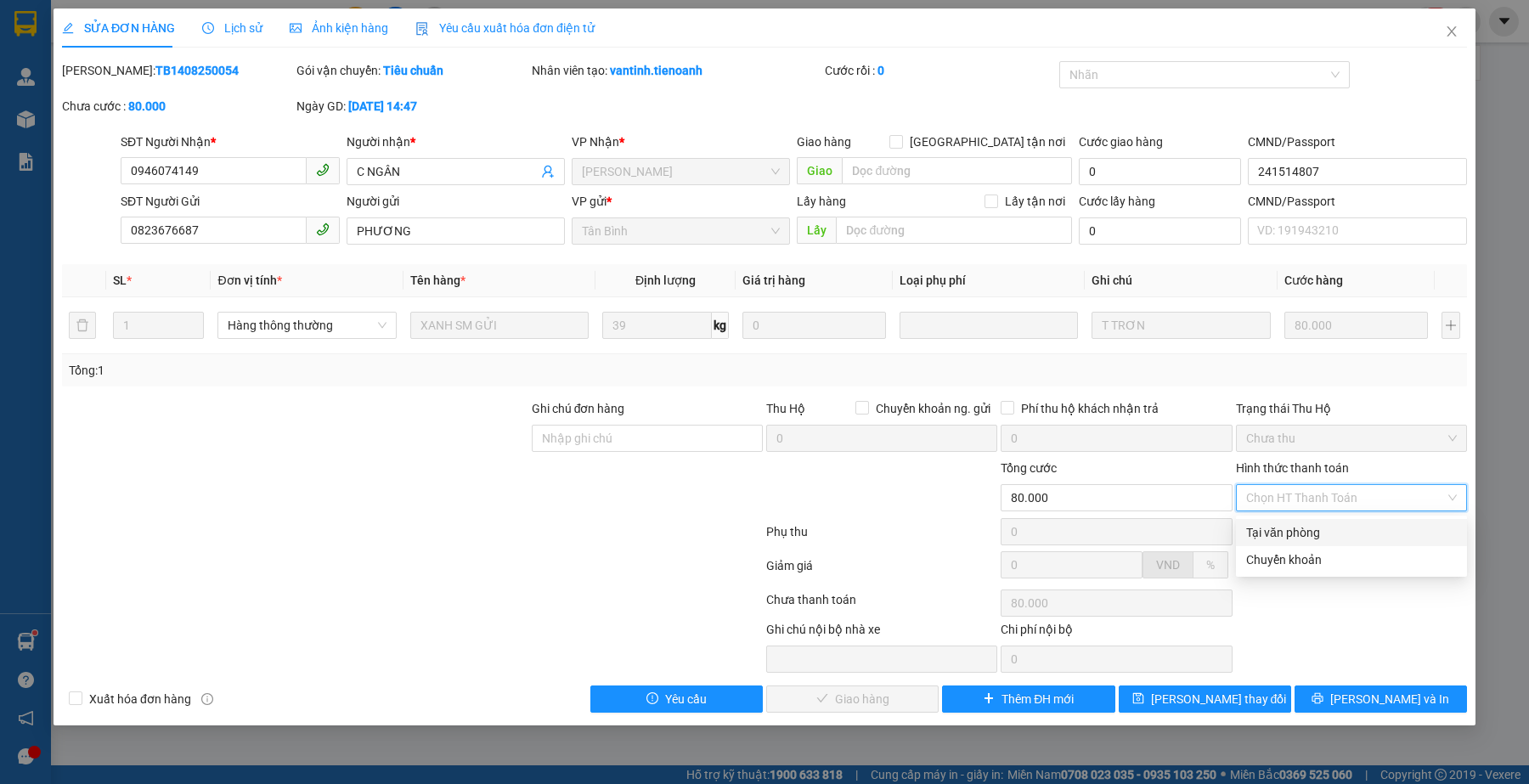
click at [1281, 527] on div "Tại văn phòng" at bounding box center [1352, 532] width 211 height 19
type input "0"
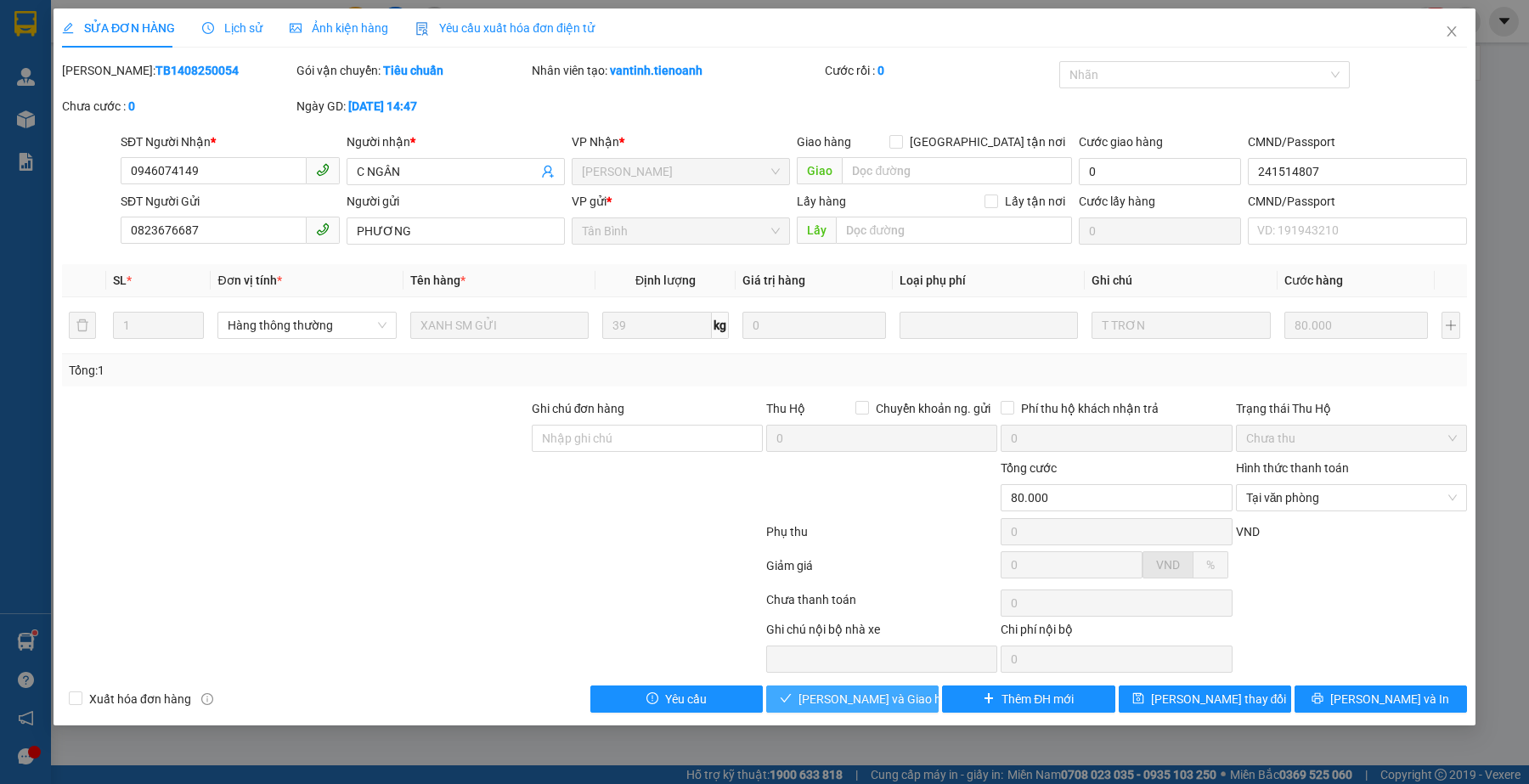
click at [846, 690] on button "[PERSON_NAME] và Giao hàng" at bounding box center [852, 698] width 173 height 27
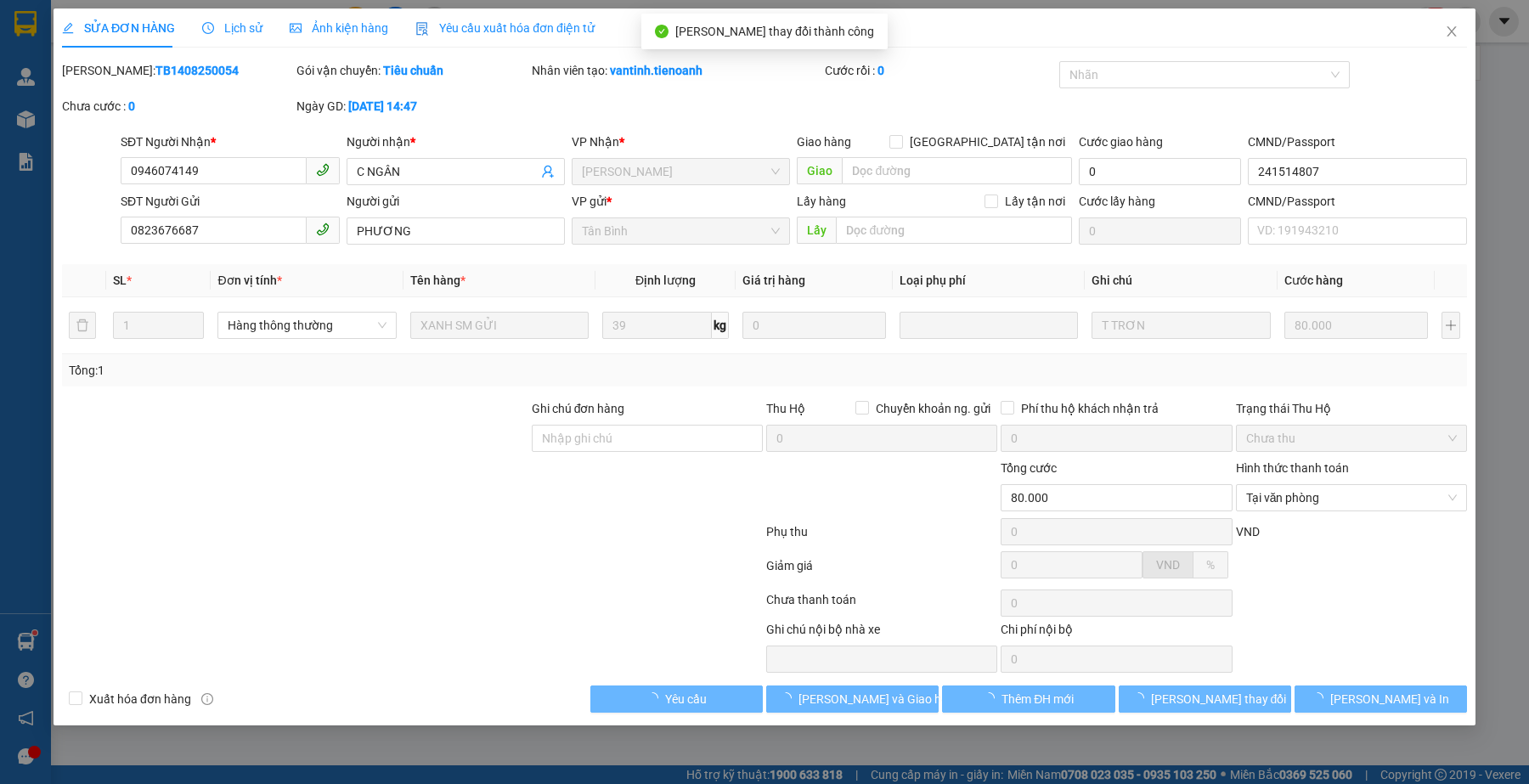
click at [380, 515] on div at bounding box center [295, 488] width 470 height 59
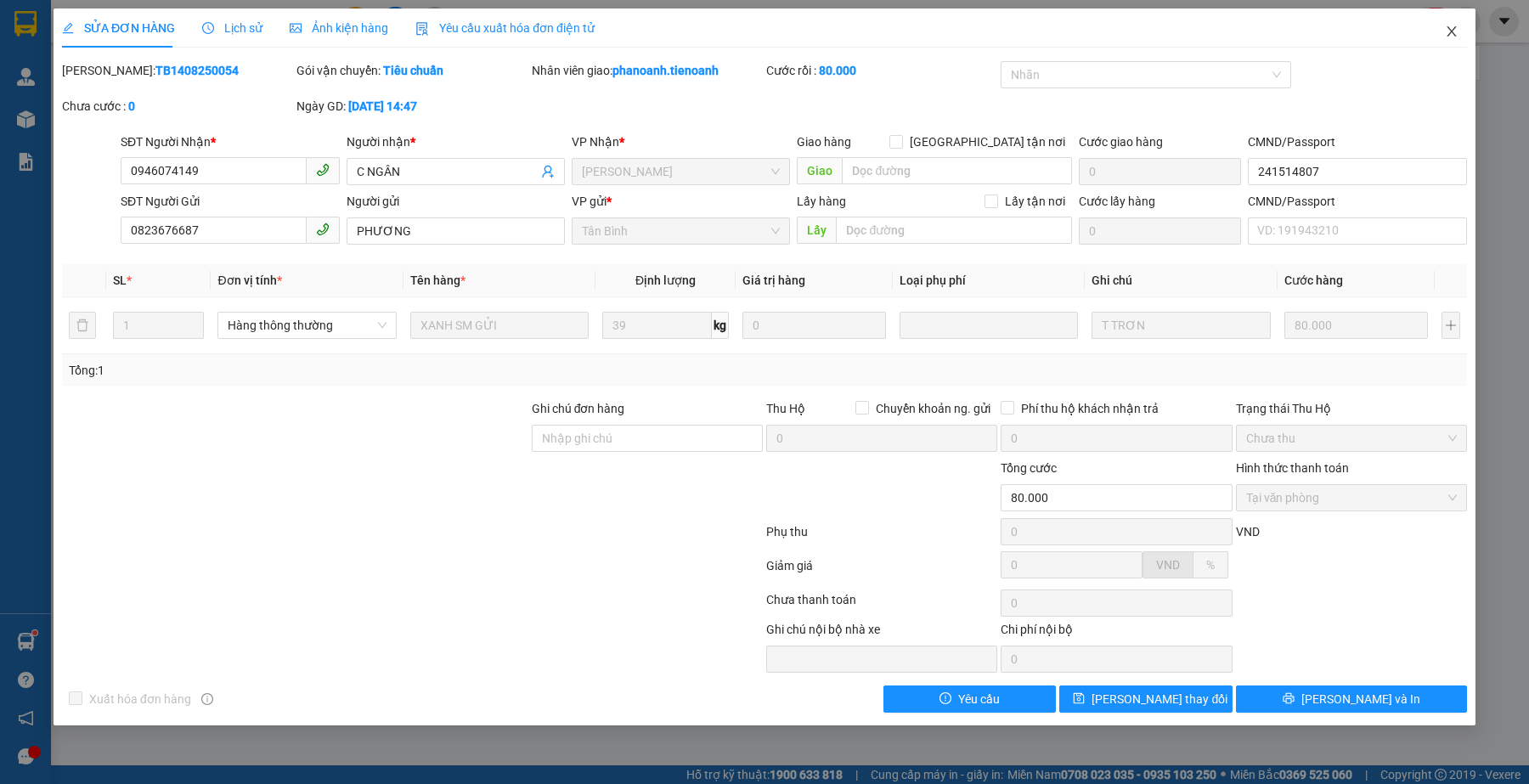
drag, startPoint x: 1458, startPoint y: 28, endPoint x: 0, endPoint y: 260, distance: 1476.3
click at [1457, 28] on icon "close" at bounding box center [1453, 31] width 14 height 14
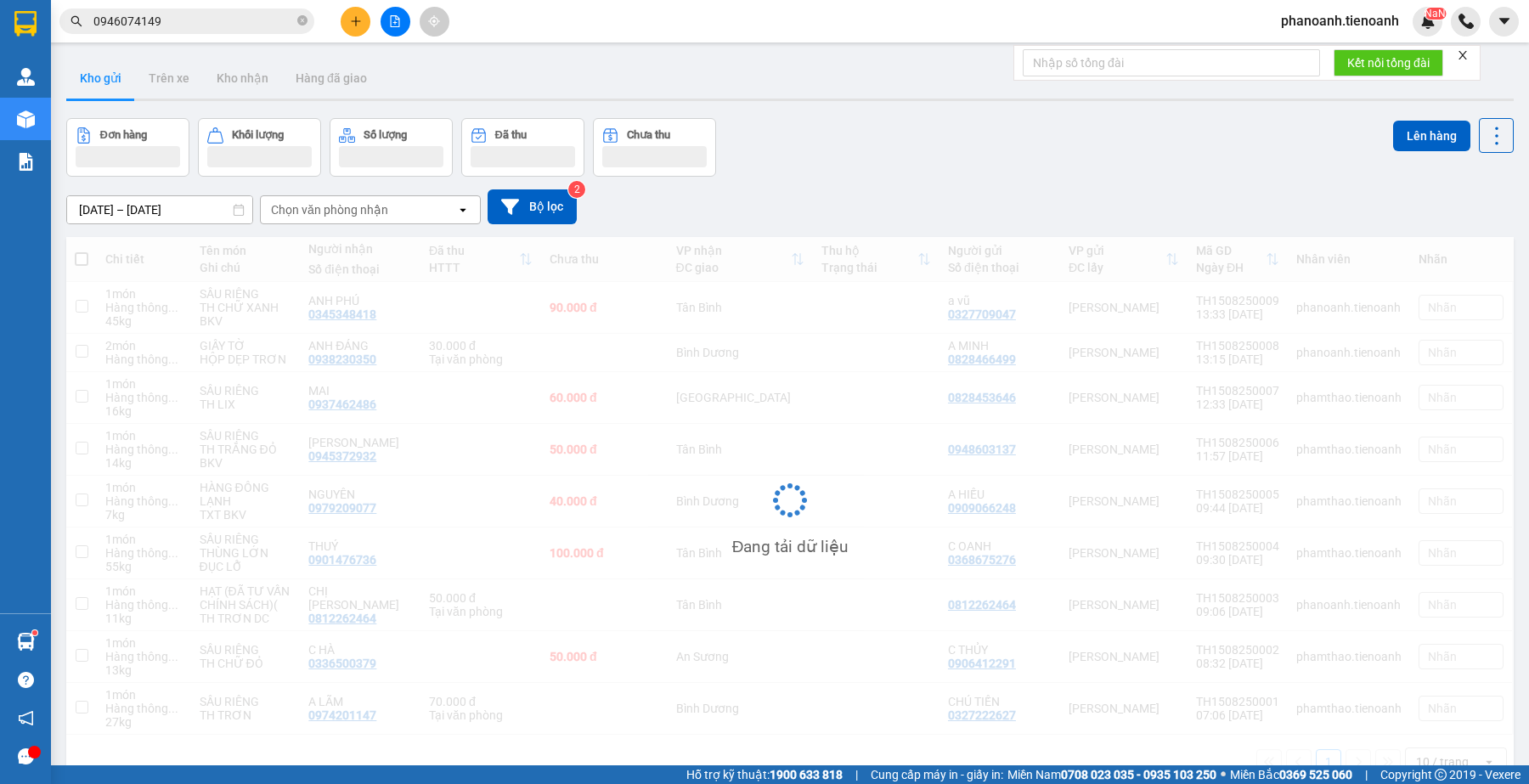
click at [354, 10] on button at bounding box center [355, 22] width 30 height 30
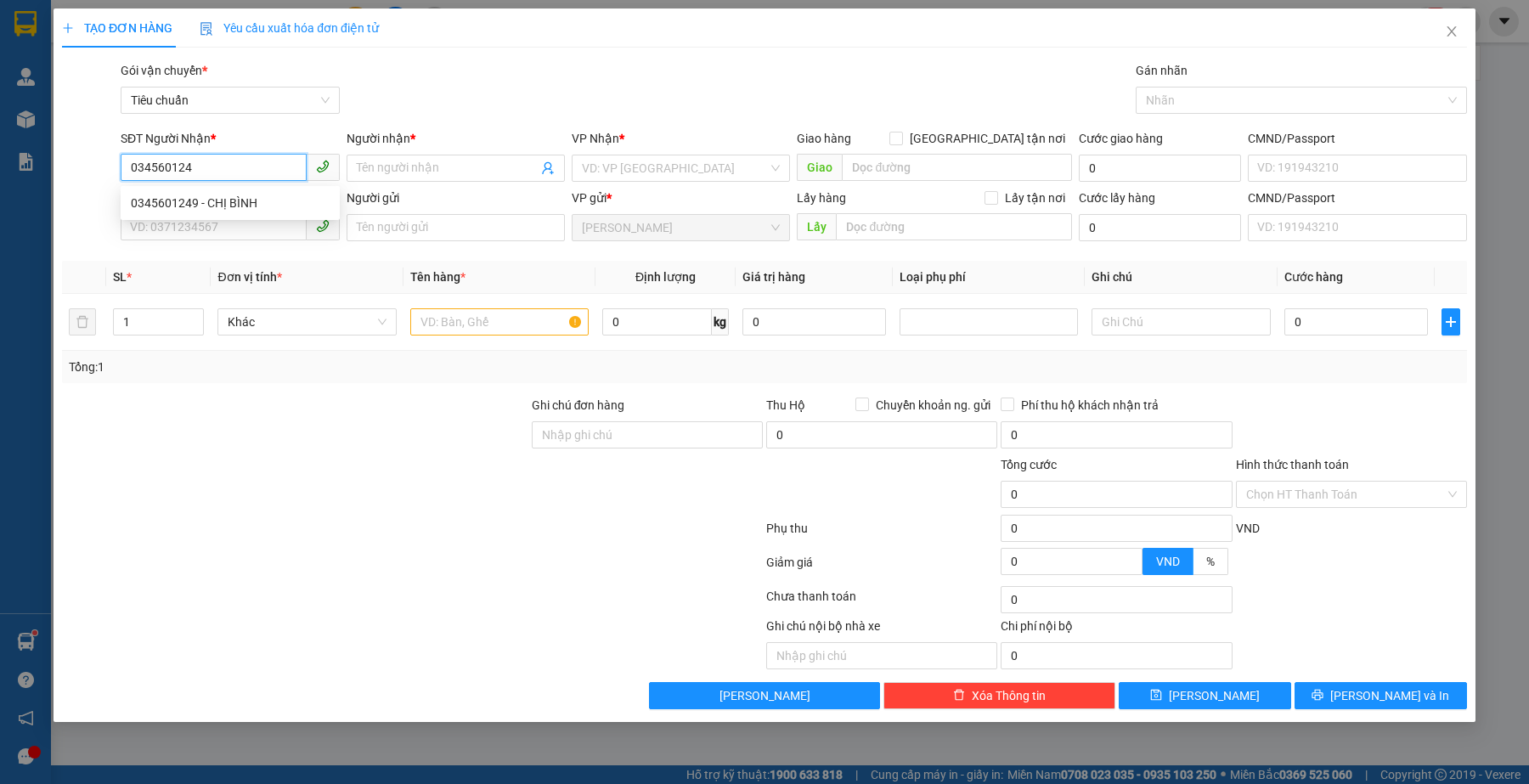
type input "0345601249"
click at [195, 195] on div "0345601249 - CHỊ BÌNH" at bounding box center [230, 203] width 199 height 19
type input "CHỊ BÌNH"
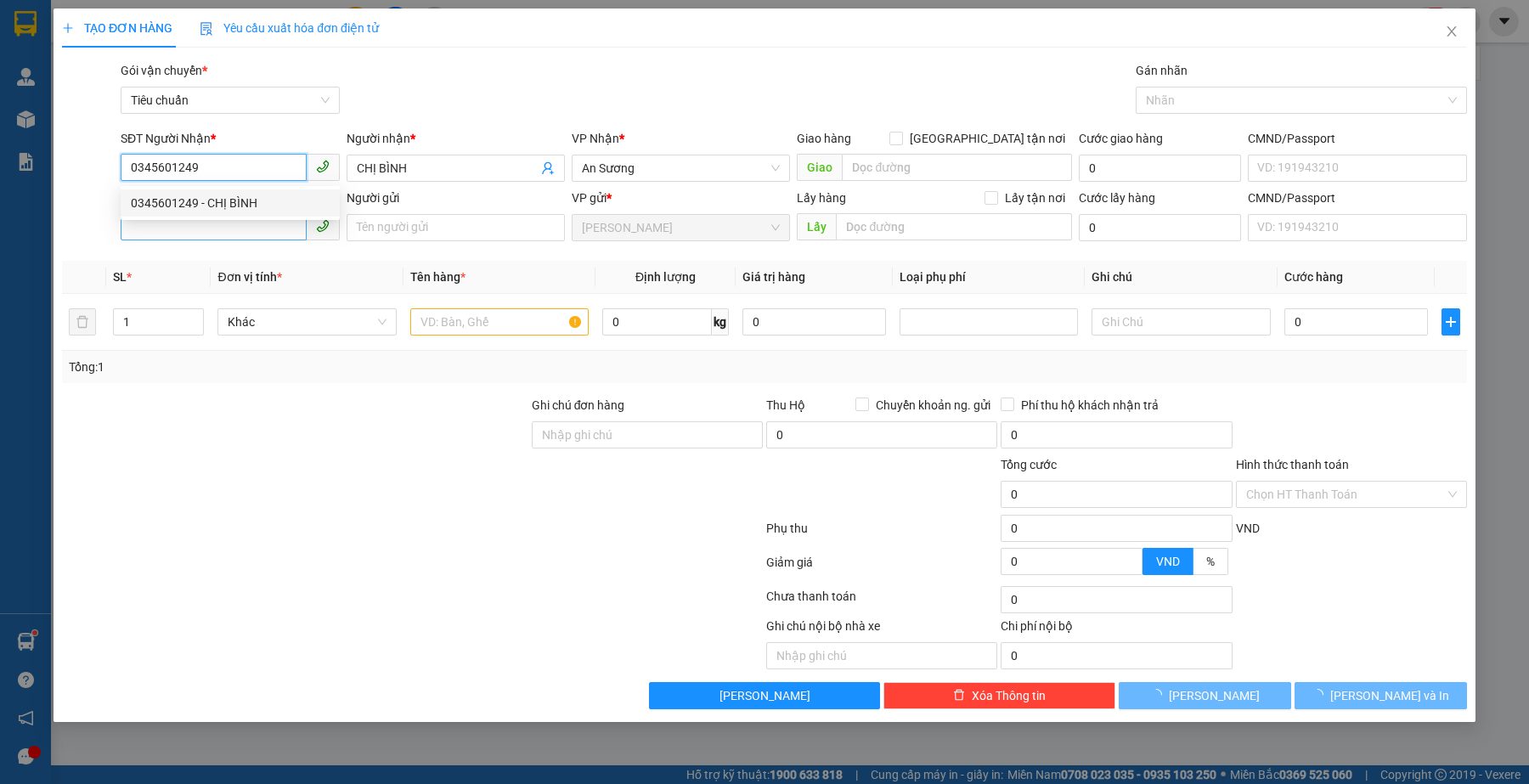
type input "30.000"
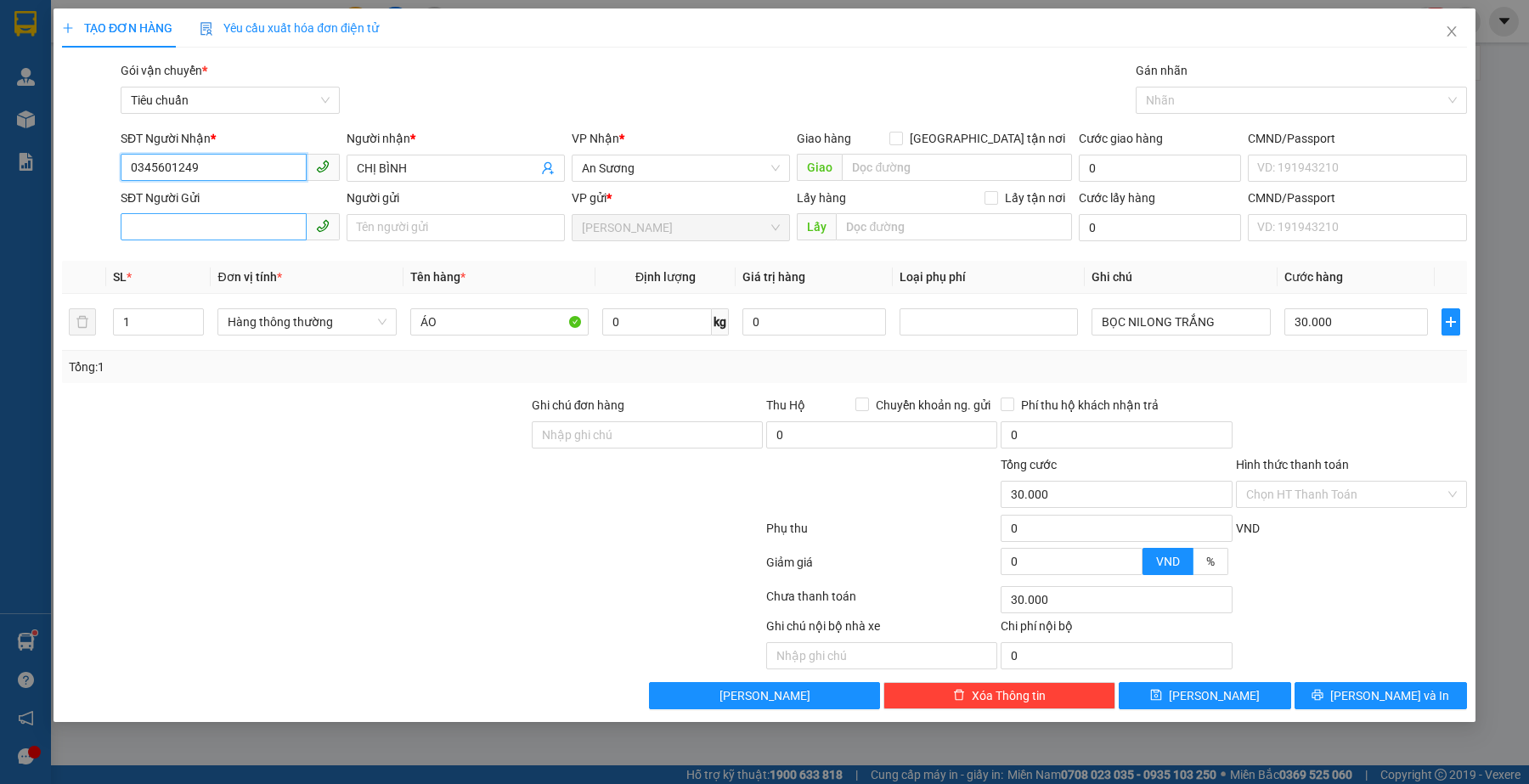
type input "0345601249"
click at [229, 236] on input "SĐT Người Gửi" at bounding box center [213, 226] width 185 height 27
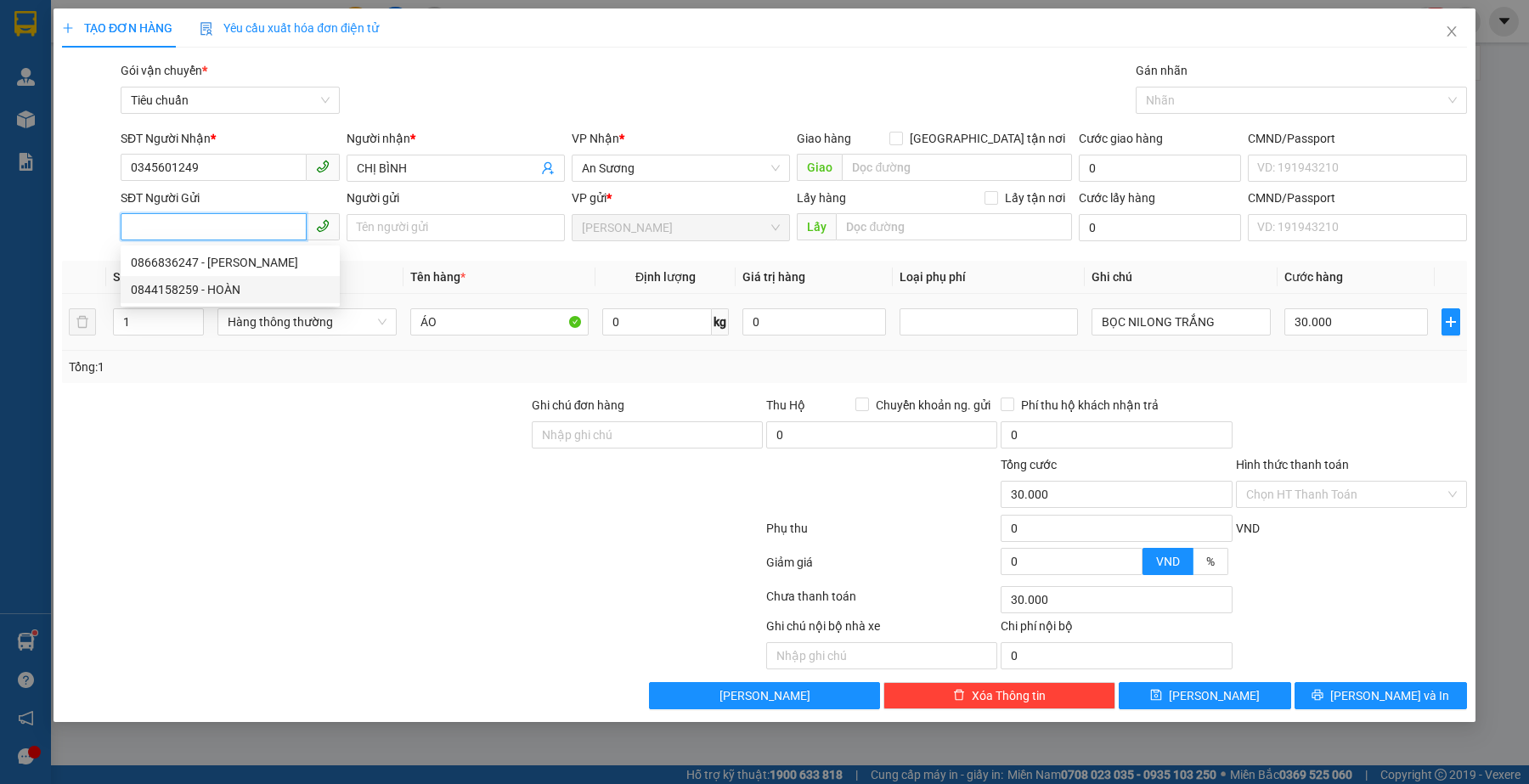
drag, startPoint x: 277, startPoint y: 290, endPoint x: 279, endPoint y: 303, distance: 13.2
click at [277, 290] on div "0844158259 - HOÀN" at bounding box center [230, 290] width 199 height 19
type input "0844158259"
type input "HOÀN"
type input "QUỐC XE TẢI 78"
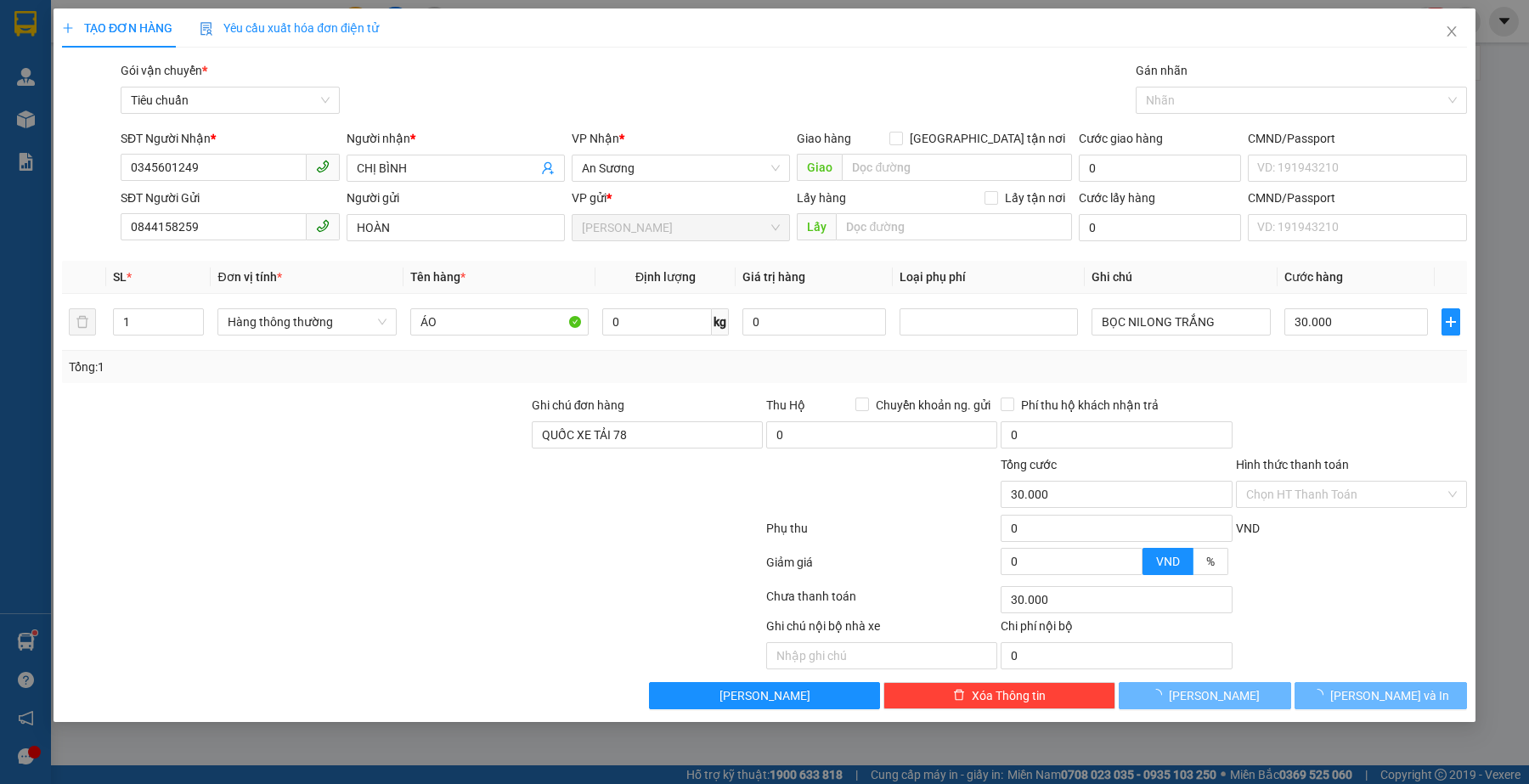
click at [328, 418] on div at bounding box center [295, 425] width 470 height 59
type input "0"
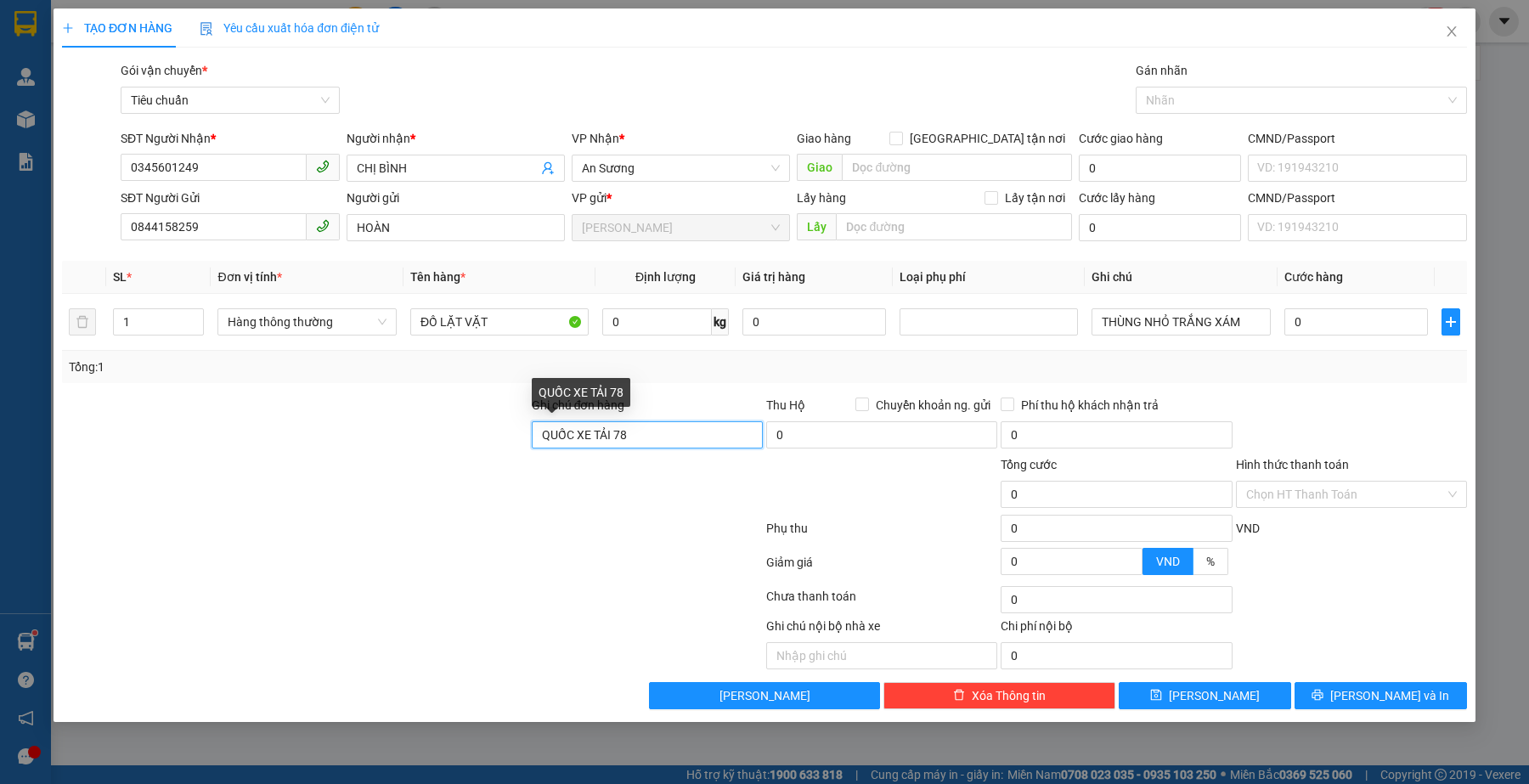
click at [665, 426] on input "QUỐC XE TẢI 78" at bounding box center [647, 434] width 231 height 27
click at [665, 426] on input "QUỐC XE TẢI 78" at bounding box center [647, 434] width 231 height 27
click at [503, 332] on input "ĐỒ LẶT VẶT" at bounding box center [499, 321] width 178 height 27
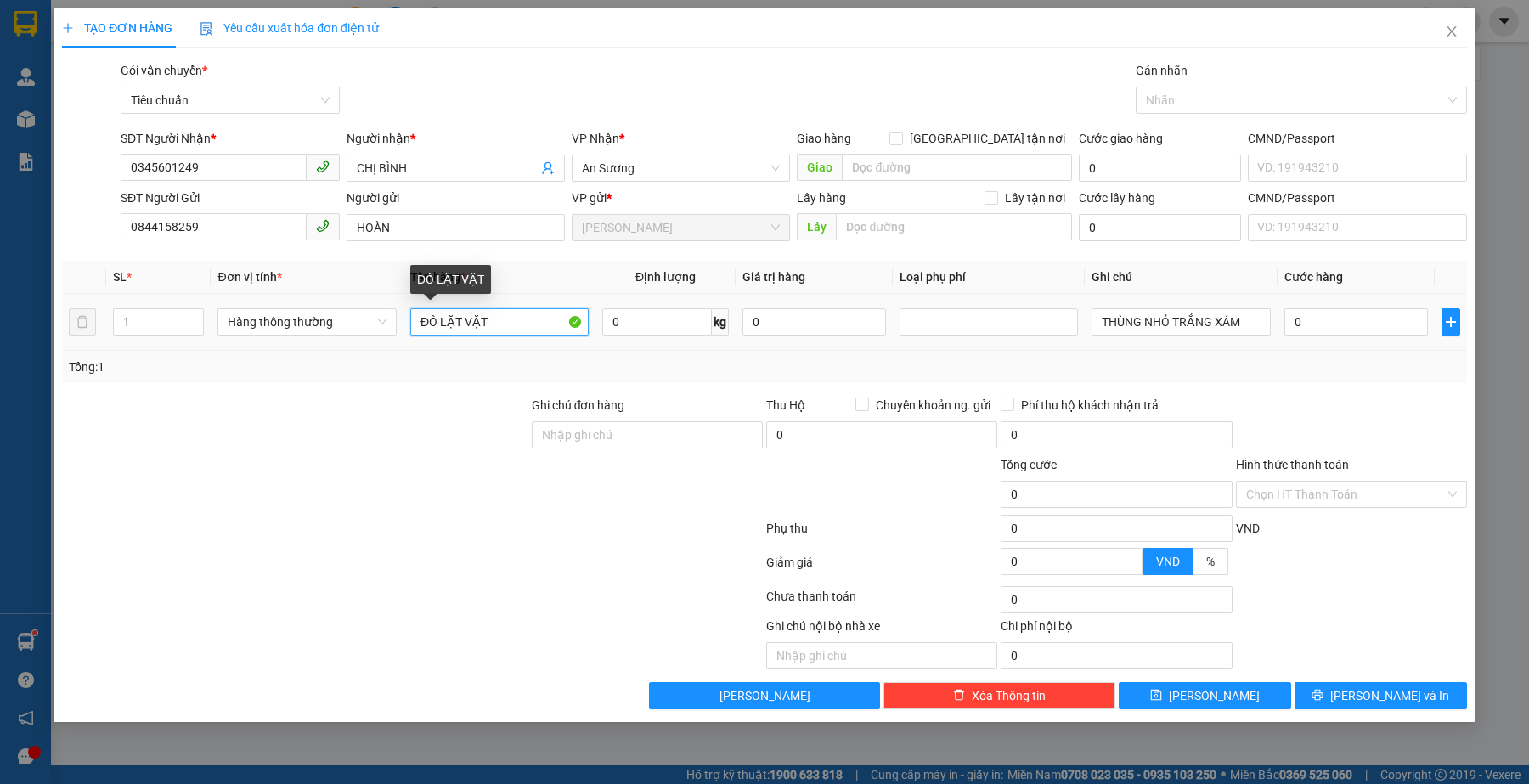
click at [503, 332] on input "ĐỒ LẶT VẶT" at bounding box center [499, 321] width 178 height 27
type input "t"
type input "R"
type input "THẺ NHỚ"
click at [1383, 327] on input "0" at bounding box center [1356, 321] width 143 height 27
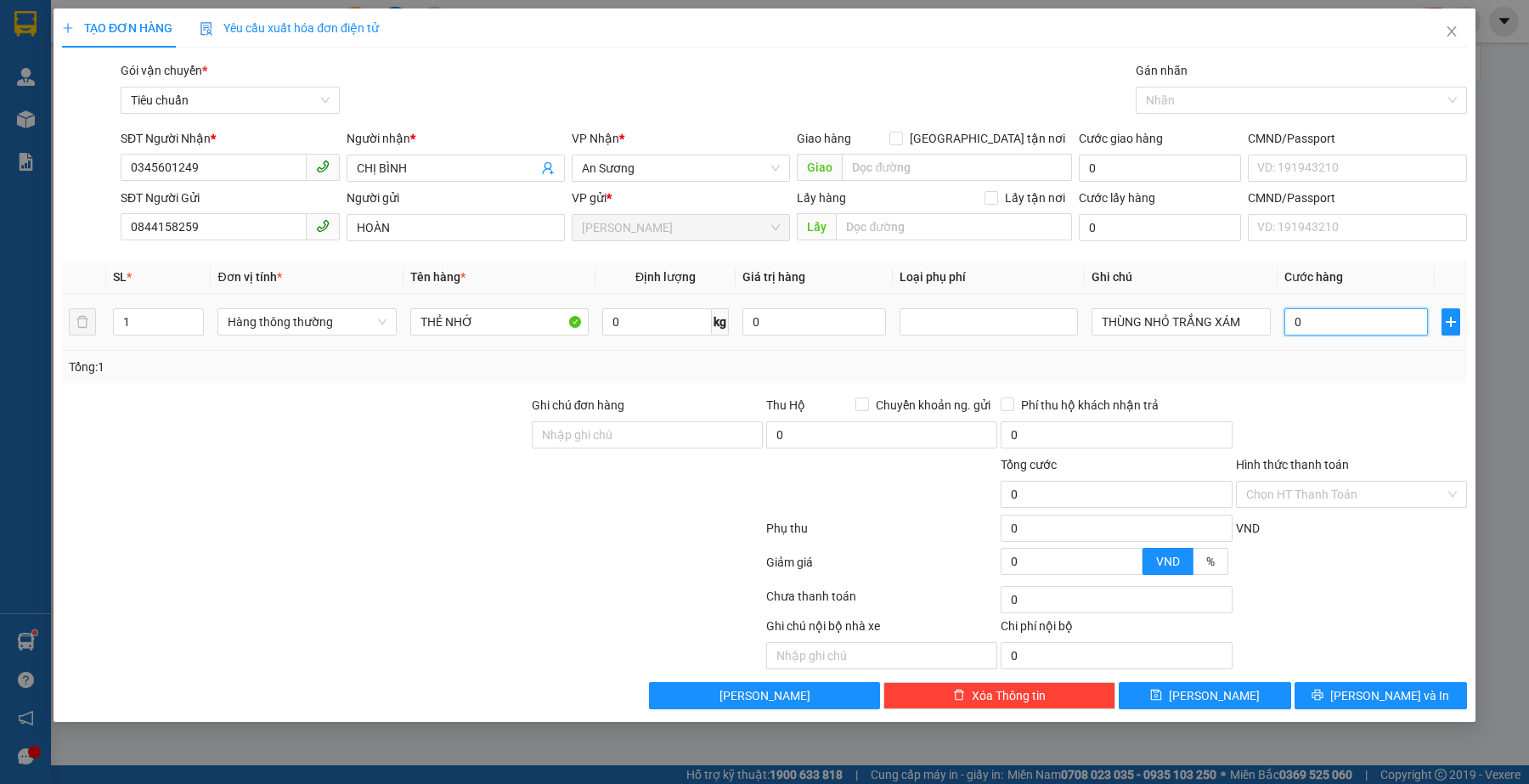
click at [1382, 327] on input "0" at bounding box center [1356, 321] width 143 height 27
type input "3"
type input "30"
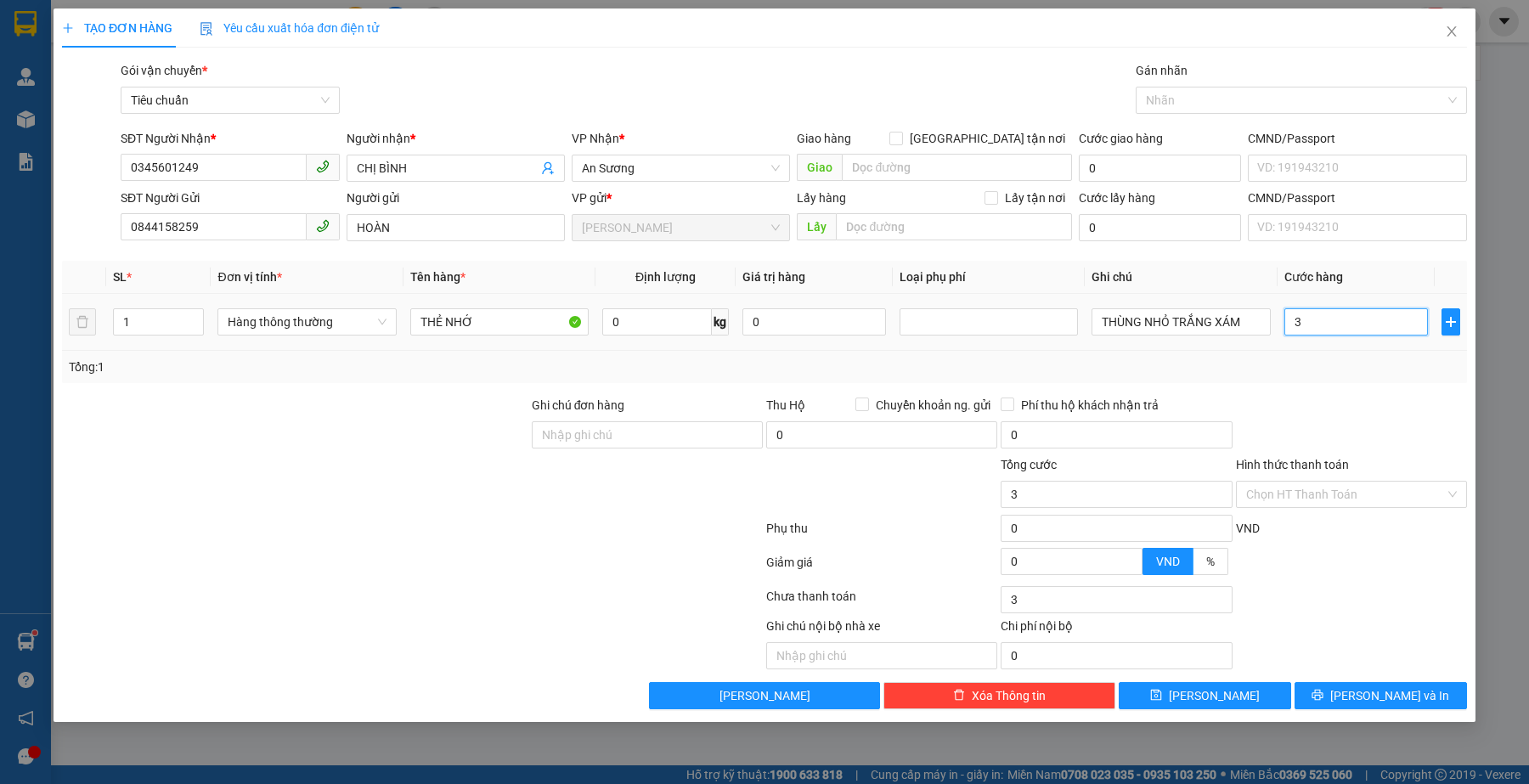
type input "30"
type input "30.000"
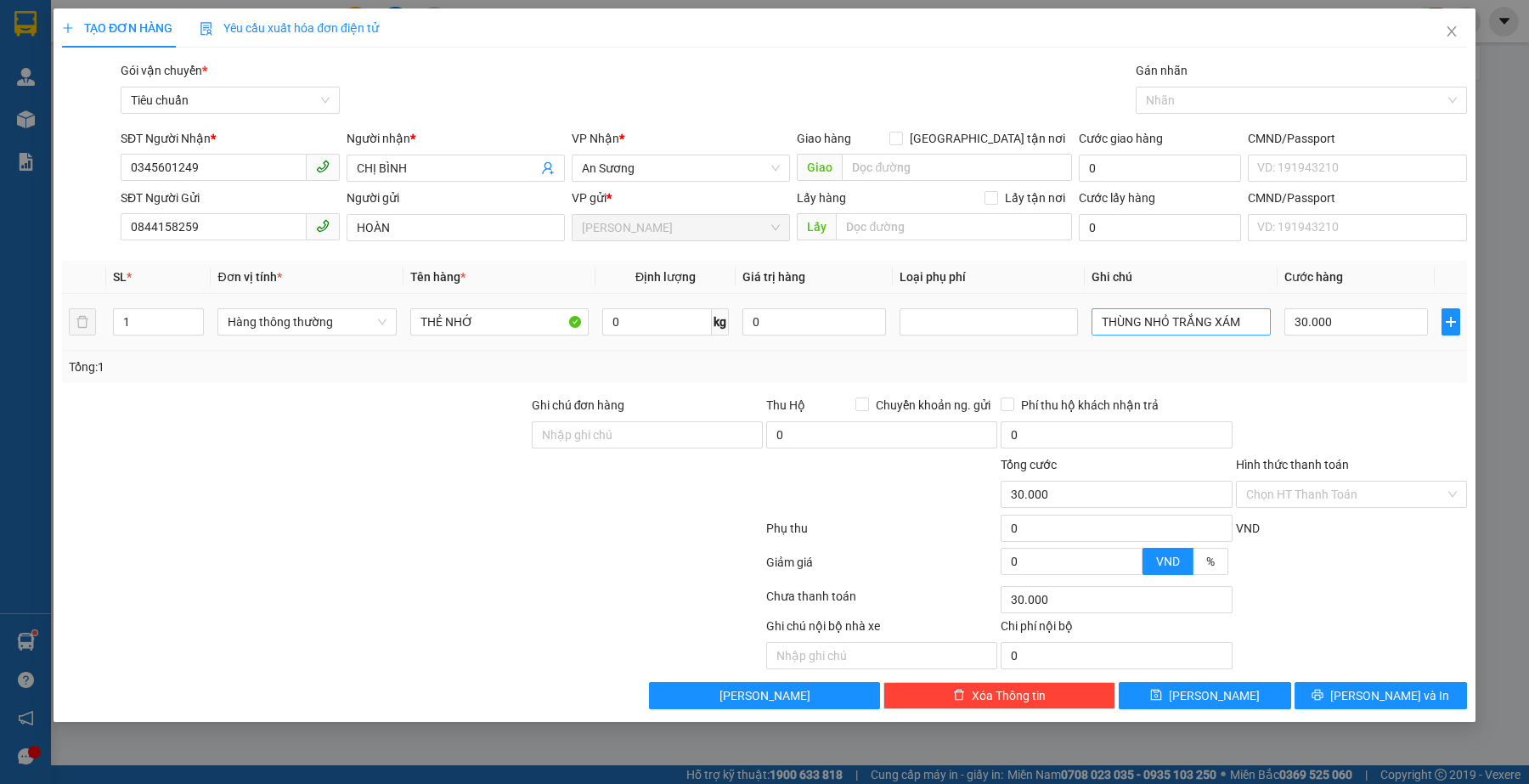
drag, startPoint x: 1370, startPoint y: 372, endPoint x: 1263, endPoint y: 333, distance: 113.9
click at [1368, 371] on div "Tổng: 1" at bounding box center [764, 367] width 1392 height 19
click at [1238, 333] on input "THÙNG NHỎ TRẮNG XÁM" at bounding box center [1181, 321] width 178 height 27
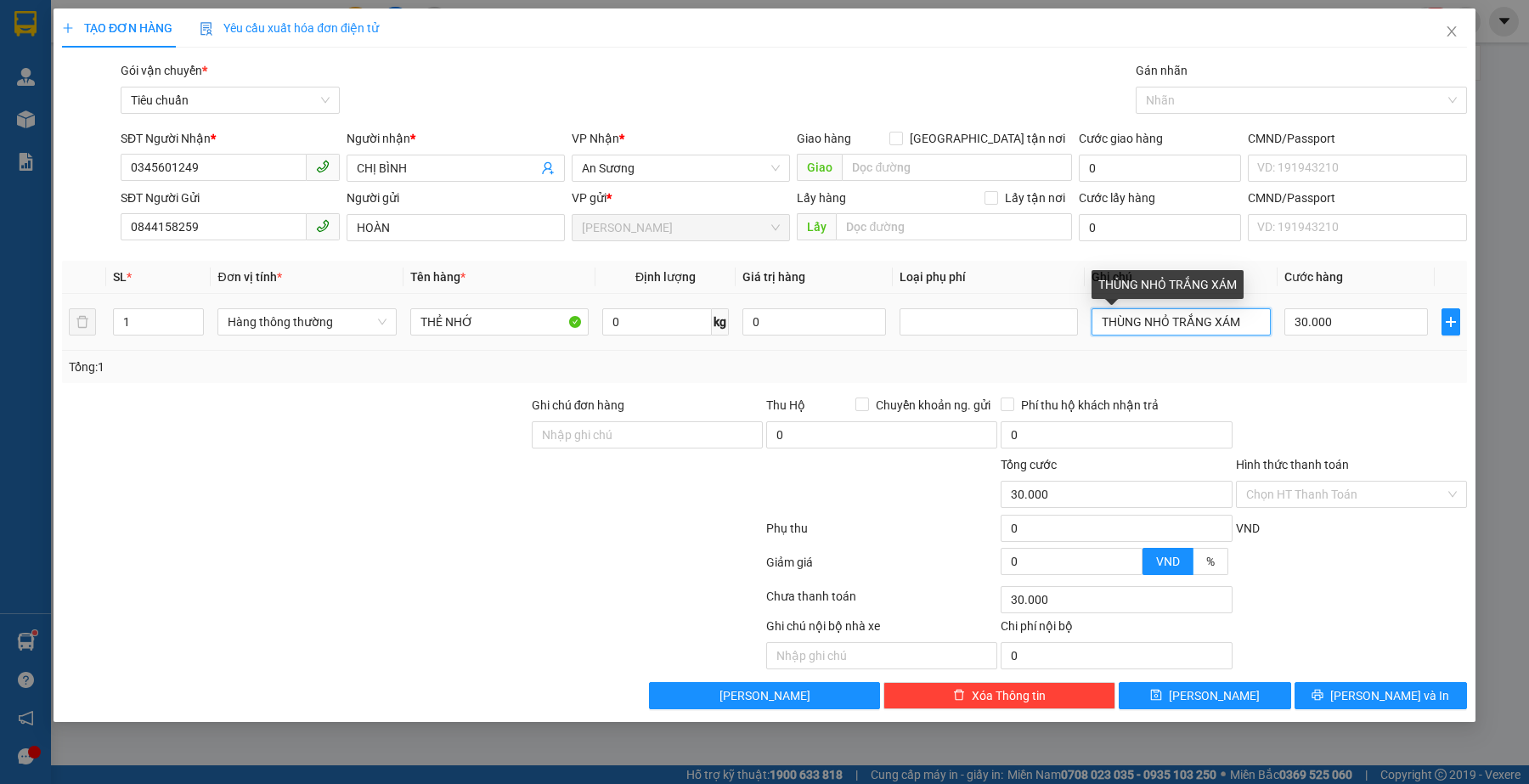
click at [1238, 332] on input "THÙNG NHỎ TRẮNG XÁM" at bounding box center [1181, 321] width 178 height 27
type input "HỘP TRẮNG DẸP"
click at [1343, 484] on input "Hình thức thanh toán" at bounding box center [1346, 494] width 199 height 25
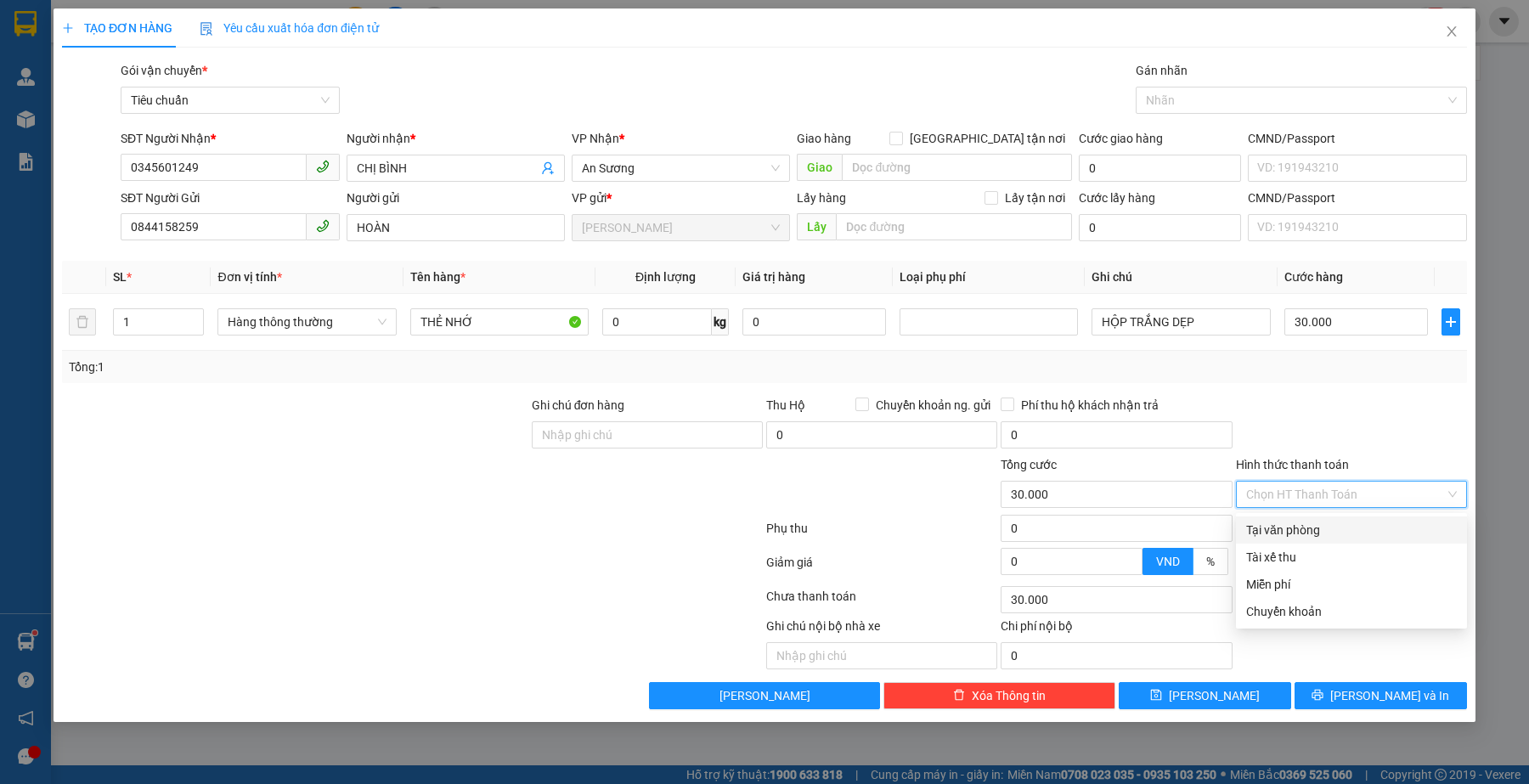
click at [1336, 521] on div "Tại văn phòng" at bounding box center [1352, 530] width 211 height 19
type input "0"
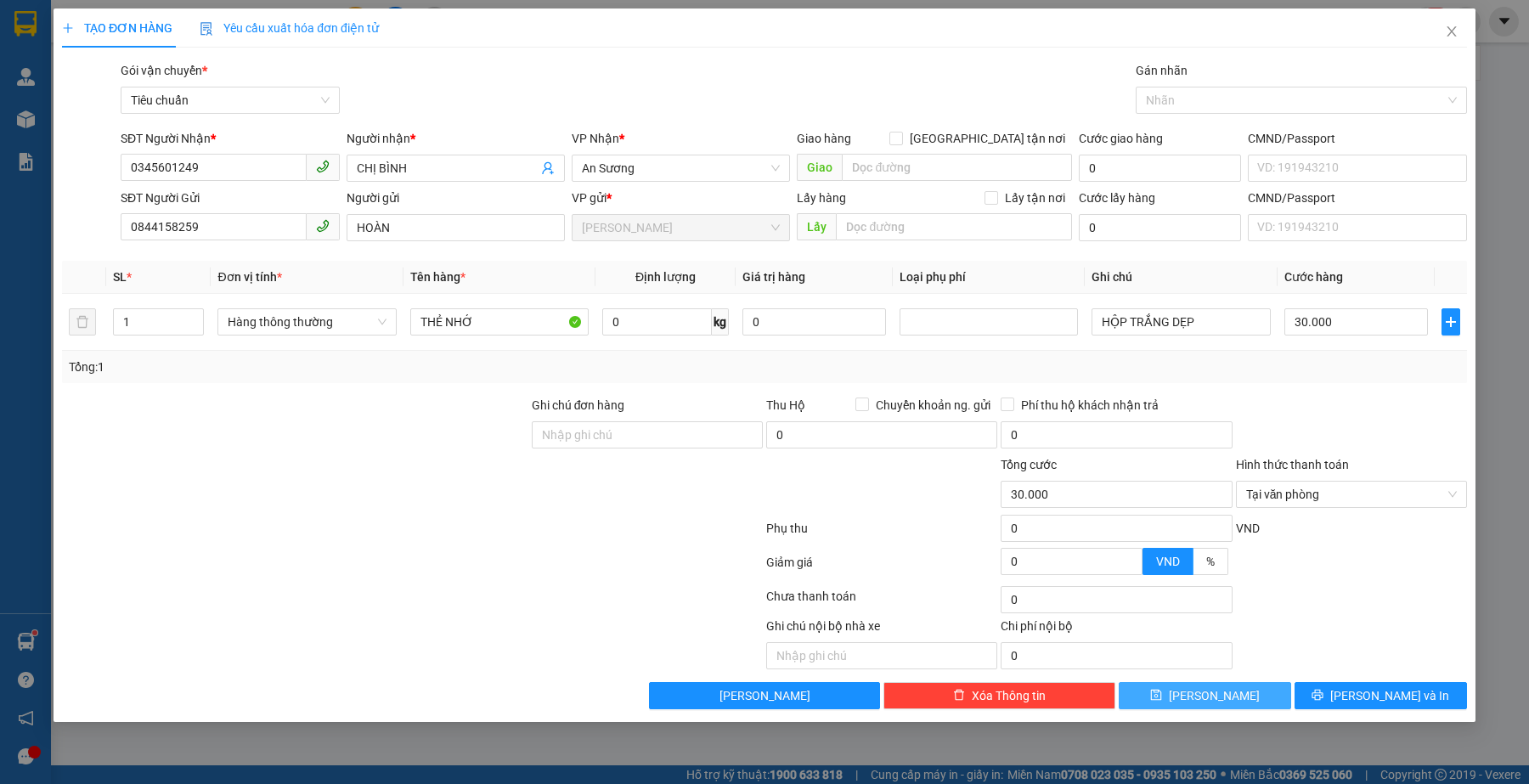
click at [1261, 707] on button "[PERSON_NAME]" at bounding box center [1205, 695] width 173 height 27
type input "0"
